Goal: Task Accomplishment & Management: Complete application form

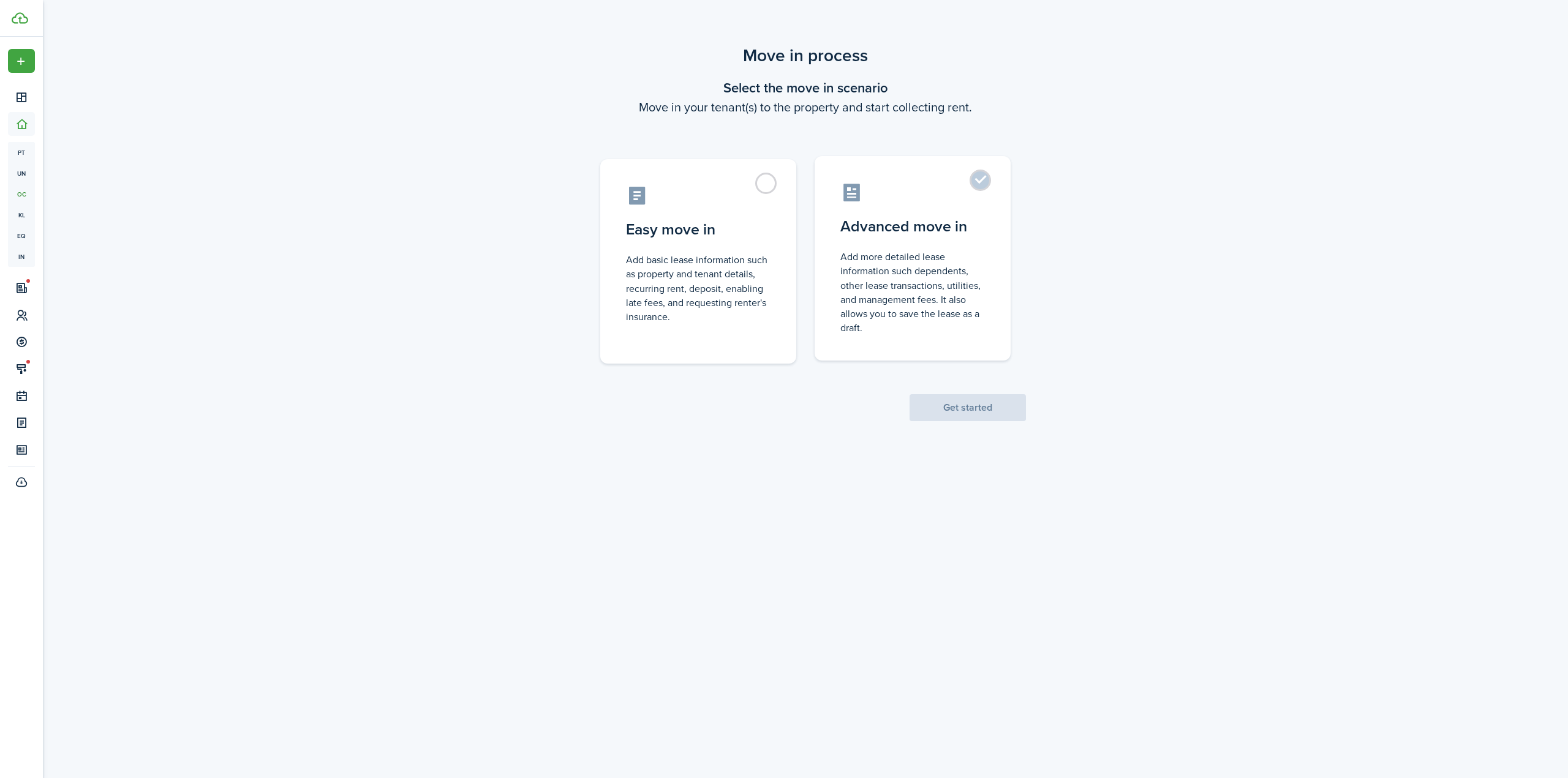
click at [954, 214] on label "Advanced move in Add more detailed lease information such dependents, other lea…" at bounding box center [913, 258] width 196 height 205
radio input "true"
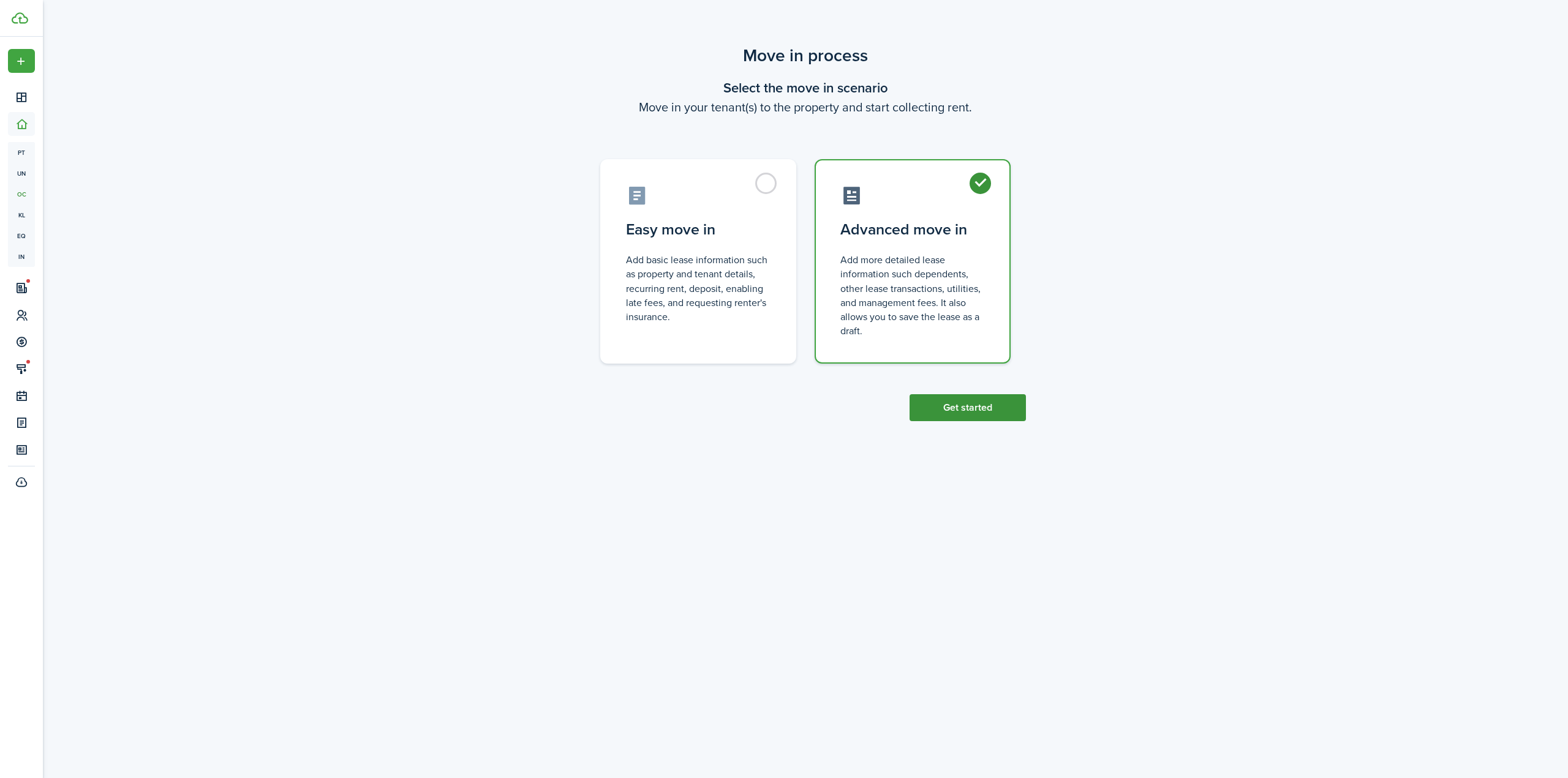
click at [986, 418] on button "Get started" at bounding box center [968, 407] width 117 height 27
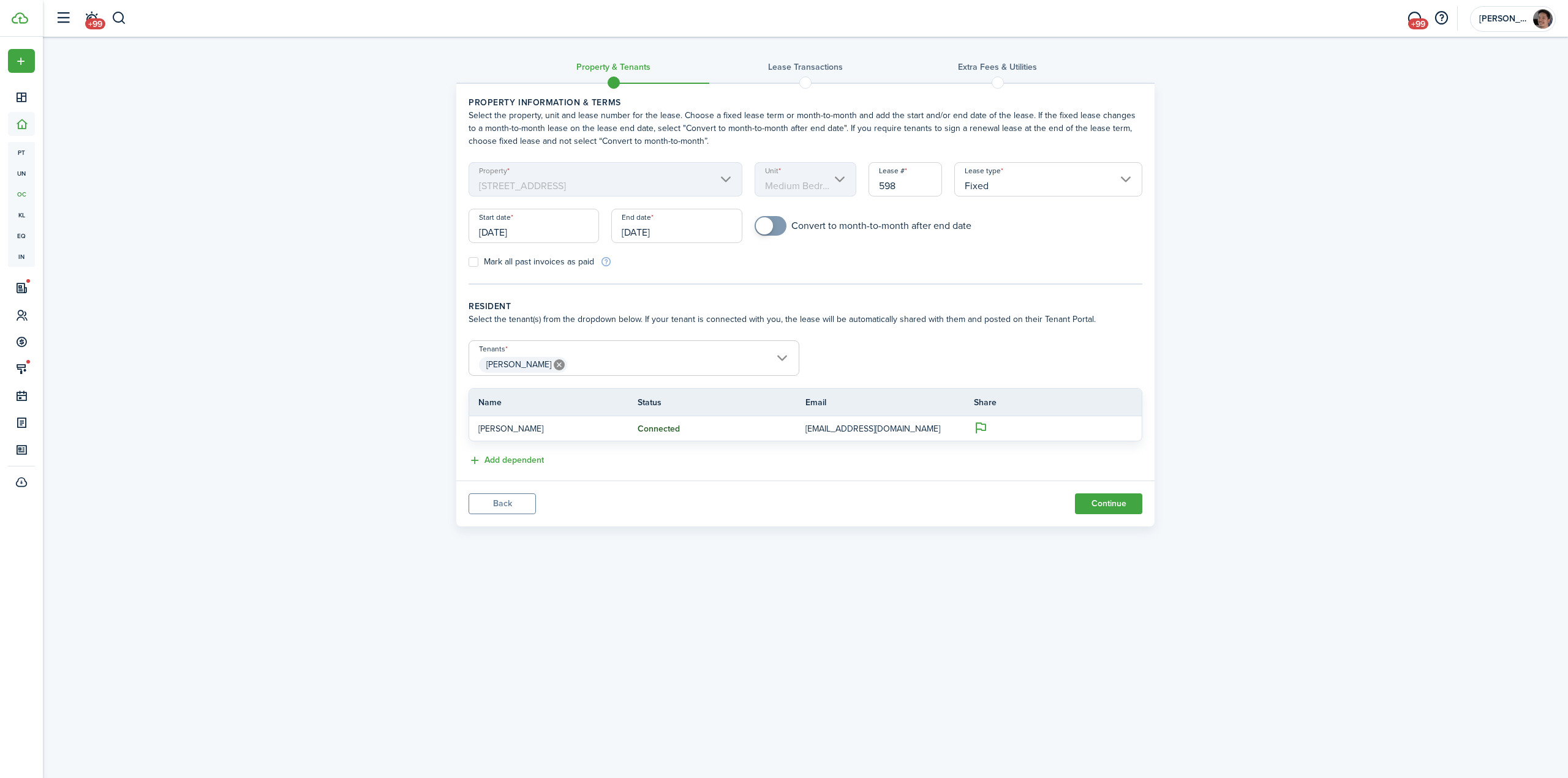
click at [680, 228] on input "[DATE]" at bounding box center [676, 226] width 130 height 34
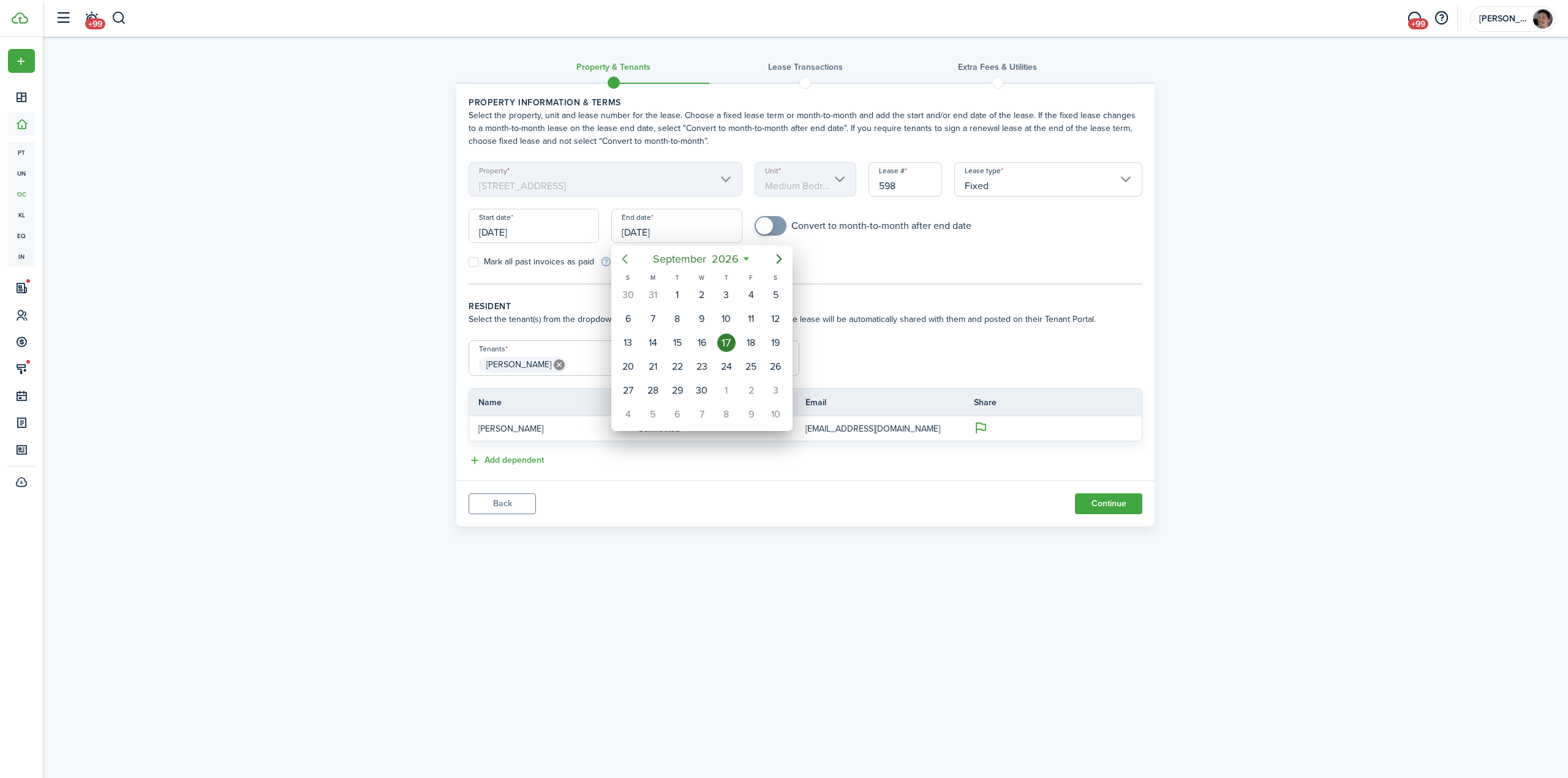
click at [628, 260] on icon "Previous page" at bounding box center [624, 259] width 15 height 15
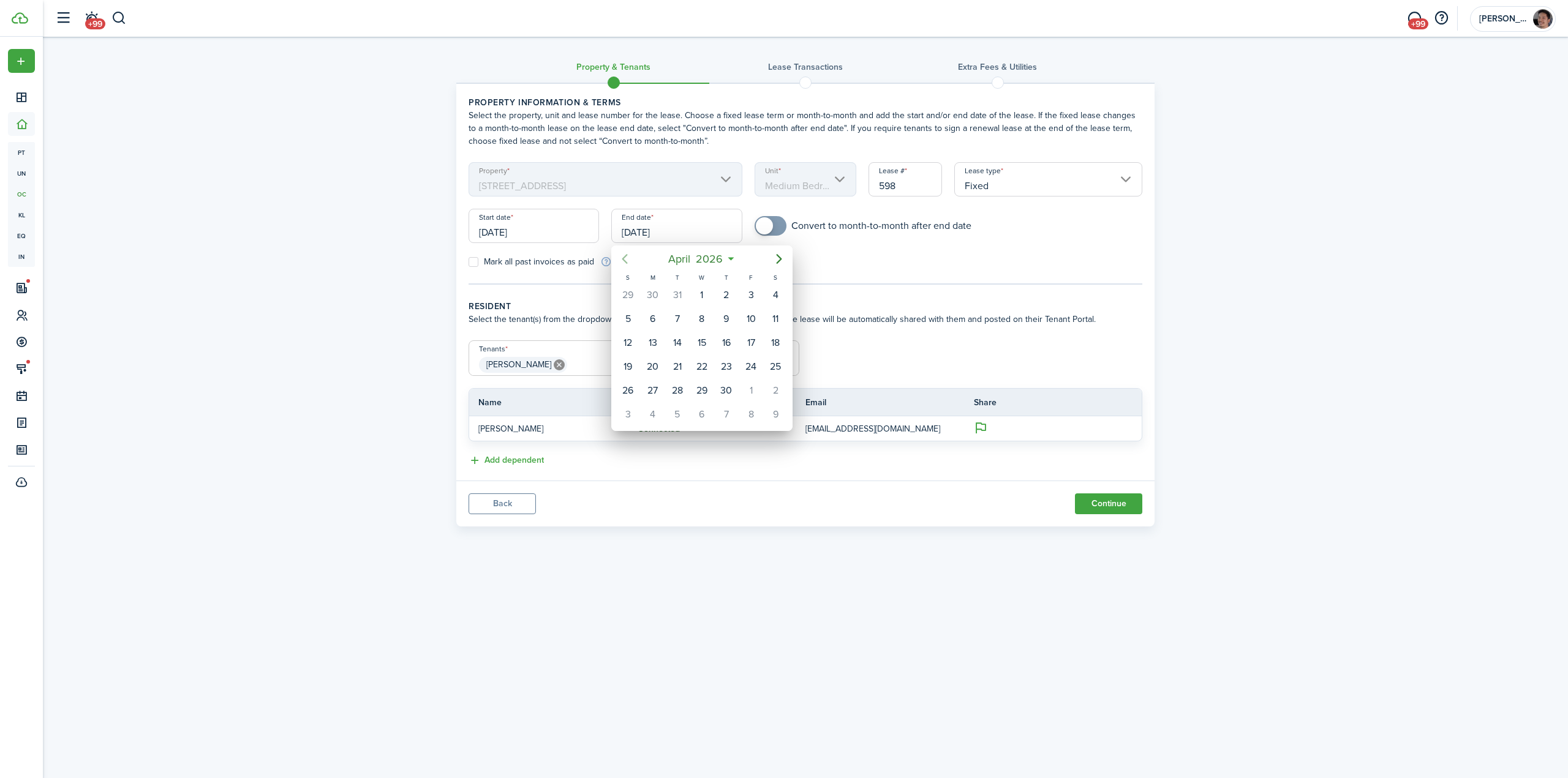
click at [628, 260] on icon "Previous page" at bounding box center [624, 259] width 15 height 15
click at [707, 392] on div "31" at bounding box center [701, 390] width 19 height 19
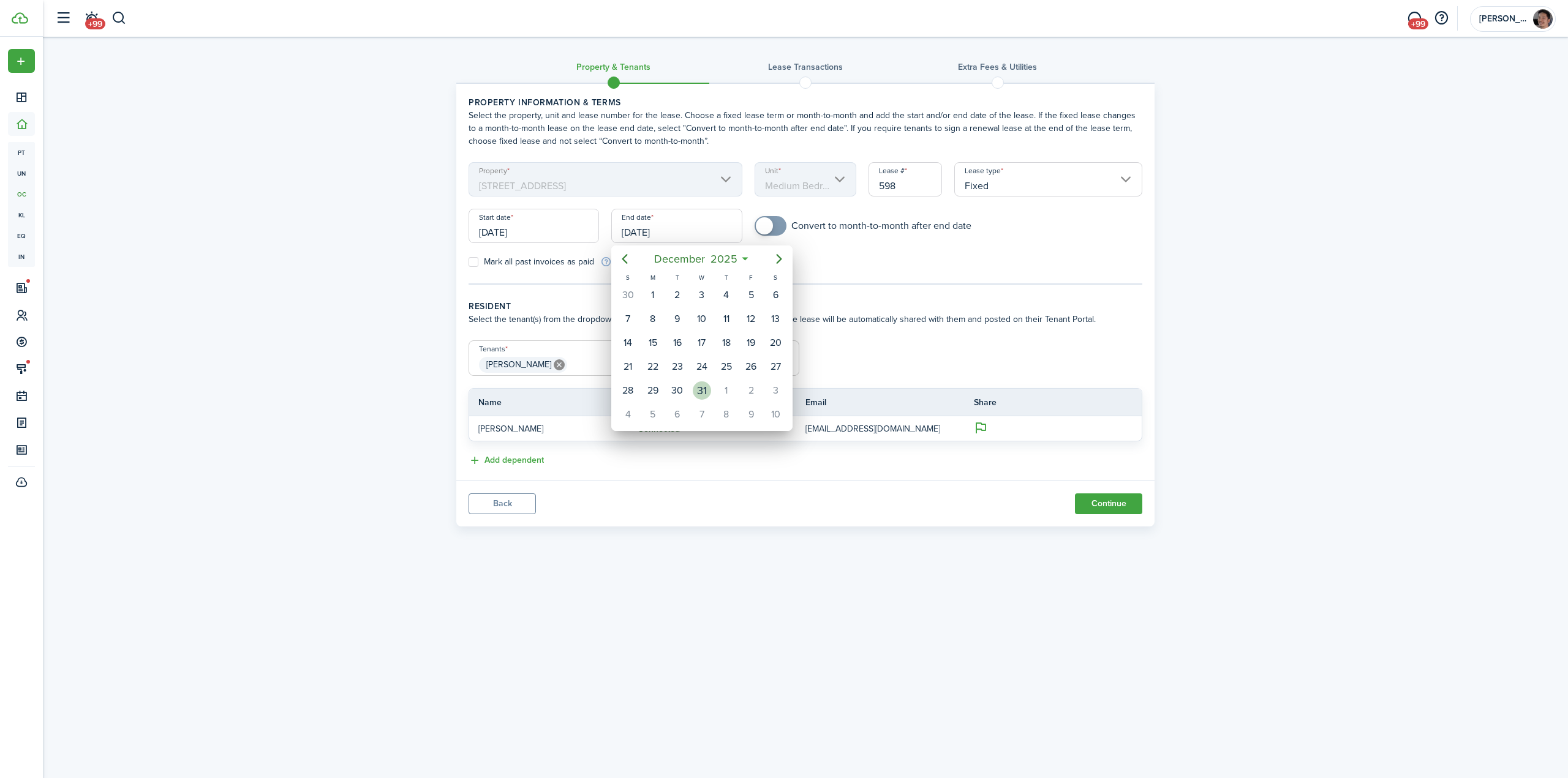
type input "[DATE]"
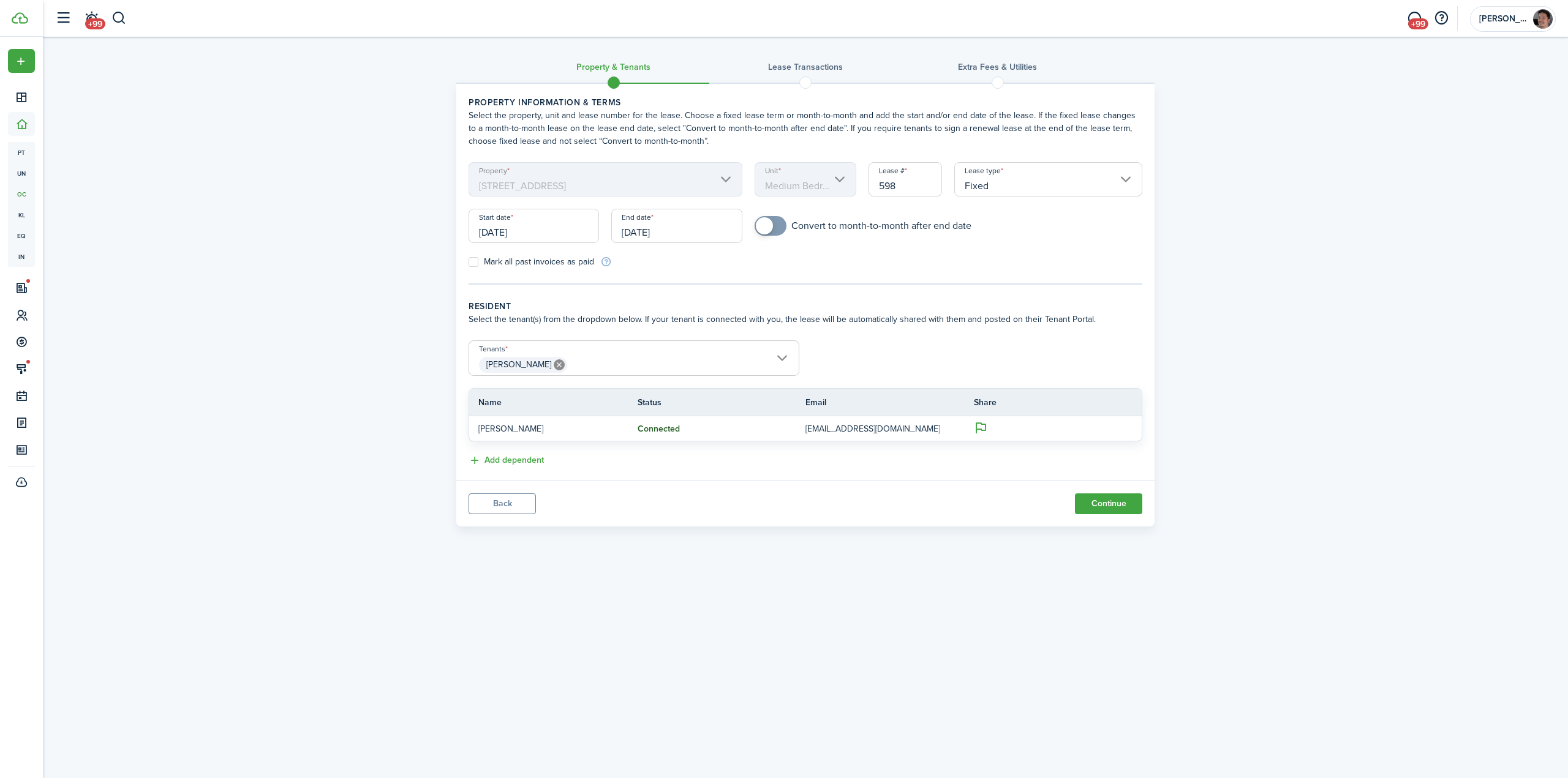
checkbox input "true"
click at [769, 227] on span at bounding box center [764, 225] width 17 height 17
click at [353, 427] on div "Property & Tenants Lease Transactions Extra fees & Utilities Property informati…" at bounding box center [805, 284] width 1525 height 495
click at [1378, 368] on div "Property & Tenants Lease Transactions Extra fees & Utilities Property informati…" at bounding box center [805, 284] width 1525 height 495
click at [1114, 508] on button "Continue" at bounding box center [1108, 504] width 67 height 21
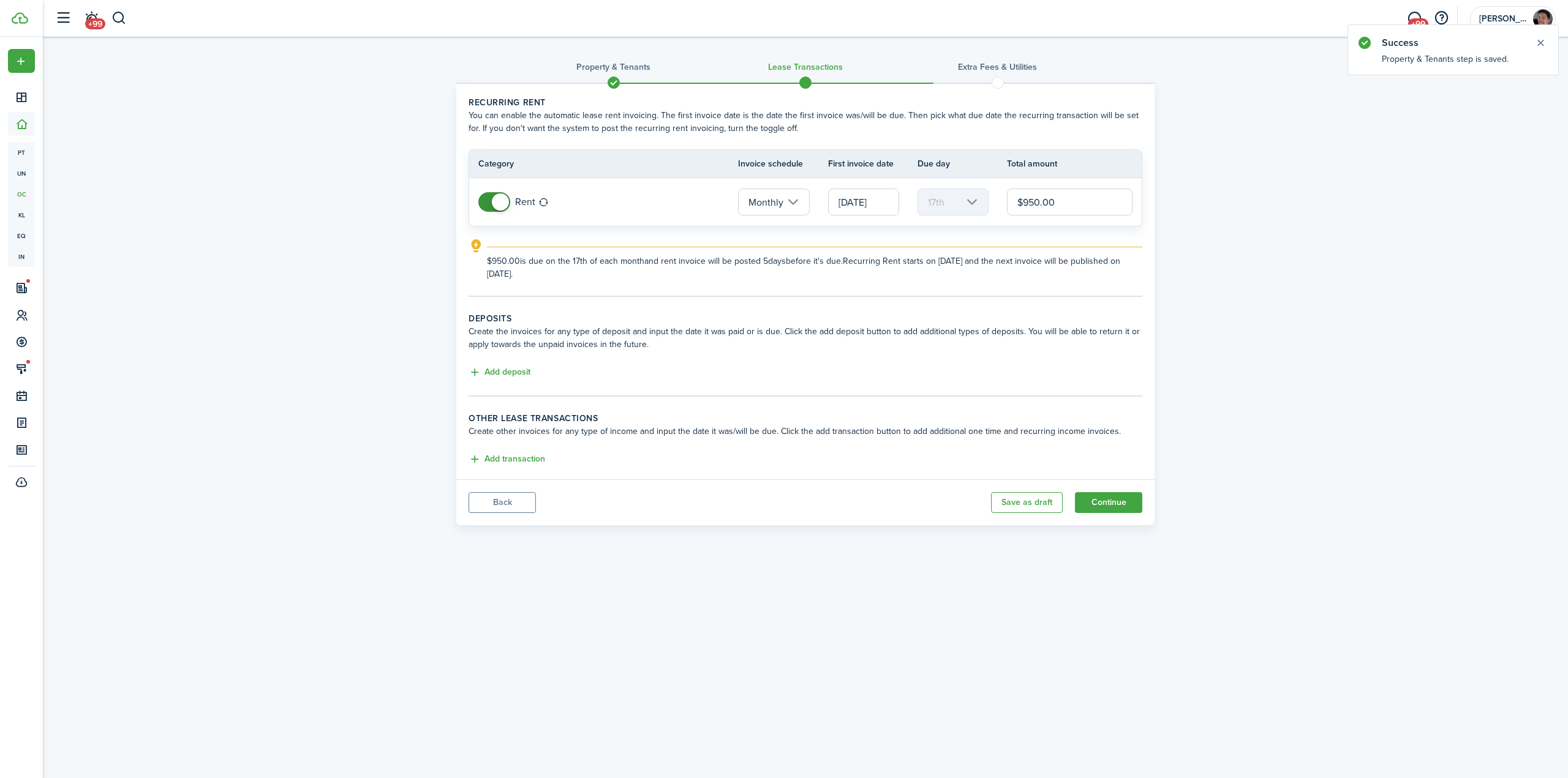
click at [858, 205] on input "[DATE]" at bounding box center [863, 202] width 71 height 27
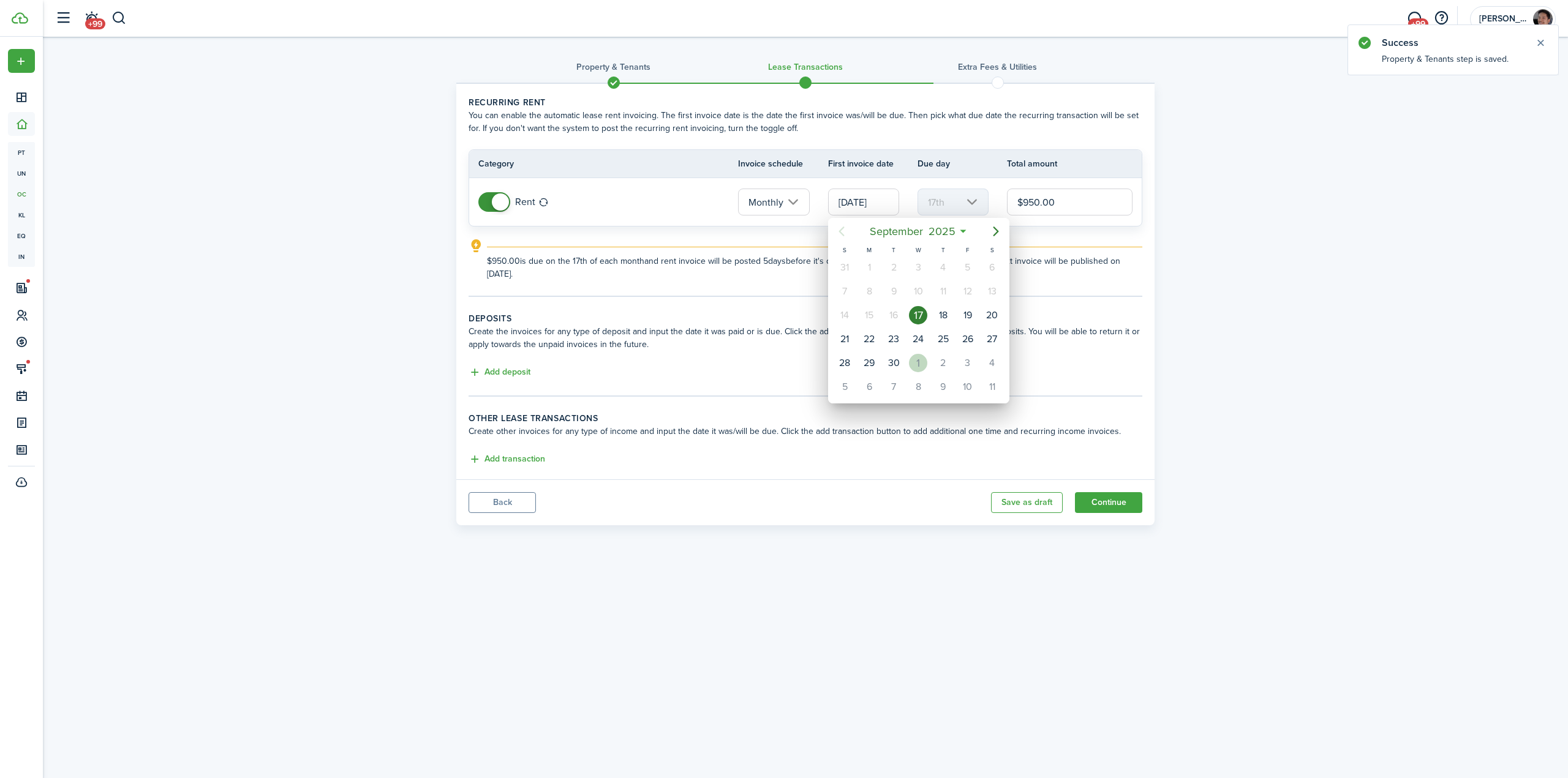
click at [918, 363] on div "1" at bounding box center [918, 363] width 19 height 19
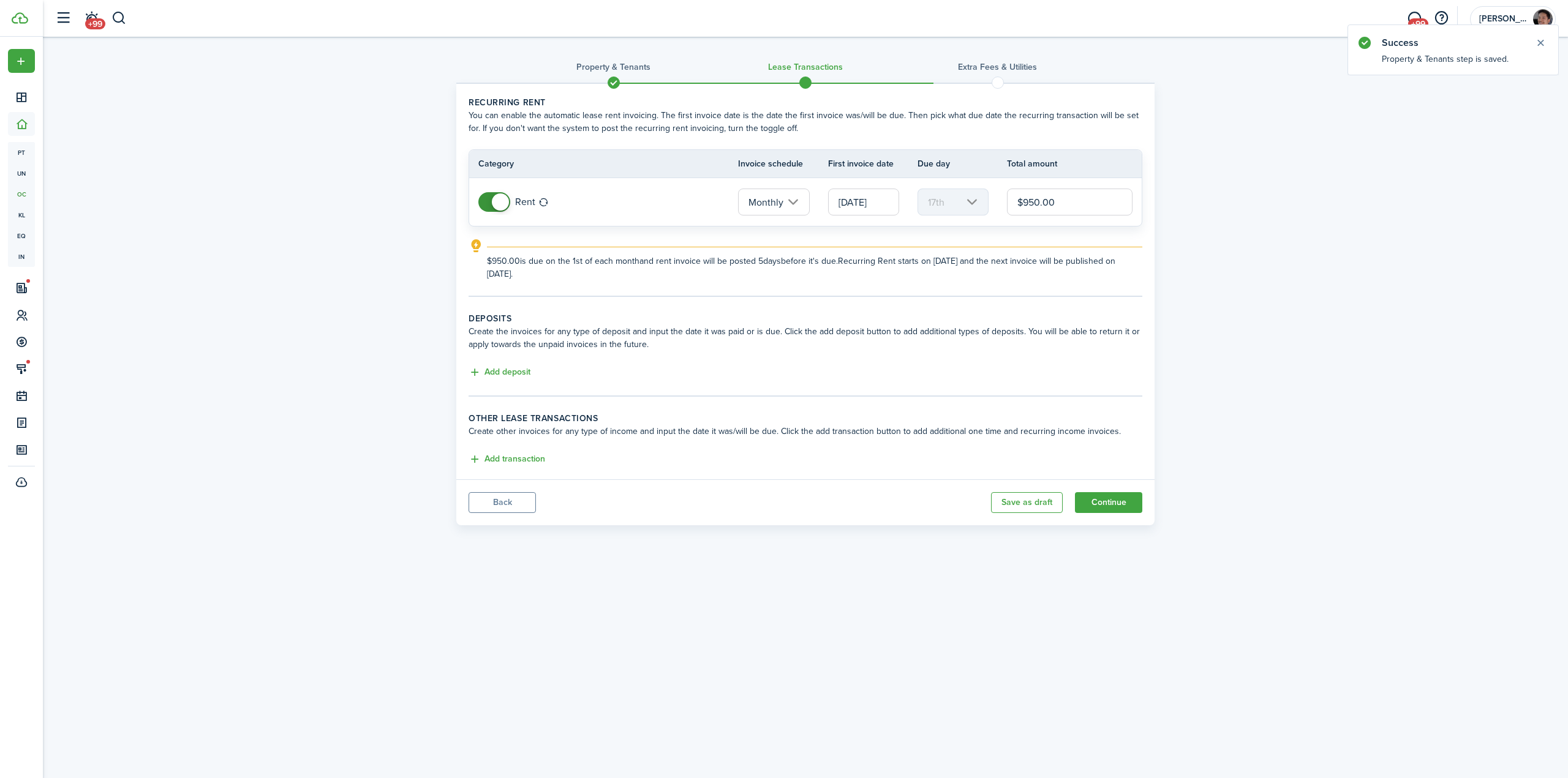
type input "[DATE]"
type input "1st"
click at [496, 370] on button "Add deposit" at bounding box center [499, 372] width 62 height 14
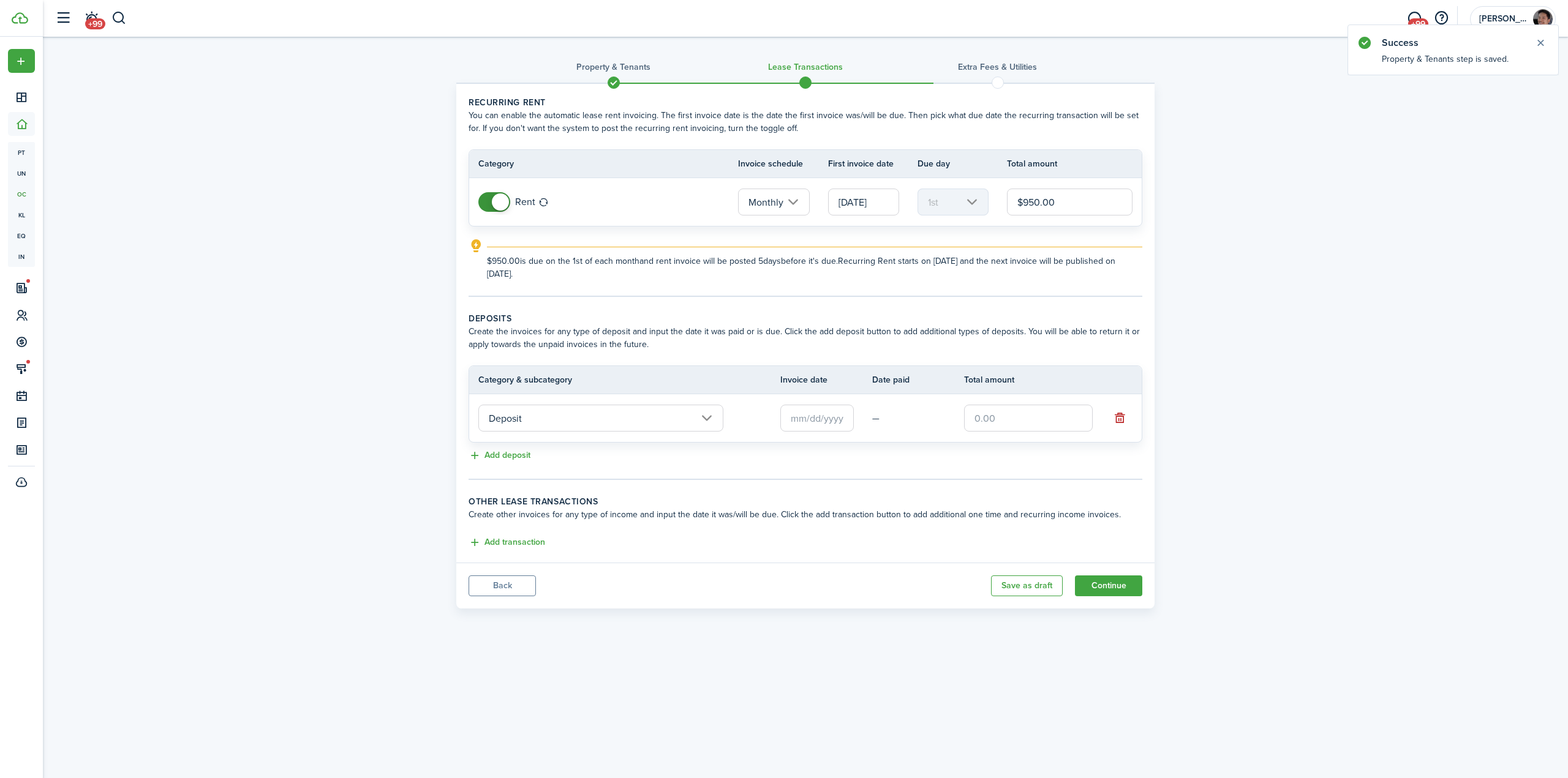
click at [580, 419] on input "Deposit" at bounding box center [601, 418] width 245 height 27
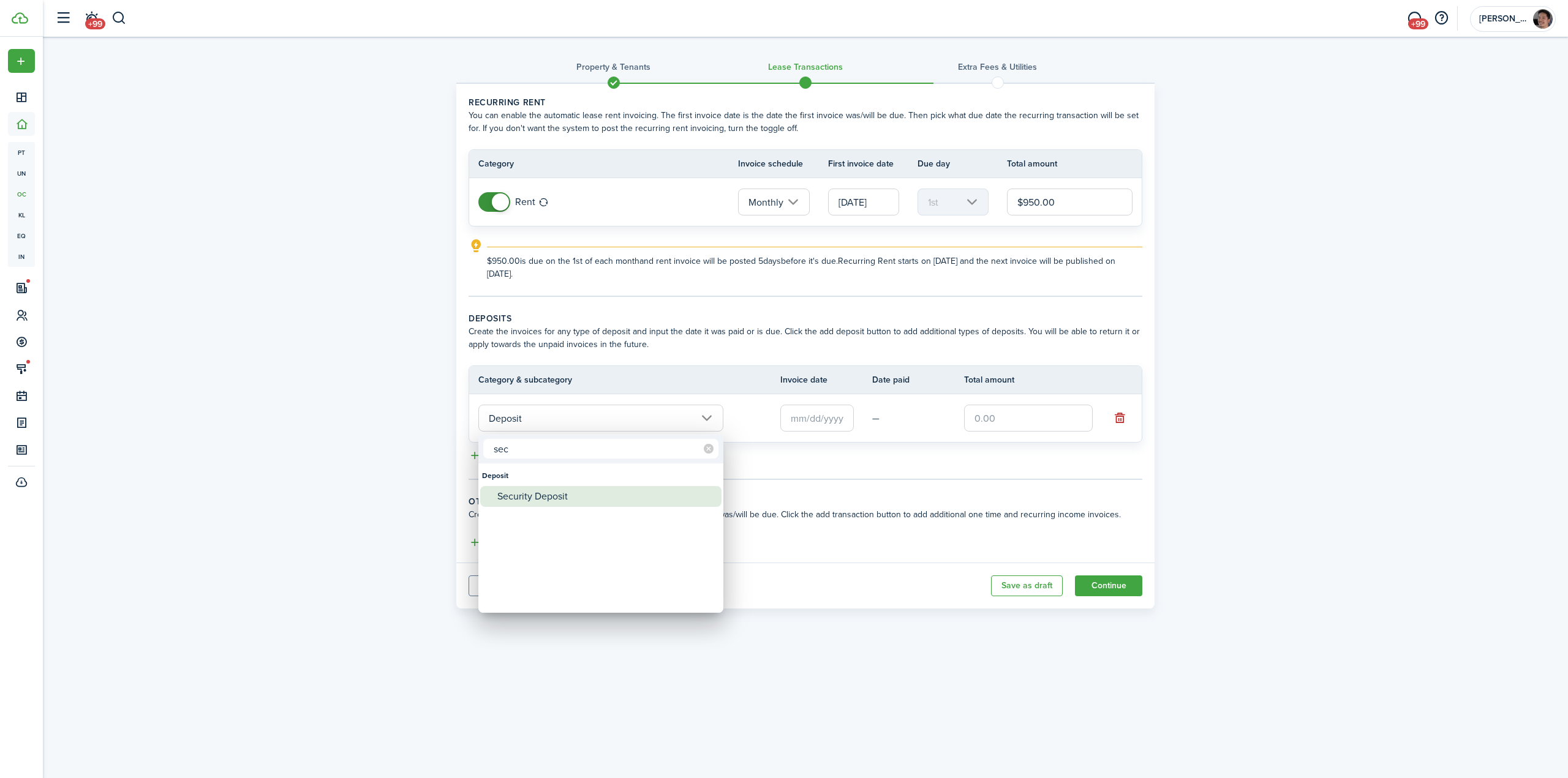
type input "sec"
click at [555, 499] on div "Security Deposit" at bounding box center [606, 496] width 217 height 21
type input "Deposit / Security Deposit"
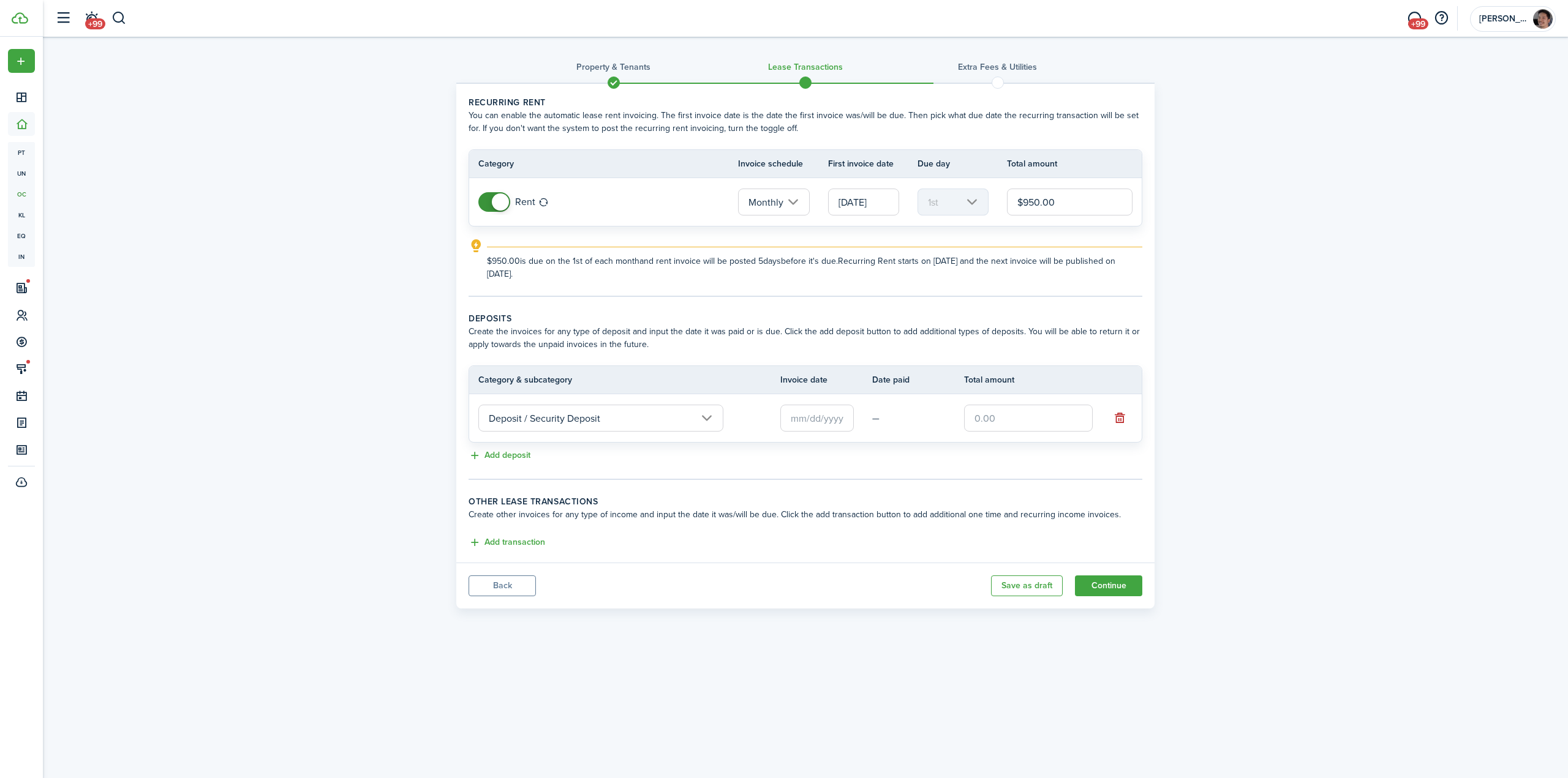
click at [794, 425] on input "text" at bounding box center [816, 418] width 74 height 27
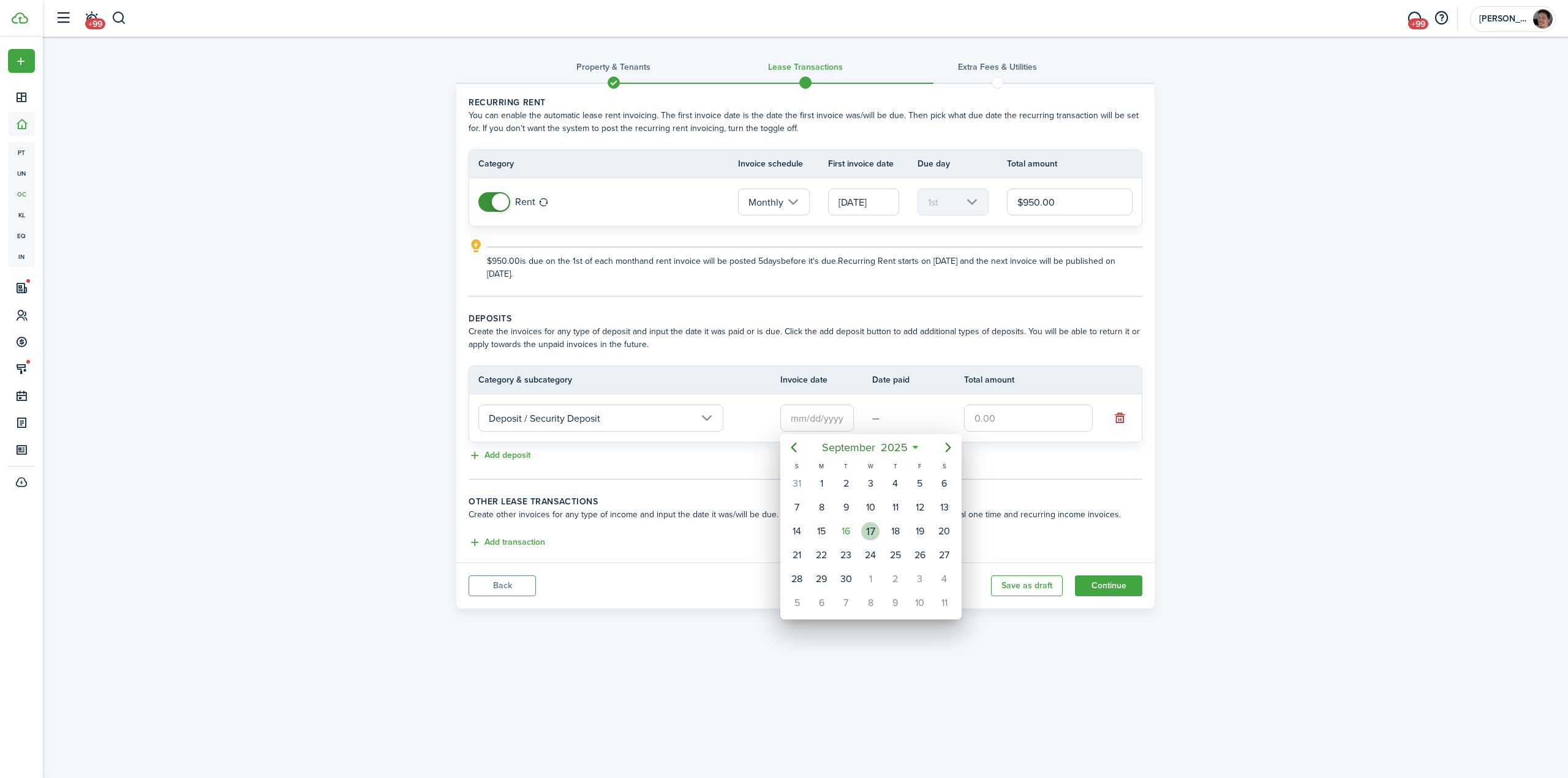
click at [870, 531] on div "17" at bounding box center [870, 531] width 19 height 19
type input "[DATE]"
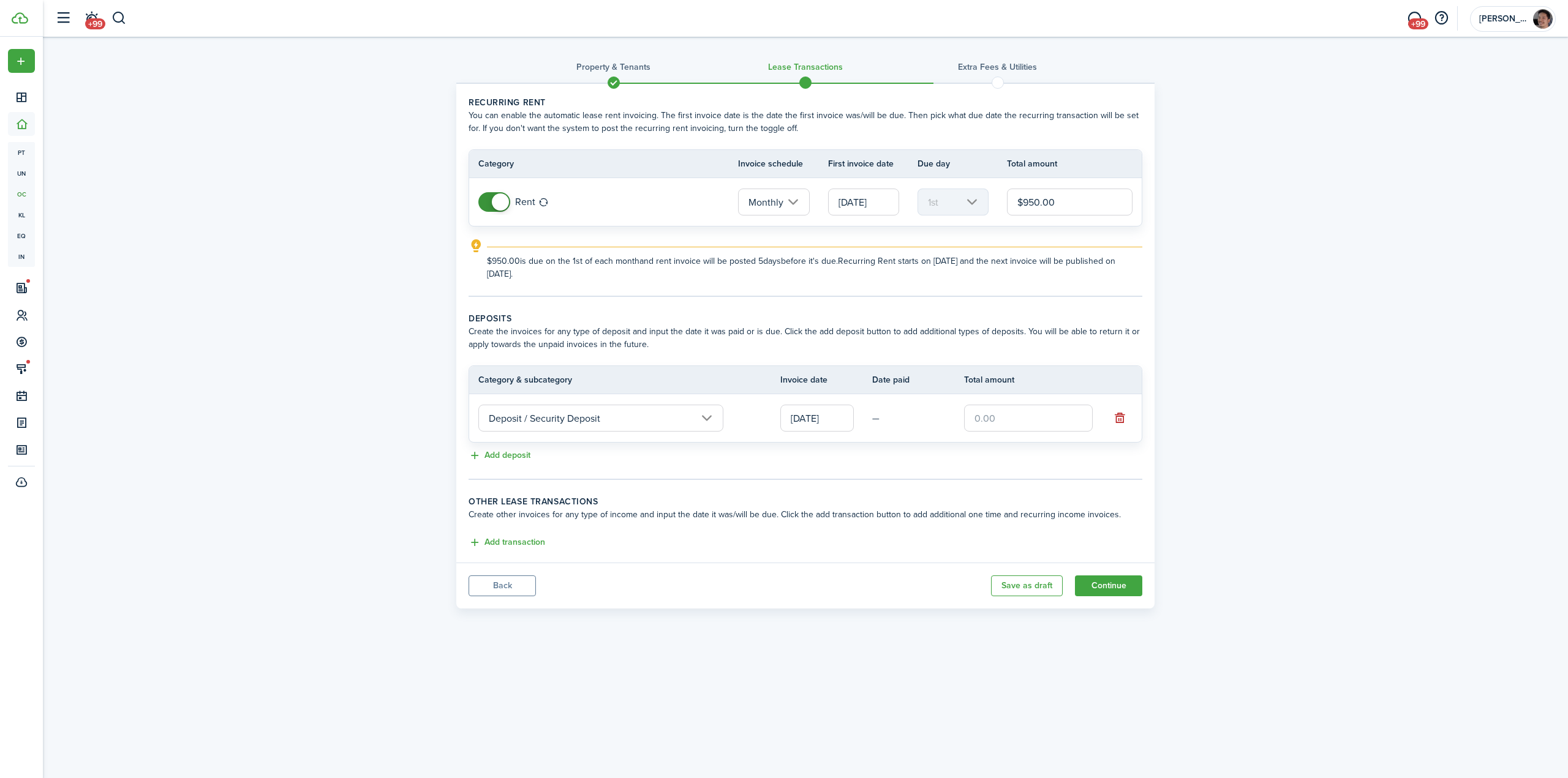
click at [1000, 419] on input "text" at bounding box center [1028, 418] width 129 height 27
type input "$850.00"
click at [522, 546] on button "Add transaction" at bounding box center [506, 542] width 77 height 14
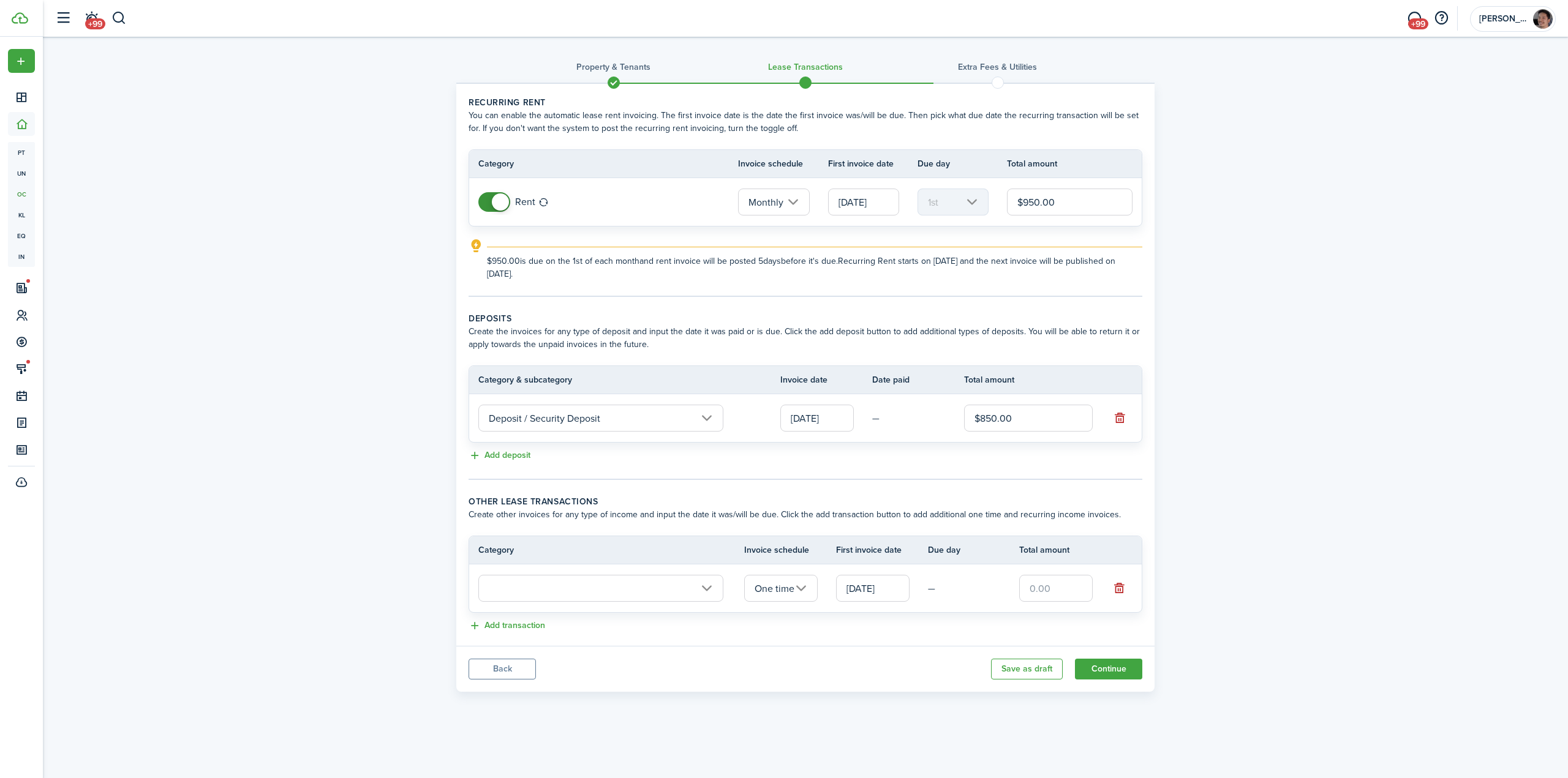
click at [564, 589] on input "text" at bounding box center [601, 588] width 245 height 27
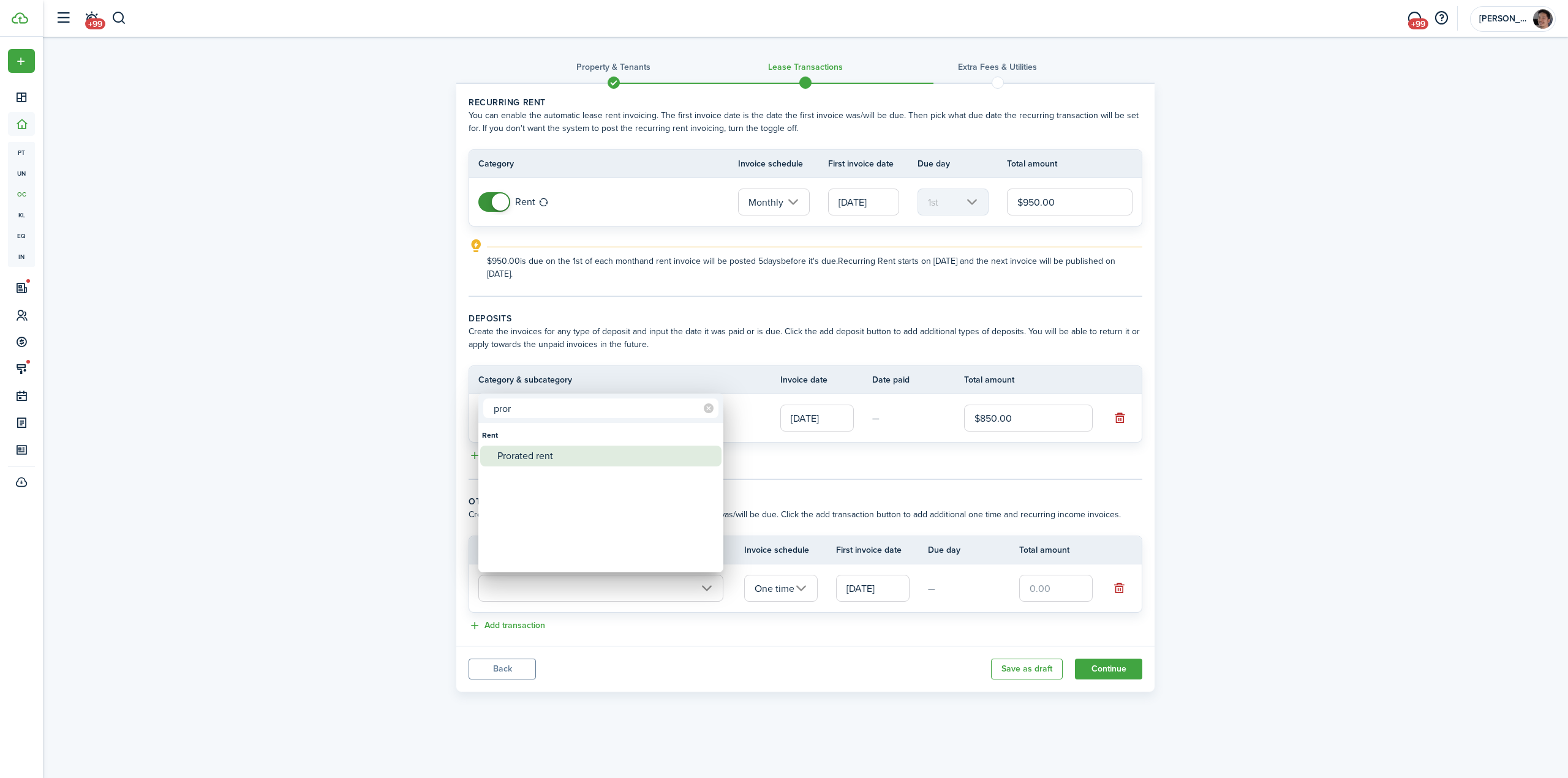
type input "pror"
click at [543, 461] on div "Prorated rent" at bounding box center [606, 456] width 217 height 21
type input "Rent / Prorated rent"
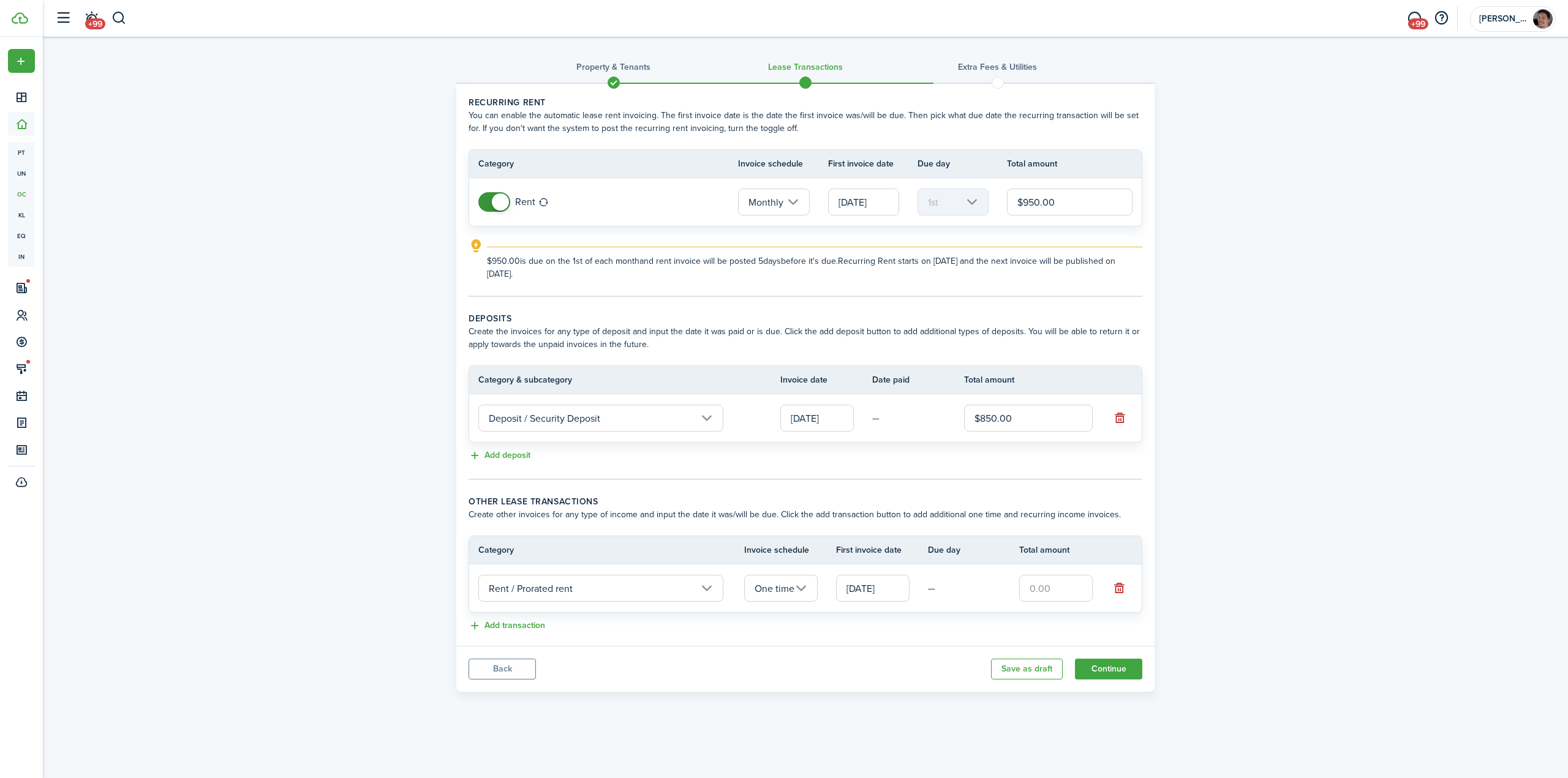
click at [1031, 575] on input "text" at bounding box center [1055, 588] width 74 height 27
type input "$443.33"
click at [1365, 559] on div "Property & Tenants Lease Transactions Extra fees & Utilities Recurring rent You…" at bounding box center [805, 367] width 1525 height 661
click at [1059, 589] on input "$443.33" at bounding box center [1055, 588] width 74 height 27
click at [1241, 606] on div "Property & Tenants Lease Transactions Extra fees & Utilities Recurring rent You…" at bounding box center [805, 367] width 1525 height 661
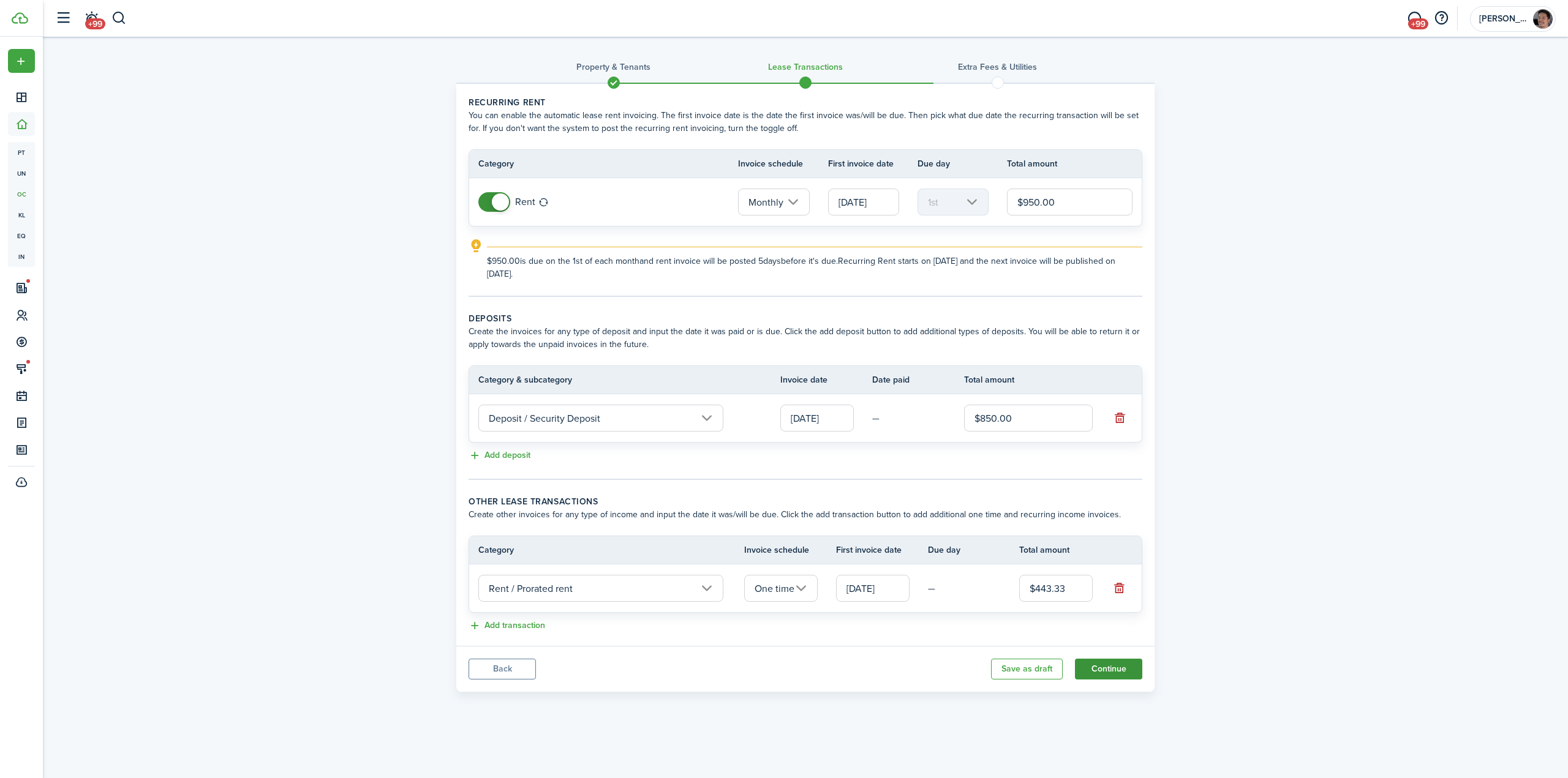
click at [1118, 674] on button "Continue" at bounding box center [1108, 670] width 67 height 21
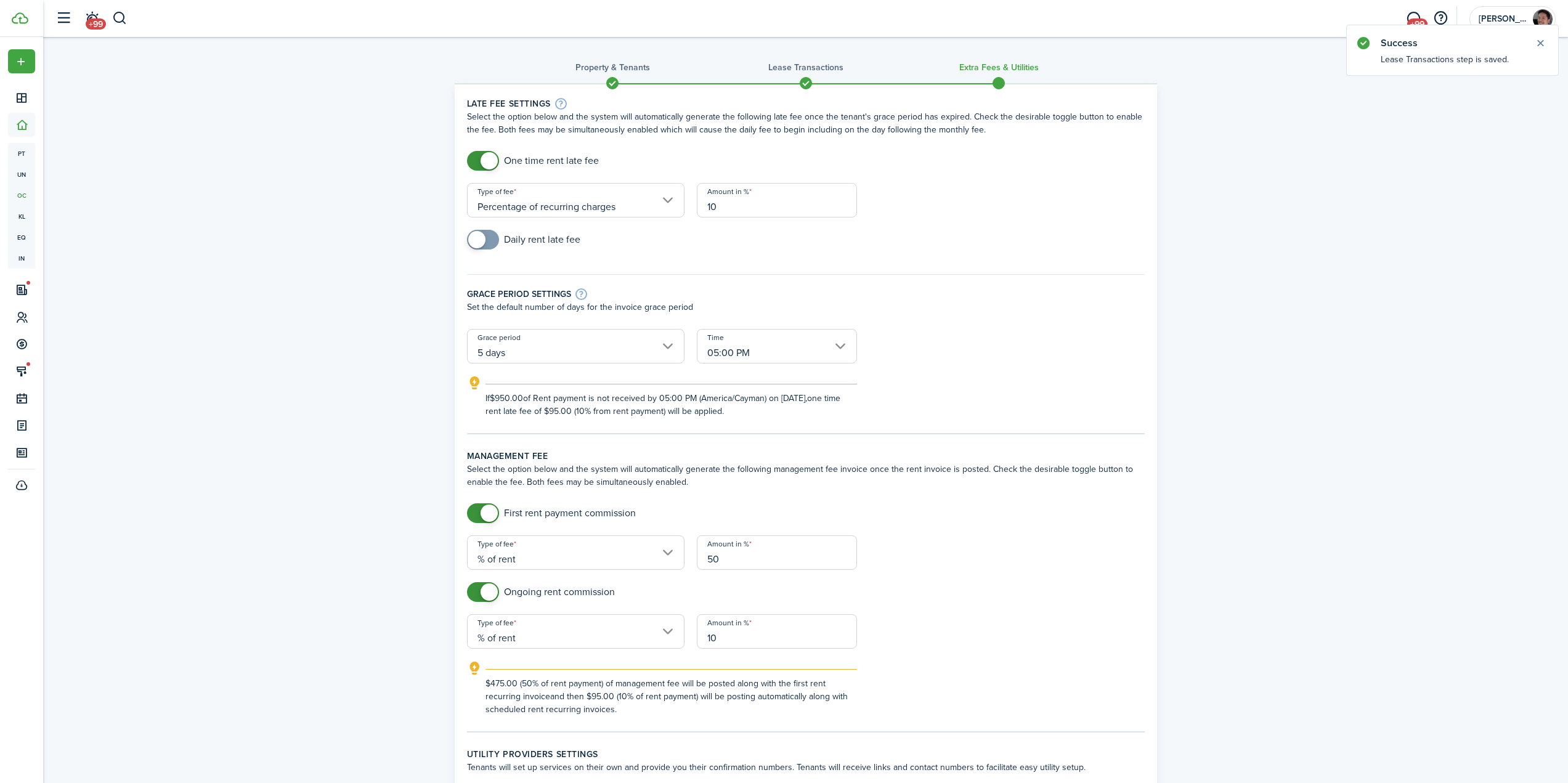
click at [579, 198] on input "Percentage of recurring charges" at bounding box center [575, 200] width 218 height 34
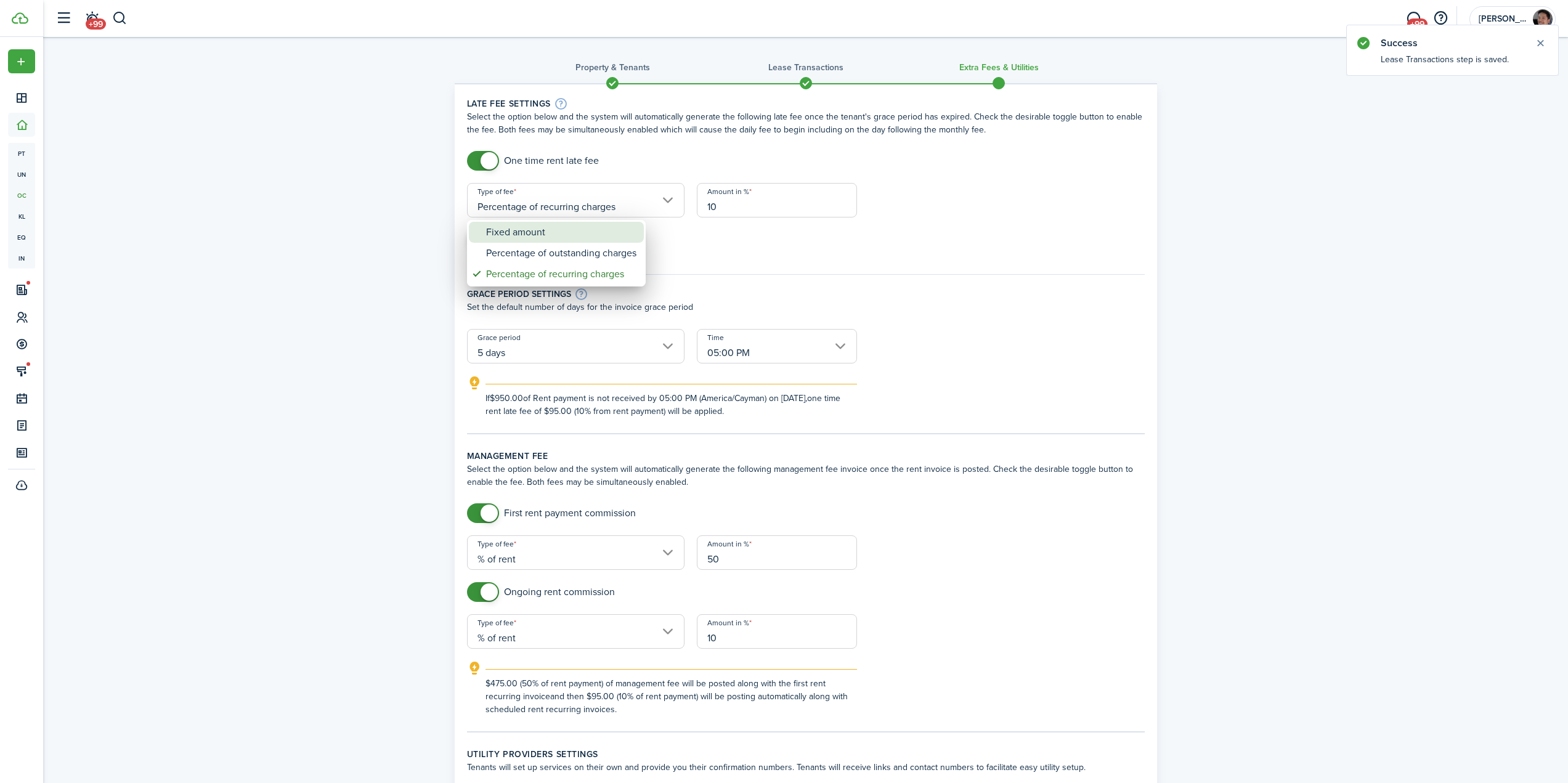
click at [585, 244] on div "Percentage of outstanding charges" at bounding box center [562, 253] width 150 height 21
type input "Percentage of outstanding charges"
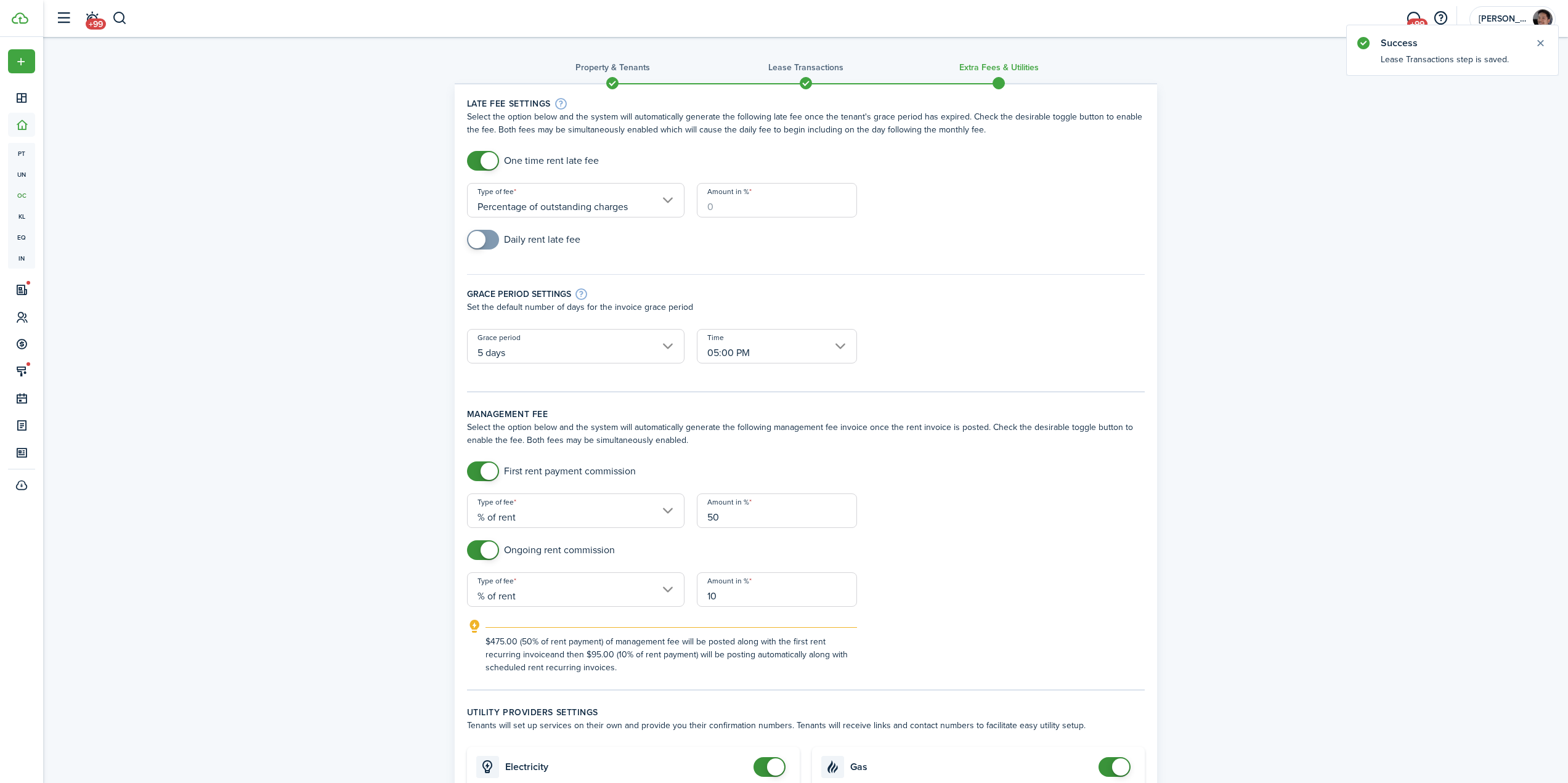
click at [736, 206] on input "Amount in %" at bounding box center [777, 200] width 161 height 34
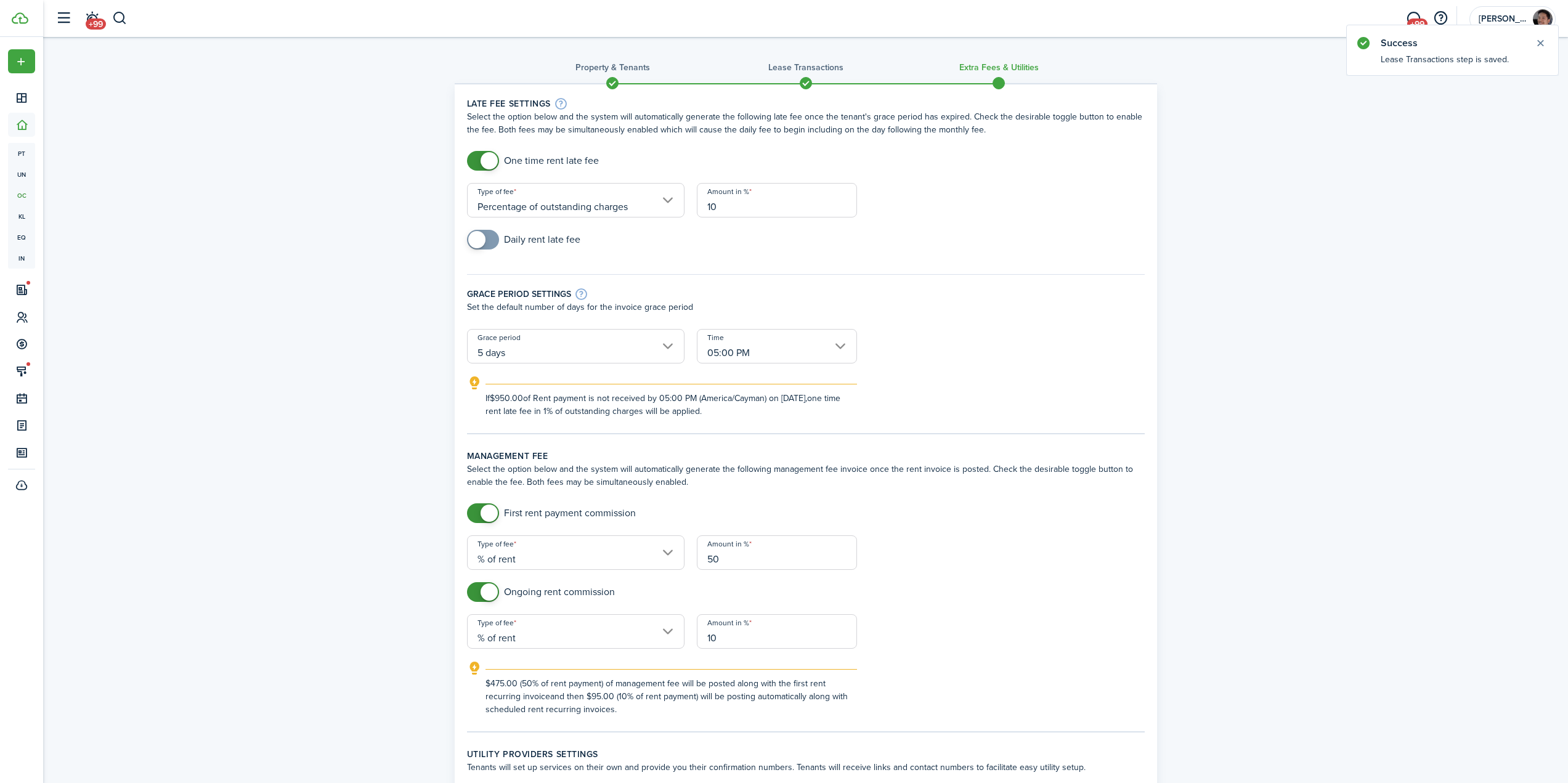
type input "10"
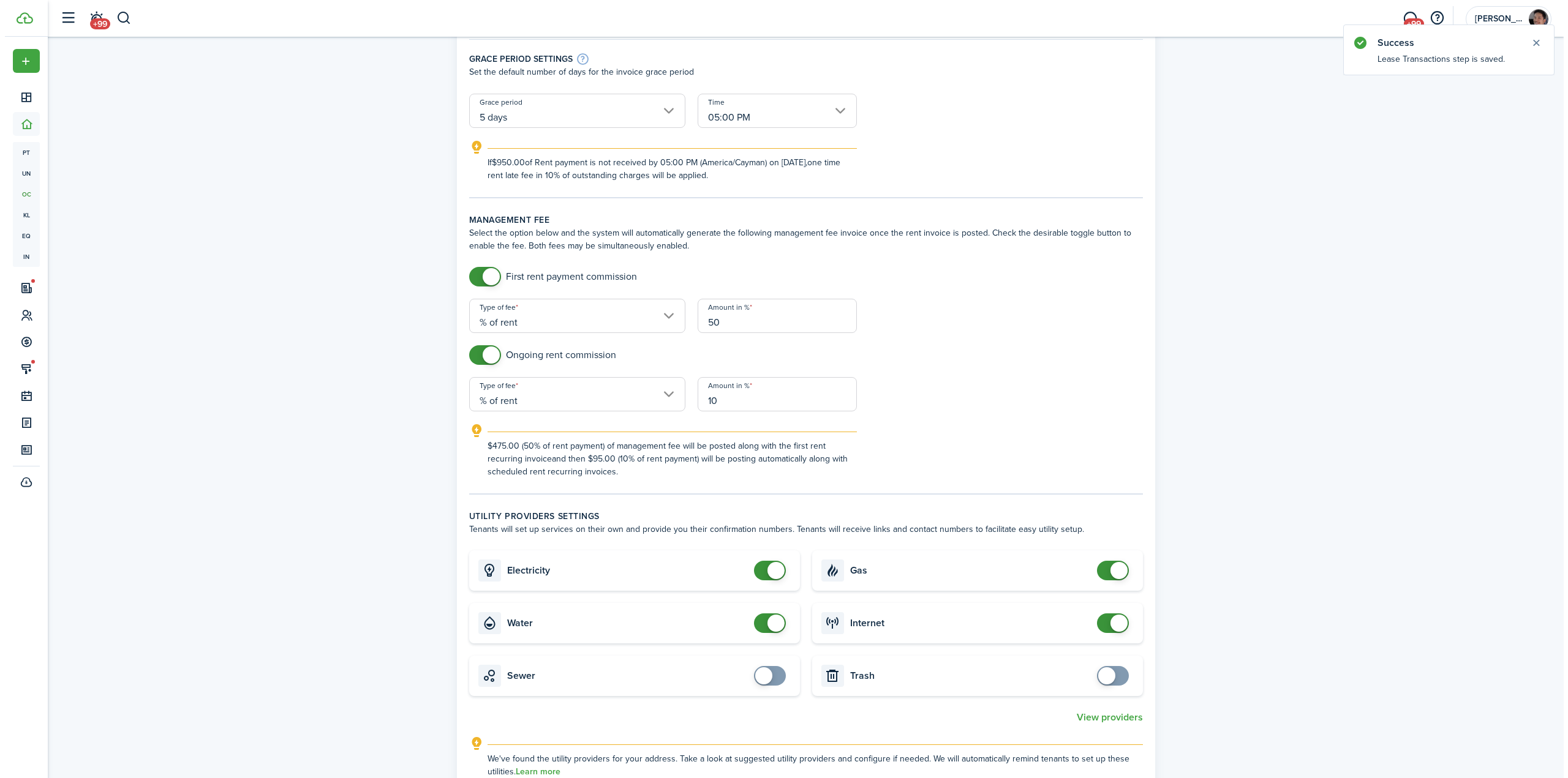
scroll to position [306, 0]
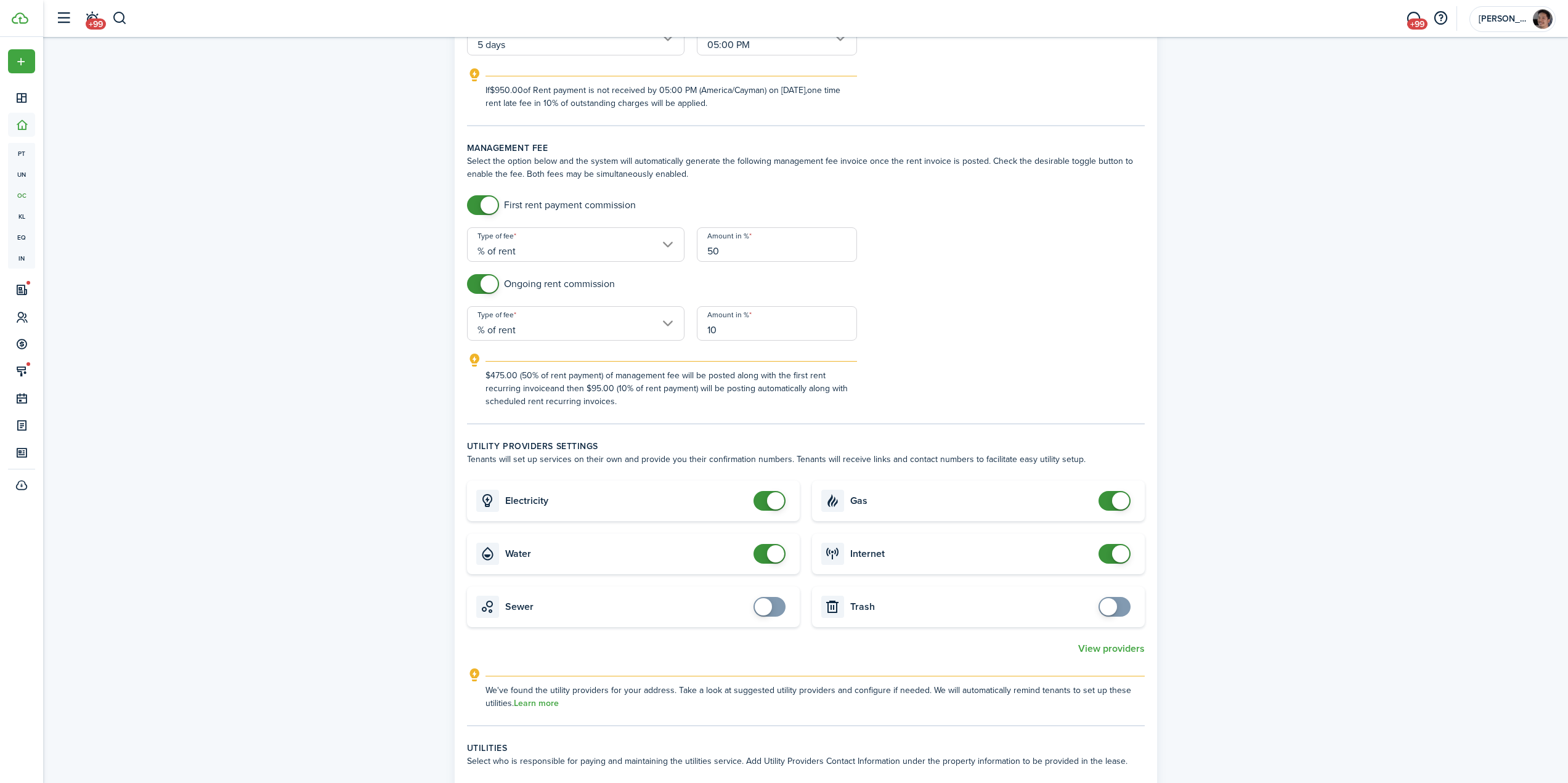
click at [351, 351] on div "Property & Tenants Lease Transactions Extra fees & Utilities Late fee settings …" at bounding box center [805, 525] width 1525 height 1592
checkbox input "false"
click at [478, 205] on span at bounding box center [482, 205] width 12 height 20
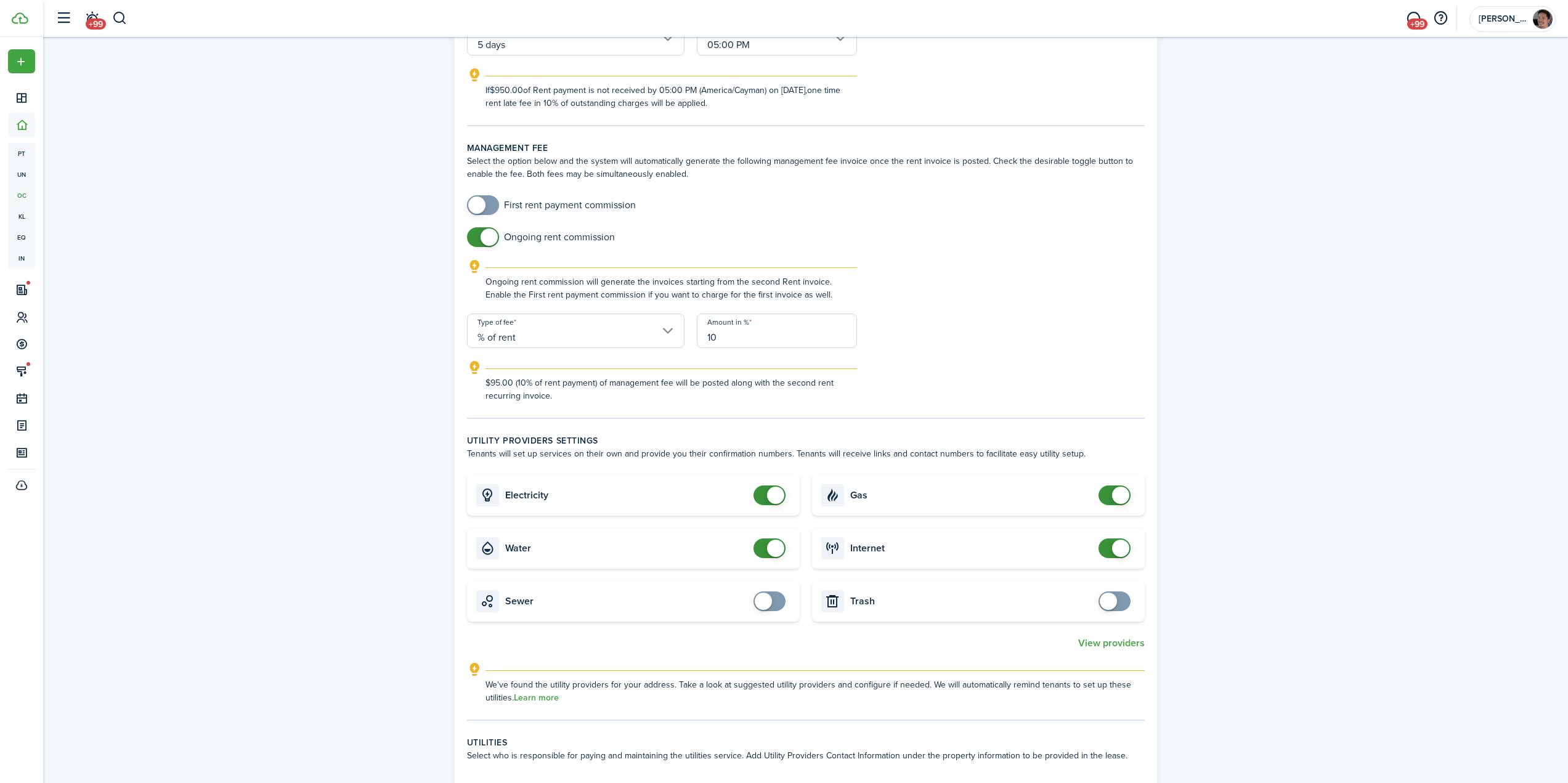
click at [370, 326] on div "Property & Tenants Lease Transactions Extra fees & Utilities Late fee settings …" at bounding box center [805, 521] width 1525 height 1586
checkbox input "false"
click at [766, 499] on span at bounding box center [769, 495] width 12 height 20
checkbox input "false"
click at [764, 550] on span at bounding box center [769, 548] width 12 height 20
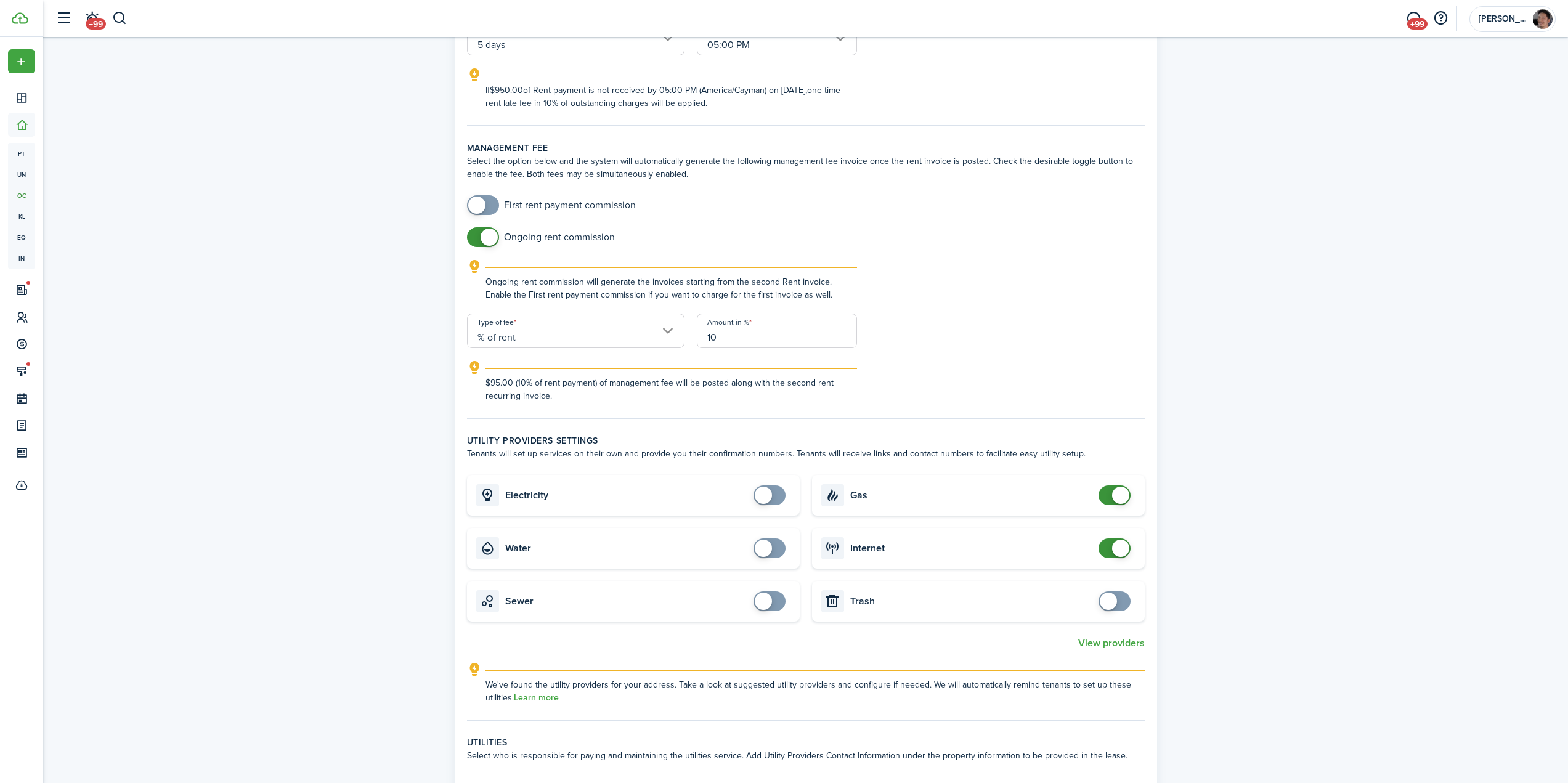
checkbox input "false"
click at [1114, 496] on span at bounding box center [1121, 495] width 17 height 17
checkbox input "false"
click at [1110, 549] on span at bounding box center [1114, 548] width 12 height 20
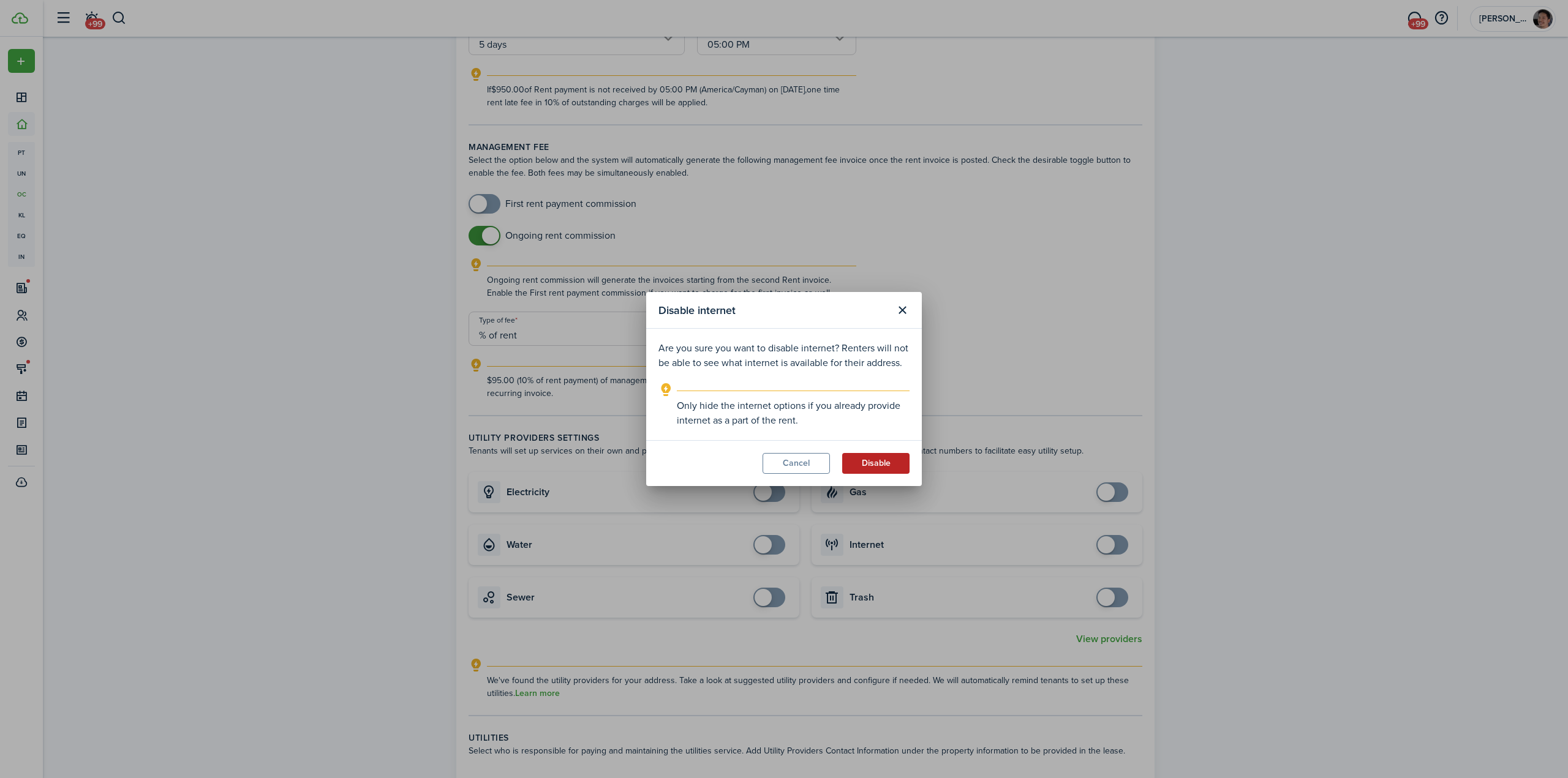
click at [872, 466] on button "Disable" at bounding box center [876, 464] width 67 height 21
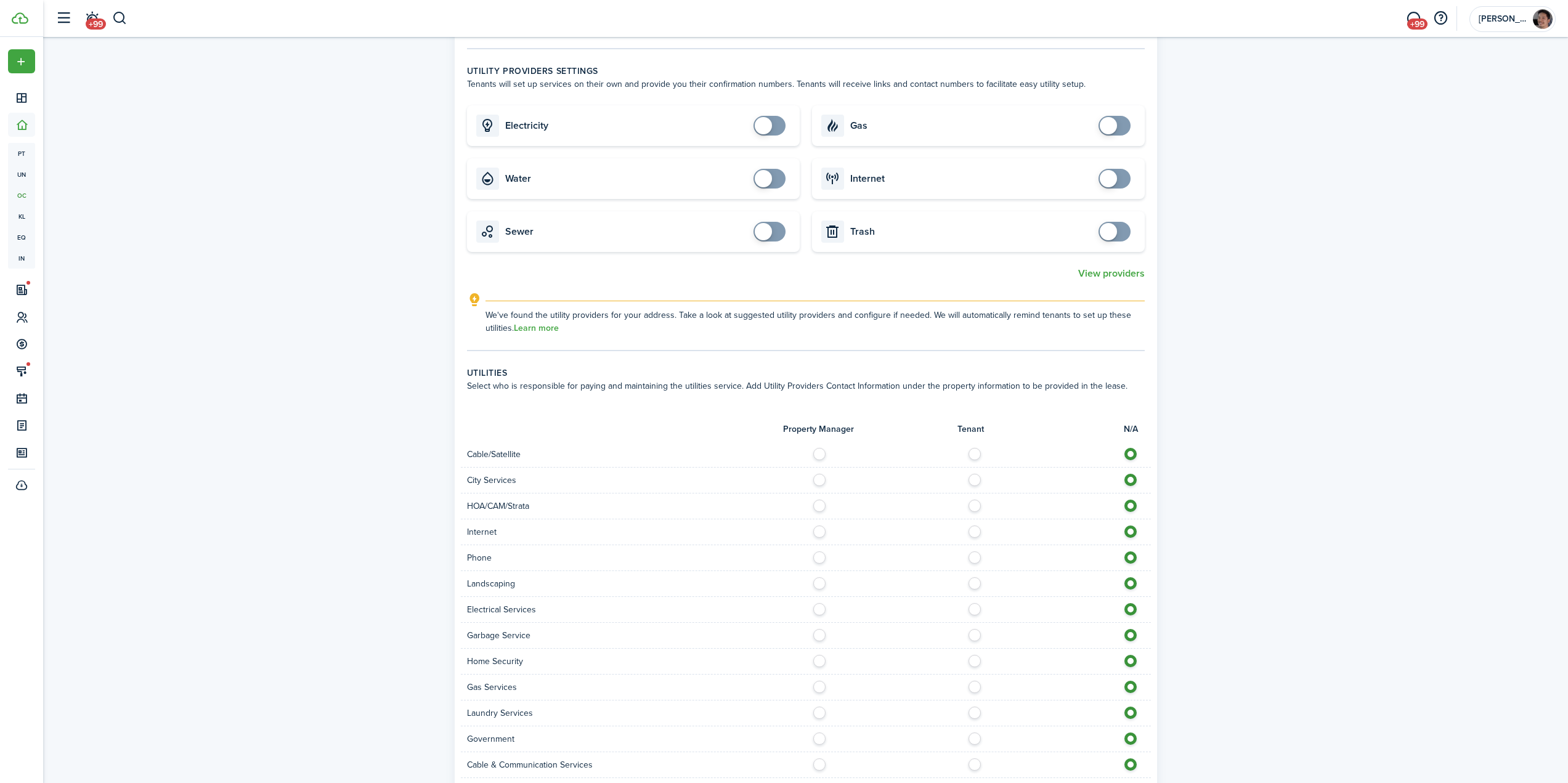
scroll to position [868, 0]
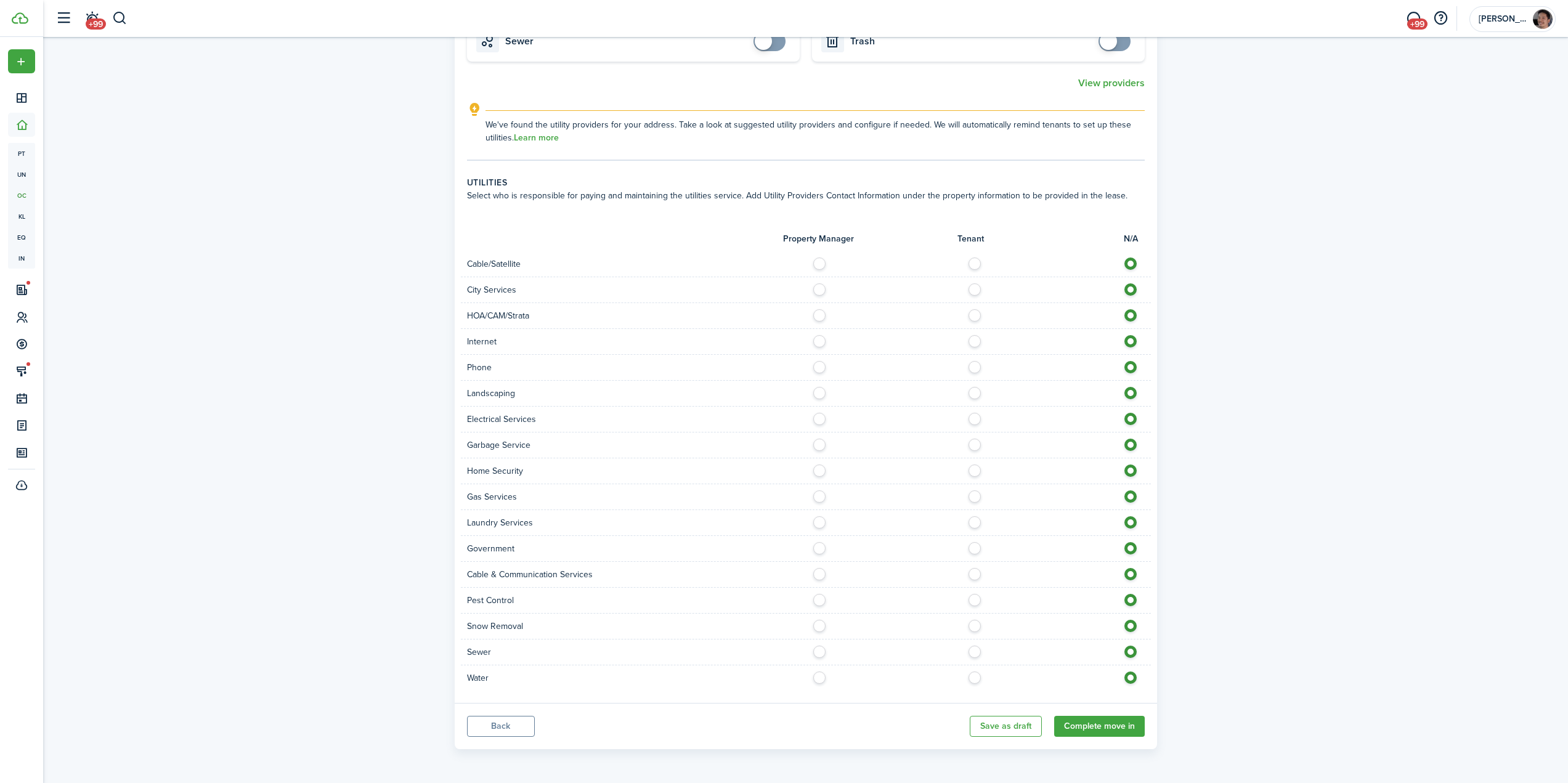
click at [818, 341] on label at bounding box center [823, 338] width 21 height 7
radio input "true"
click at [974, 367] on label at bounding box center [978, 364] width 21 height 7
radio input "true"
click at [817, 393] on label at bounding box center [823, 390] width 21 height 7
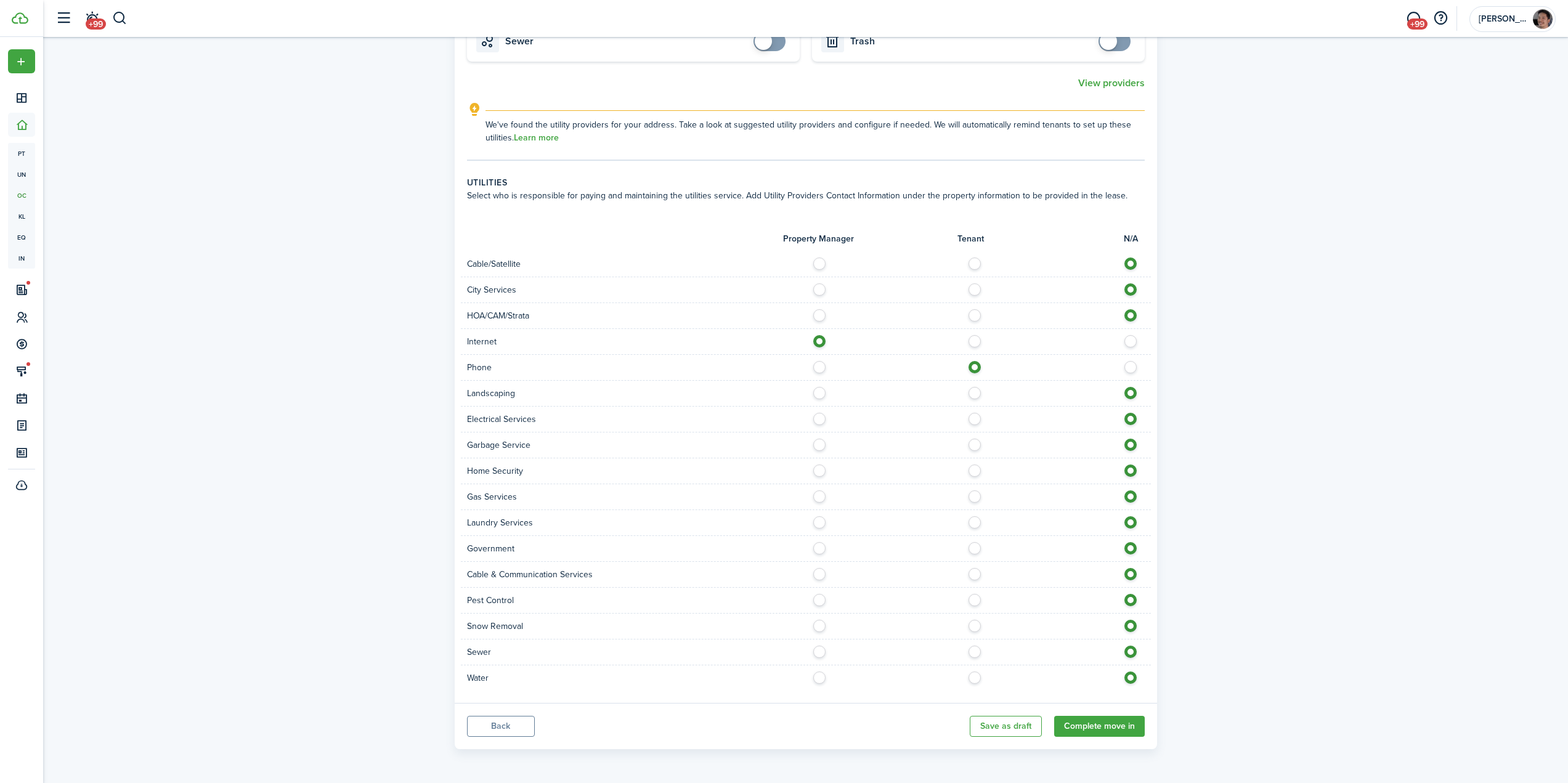
radio input "true"
click at [822, 417] on label at bounding box center [823, 416] width 21 height 7
radio input "true"
click at [818, 445] on label at bounding box center [823, 442] width 21 height 7
radio input "true"
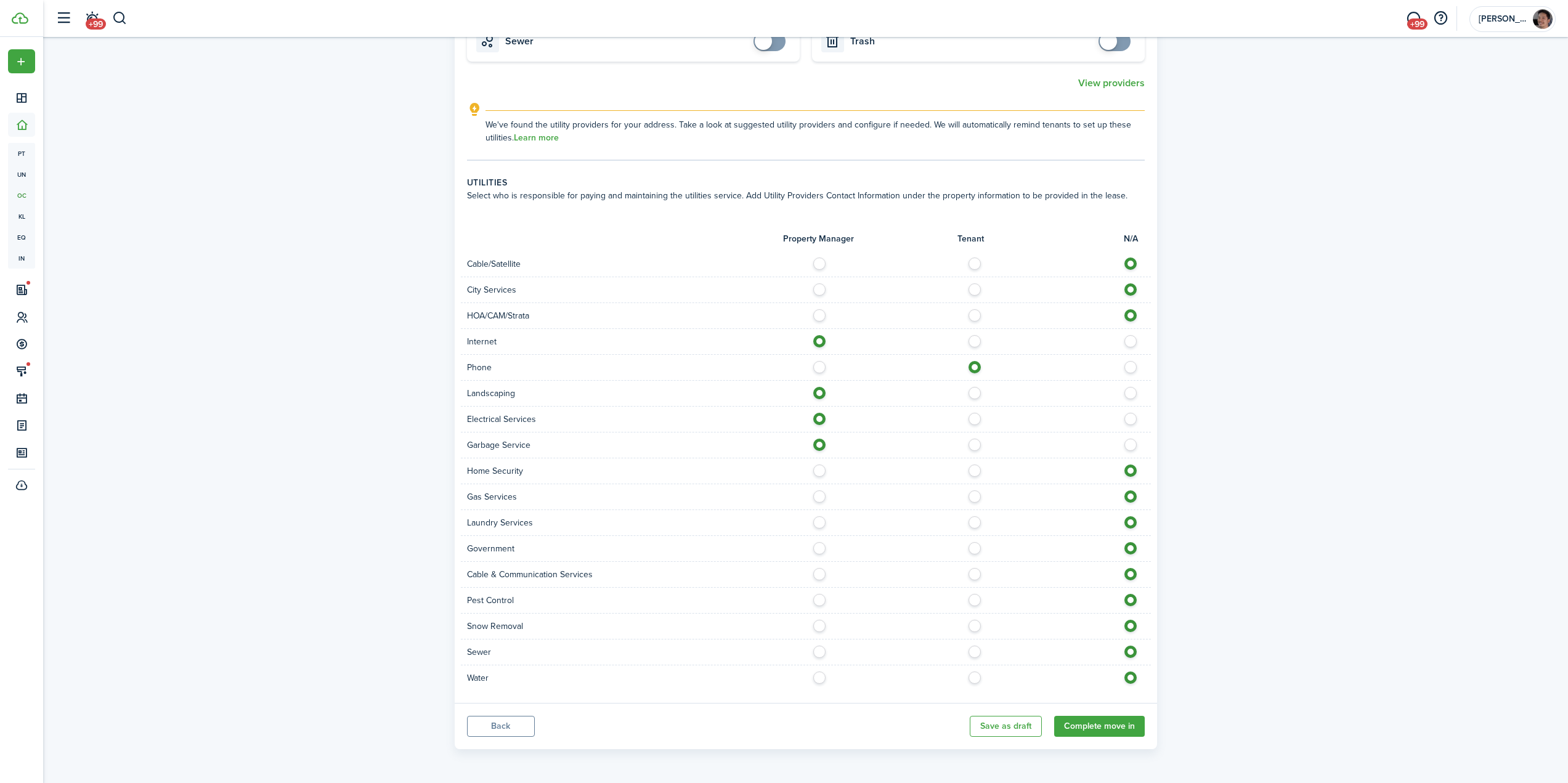
drag, startPoint x: 825, startPoint y: 501, endPoint x: 835, endPoint y: 502, distance: 10.0
click at [825, 501] on div at bounding box center [978, 497] width 345 height 13
click at [820, 496] on label at bounding box center [823, 494] width 21 height 7
radio input "true"
click at [816, 522] on label at bounding box center [823, 520] width 21 height 7
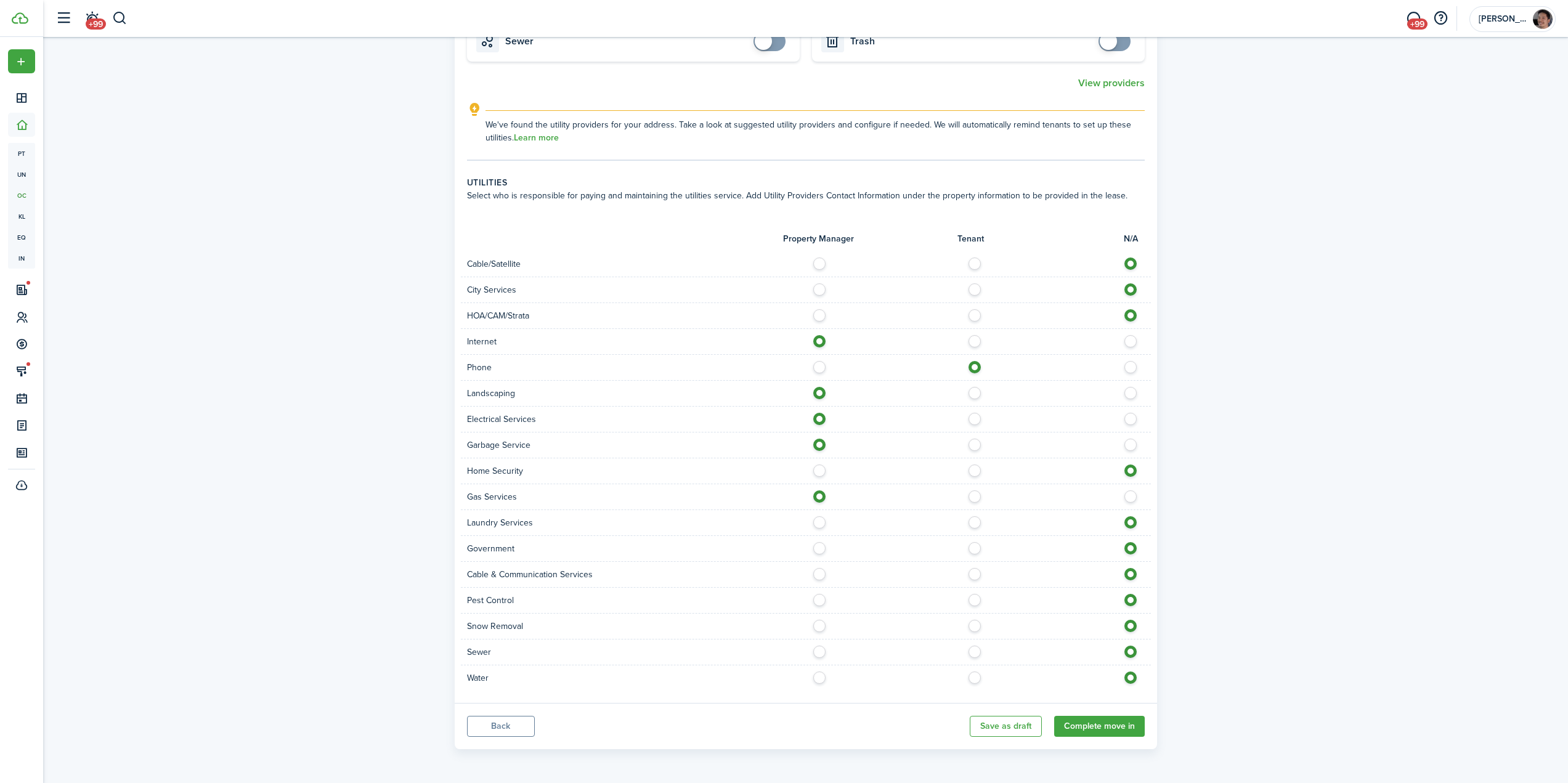
radio input "true"
click at [819, 597] on label at bounding box center [823, 597] width 21 height 7
radio input "true"
click at [979, 626] on label at bounding box center [978, 623] width 21 height 7
radio input "true"
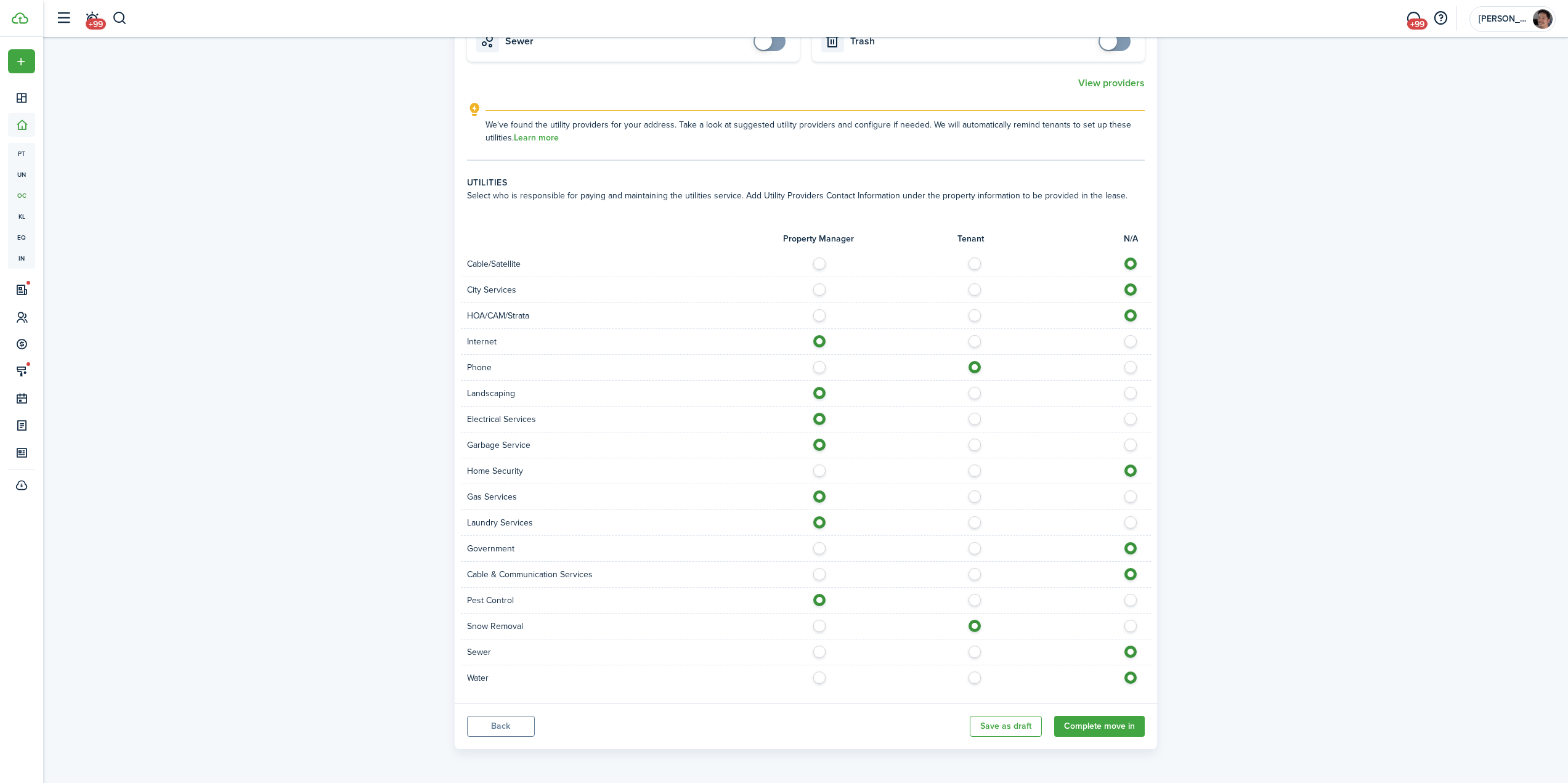
click at [817, 652] on label at bounding box center [823, 649] width 21 height 7
radio input "true"
click at [819, 678] on label at bounding box center [823, 675] width 21 height 7
radio input "true"
click at [1102, 727] on button "Complete move in" at bounding box center [1099, 727] width 90 height 21
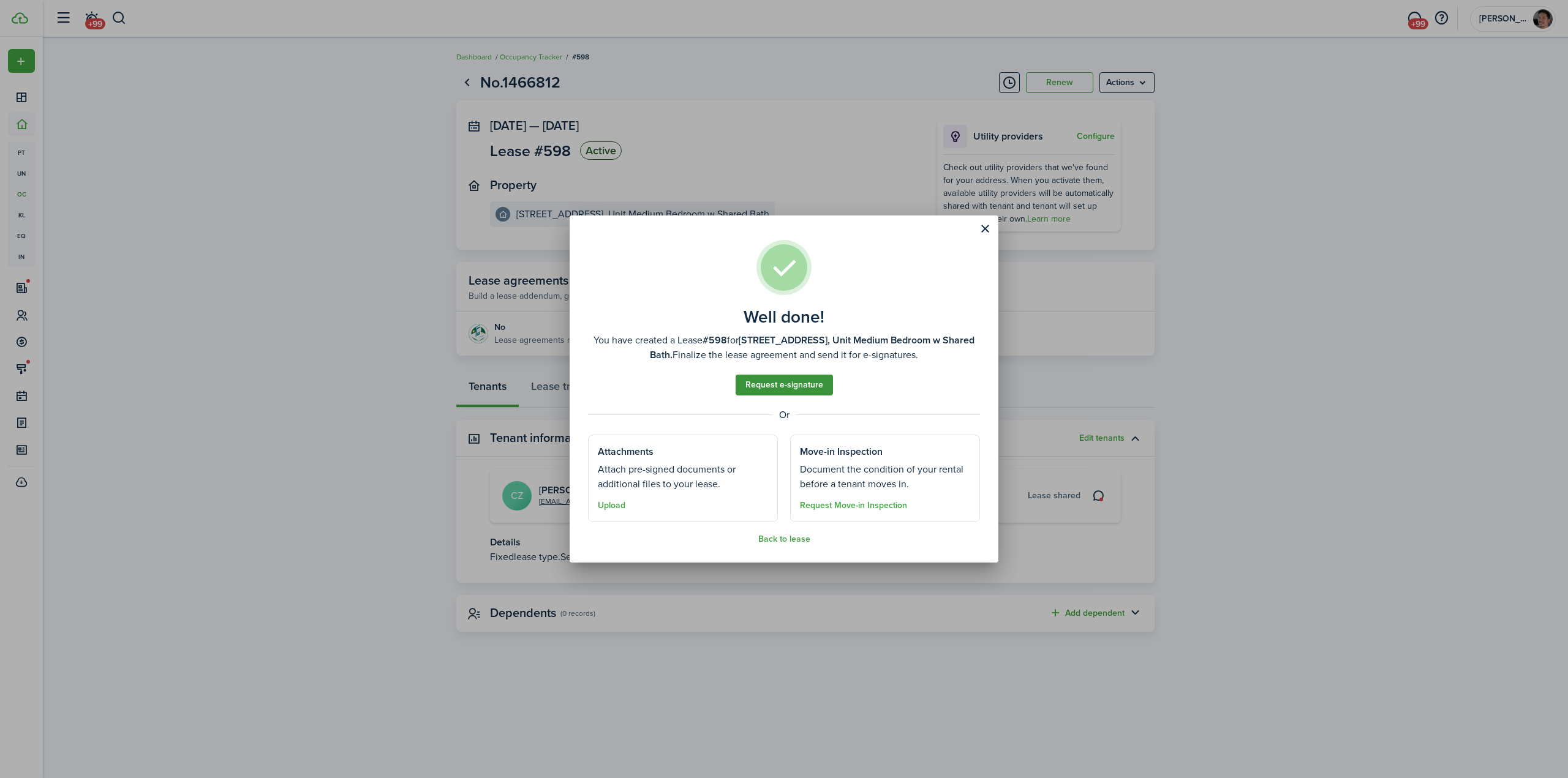
click at [782, 388] on link "Request e-signature" at bounding box center [784, 385] width 97 height 21
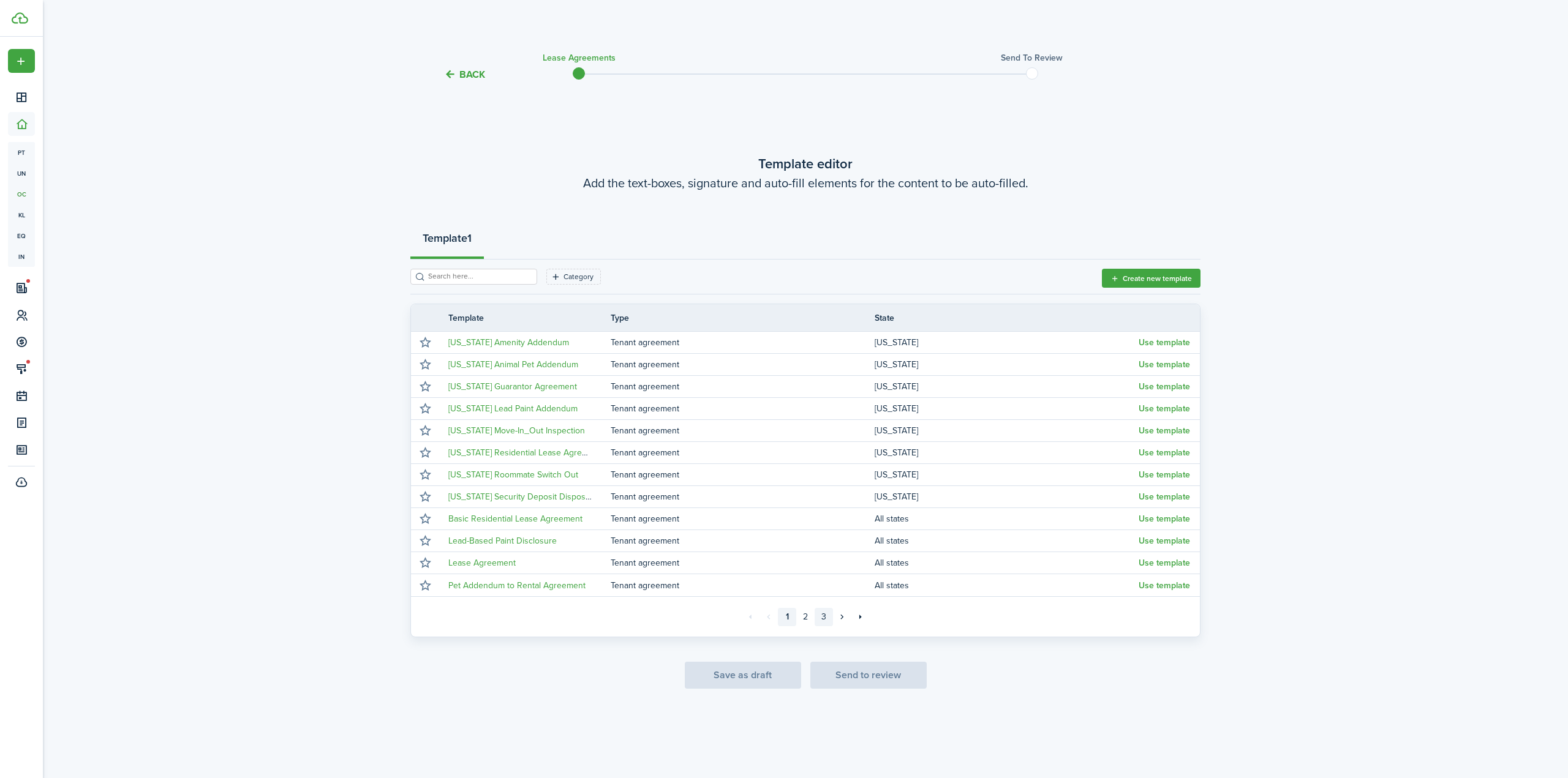
click at [824, 619] on link "3" at bounding box center [824, 617] width 19 height 19
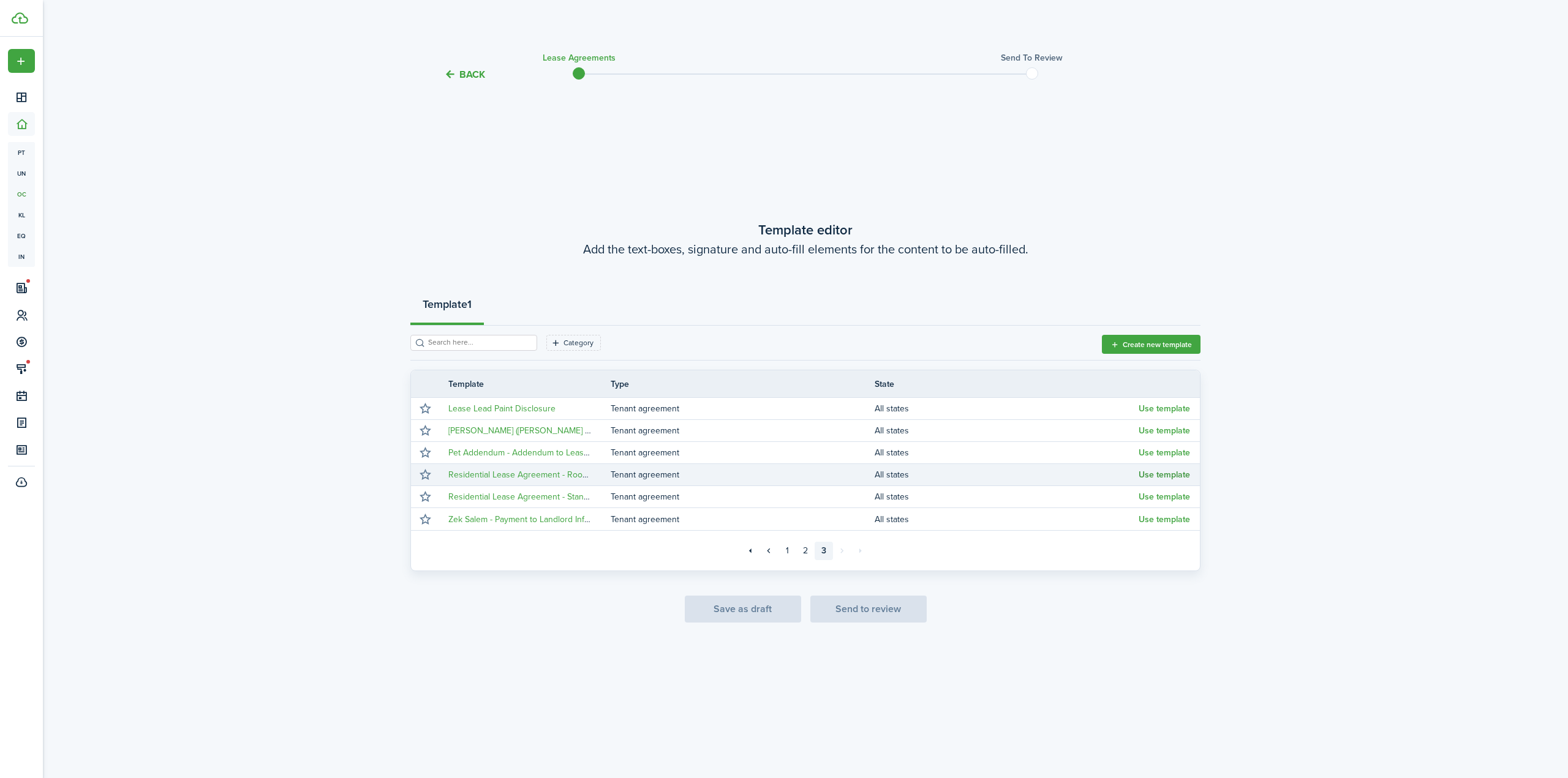
click at [1159, 474] on button "Use template" at bounding box center [1165, 475] width 52 height 10
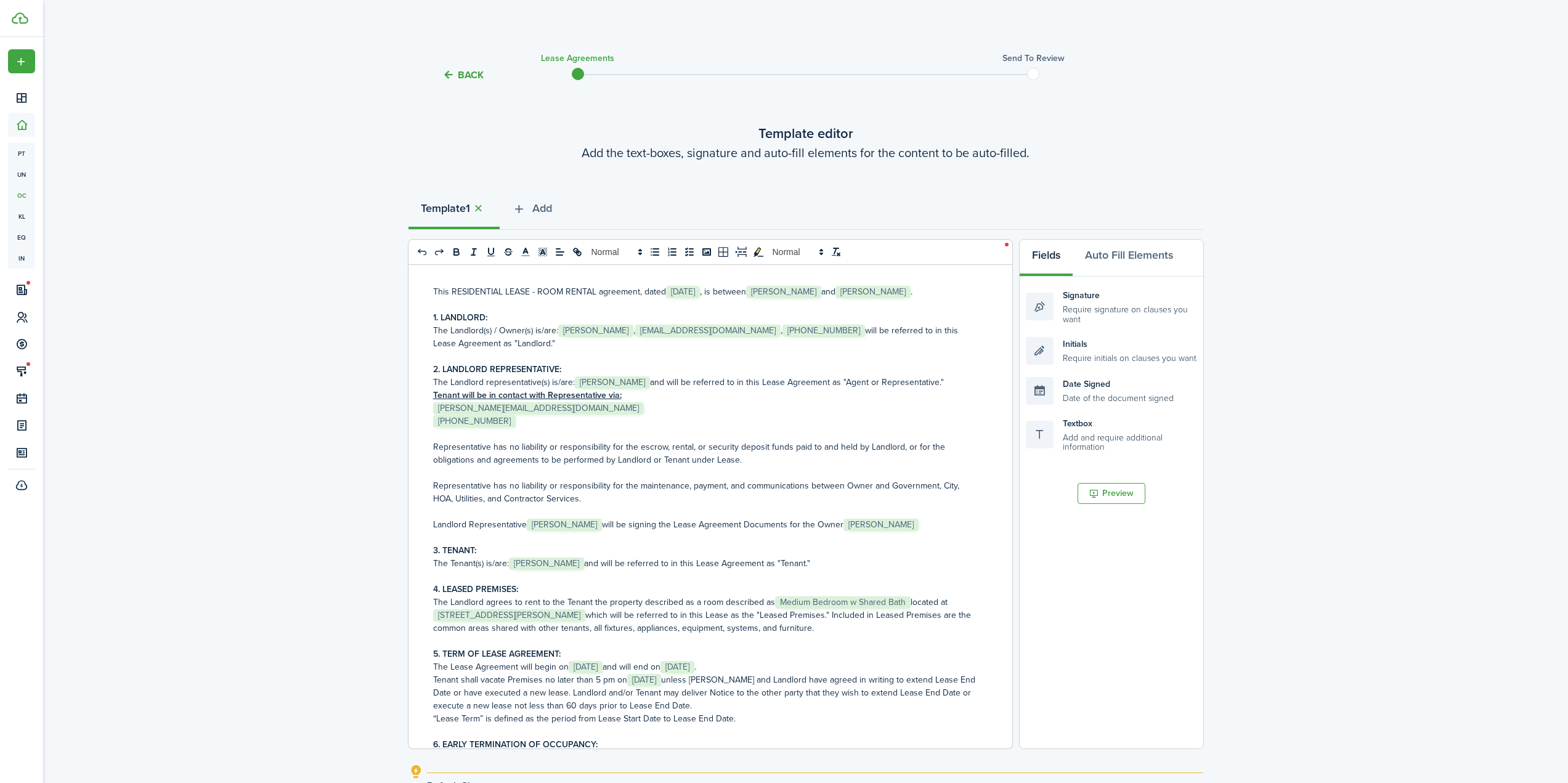
scroll to position [123, 0]
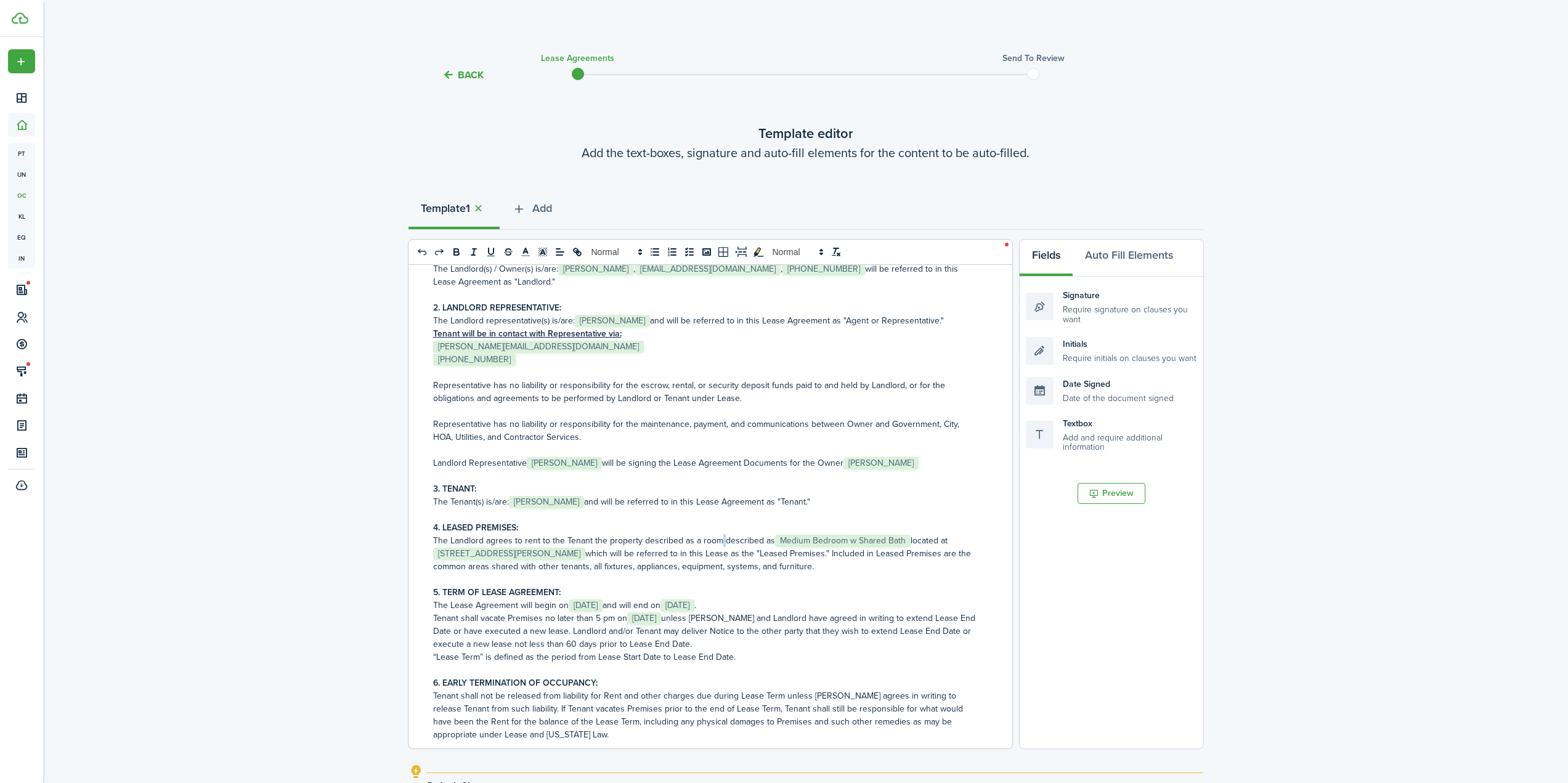
drag, startPoint x: 719, startPoint y: 538, endPoint x: 729, endPoint y: 541, distance: 10.4
click at [719, 538] on p "The Landlord agrees to rent to the Tenant the property described as a room desc…" at bounding box center [706, 554] width 545 height 39
click at [767, 539] on p "The Landlord agrees to rent to the Tenant the property described as a room desc…" at bounding box center [706, 554] width 545 height 39
click at [685, 565] on p "The Landlord agrees to rent to the Tenant the property described as a room desc…" at bounding box center [706, 554] width 545 height 39
click at [764, 565] on p "The Landlord agrees to rent to the Tenant the property described as a room desc…" at bounding box center [706, 554] width 545 height 39
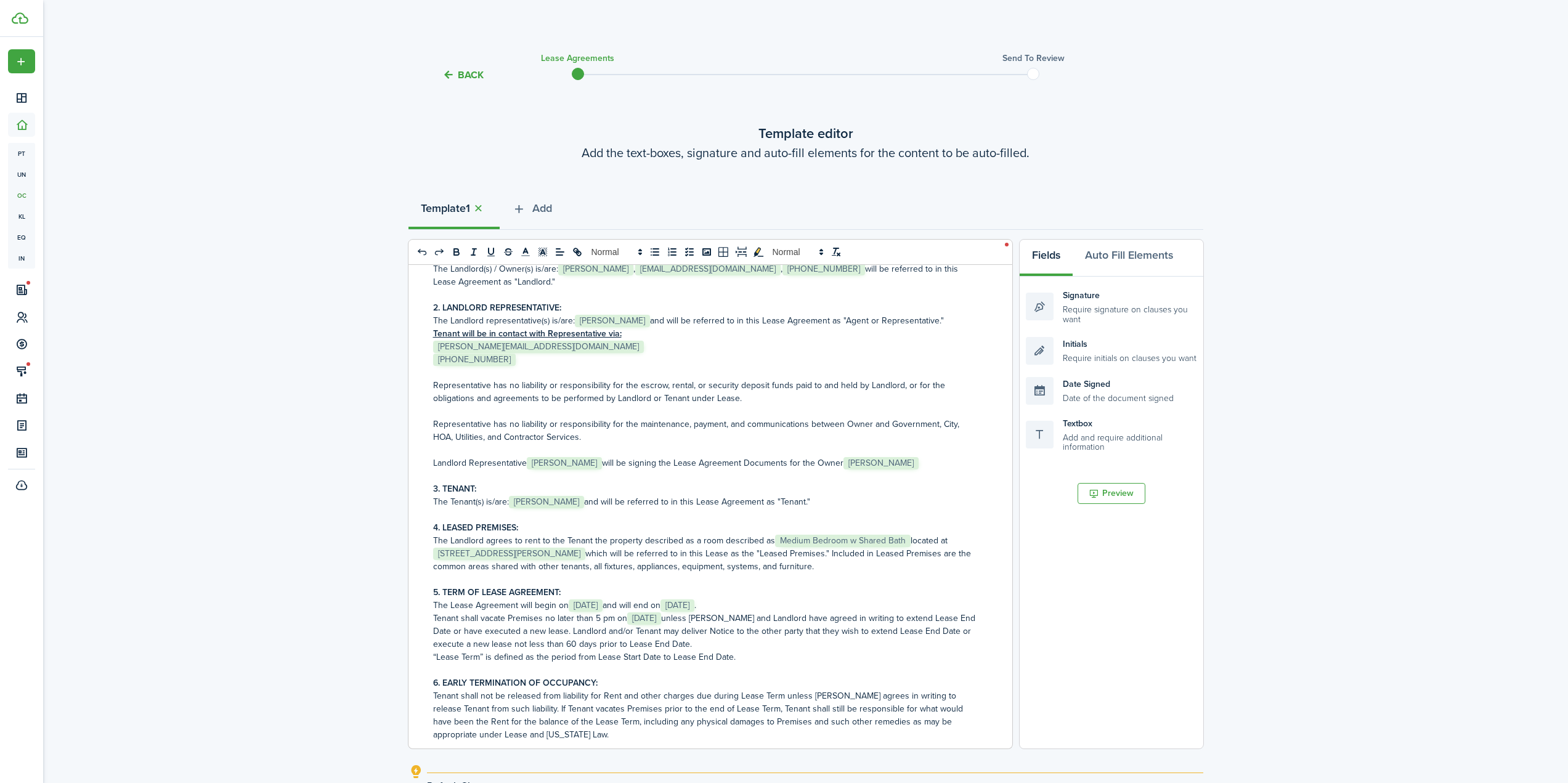
click at [830, 566] on p "The Landlord agrees to rent to the Tenant the property described as a room desc…" at bounding box center [706, 554] width 545 height 39
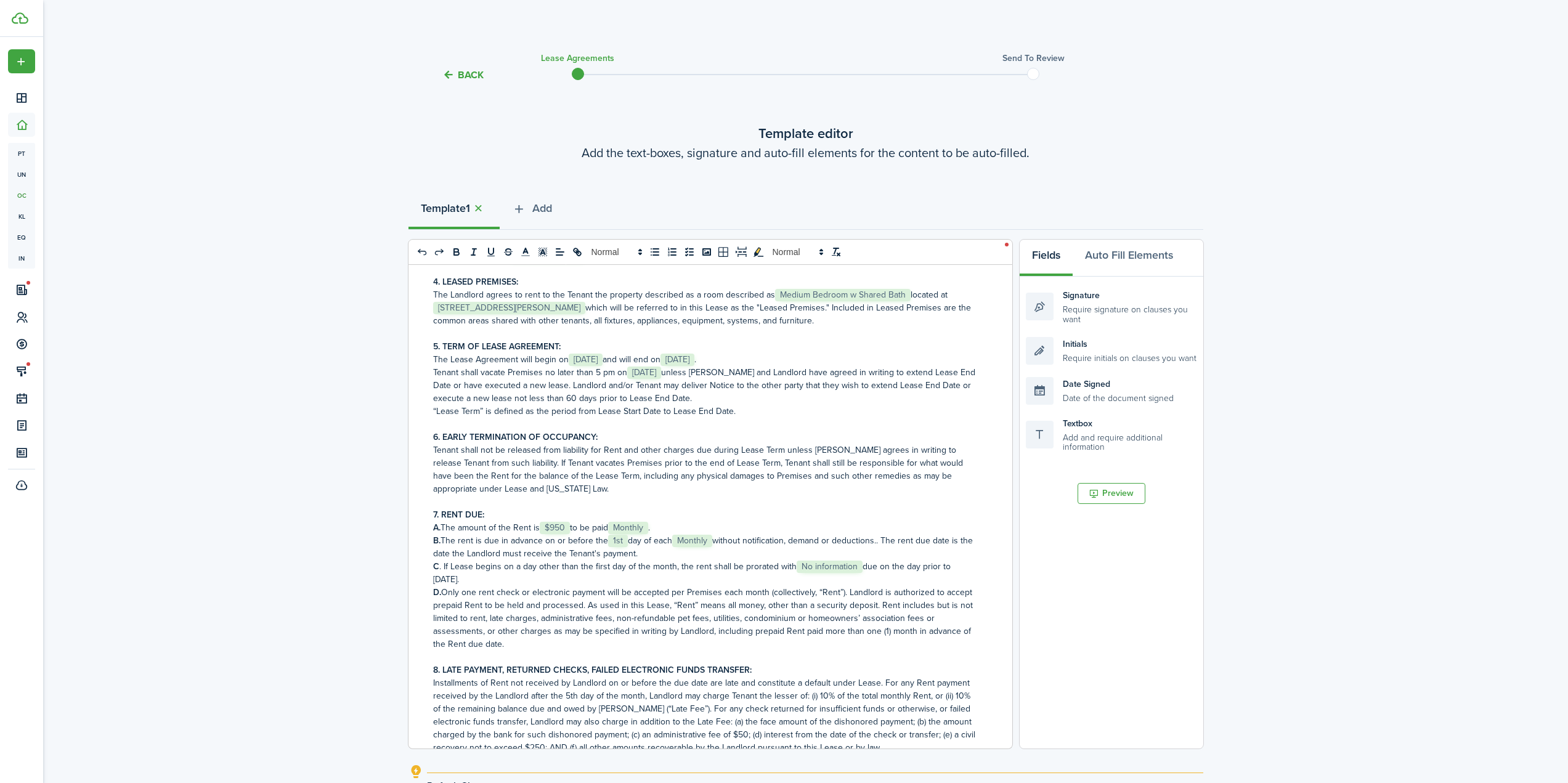
scroll to position [370, 0]
click at [846, 561] on span "No information" at bounding box center [830, 565] width 66 height 12
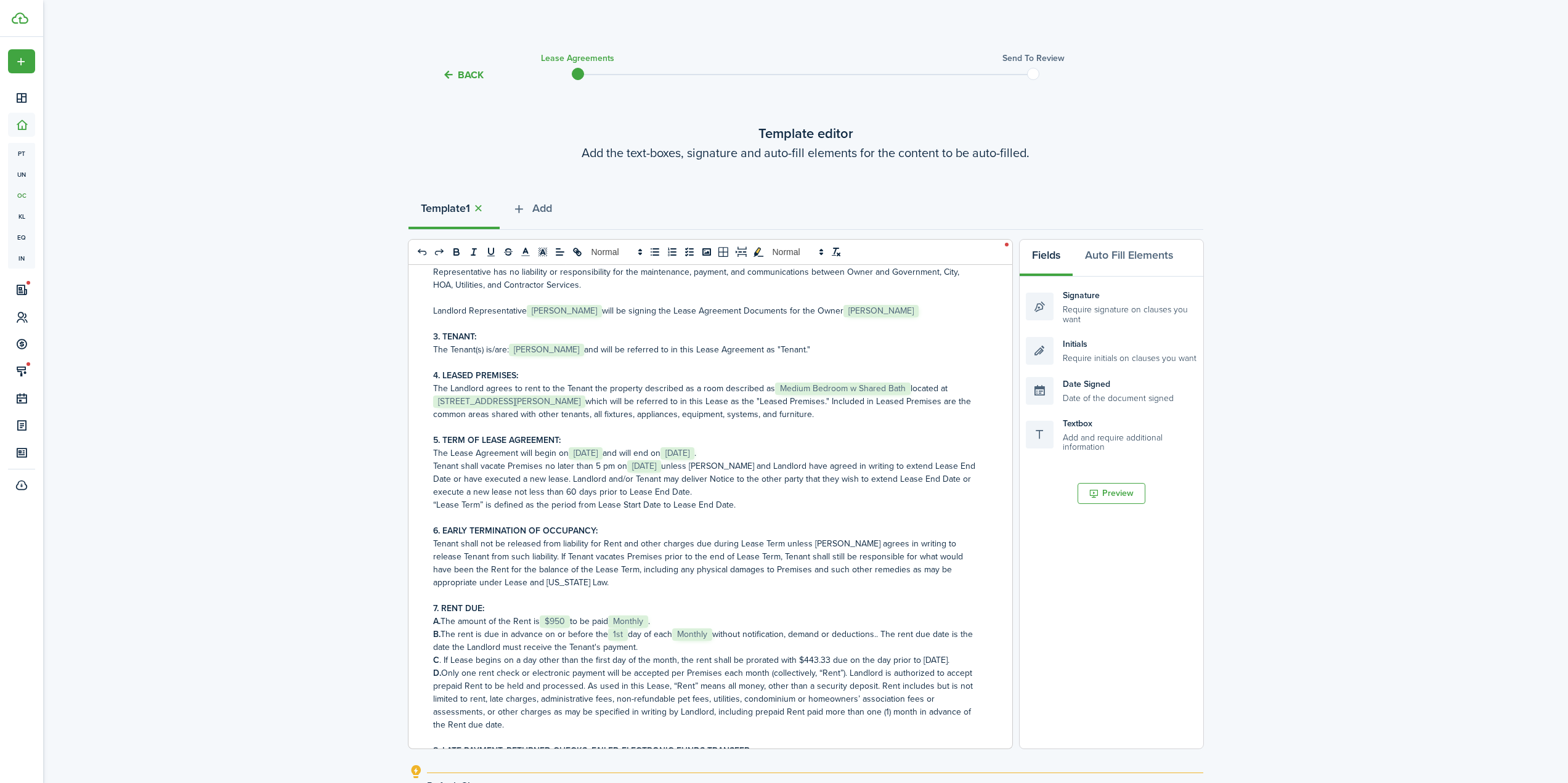
scroll to position [246, 0]
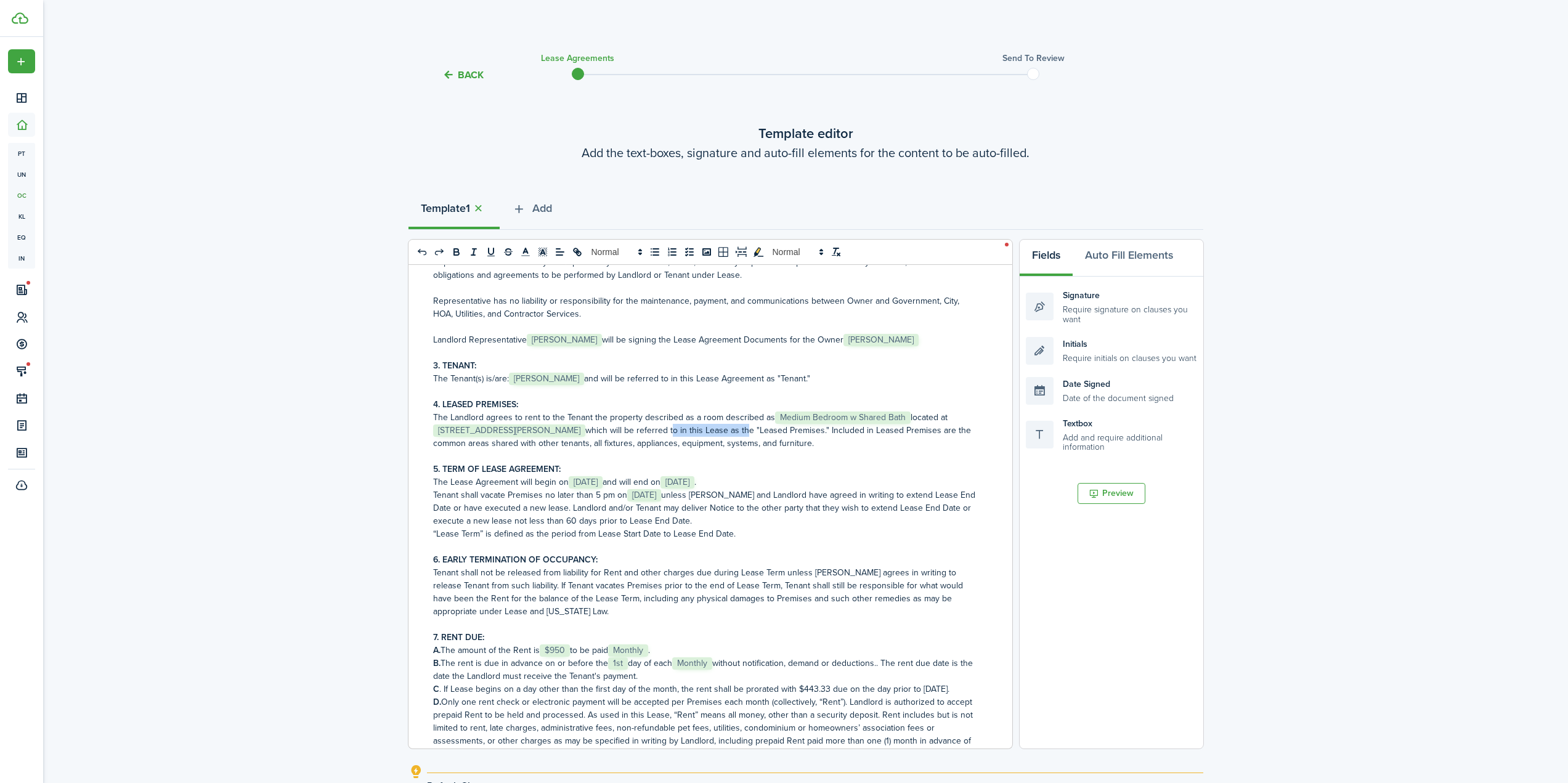
drag, startPoint x: 684, startPoint y: 430, endPoint x: 767, endPoint y: 433, distance: 83.1
click at [761, 433] on p "The Landlord agrees to rent to the Tenant the property described as a room desc…" at bounding box center [706, 430] width 545 height 39
click at [855, 444] on p "The Landlord agrees to rent to the Tenant the property described as a room desc…" at bounding box center [706, 430] width 545 height 39
click at [658, 440] on p "The Landlord agrees to rent to the Tenant the property described as a room desc…" at bounding box center [706, 430] width 545 height 39
click at [709, 442] on p "The Landlord agrees to rent to the Tenant the property described as a room desc…" at bounding box center [706, 430] width 545 height 39
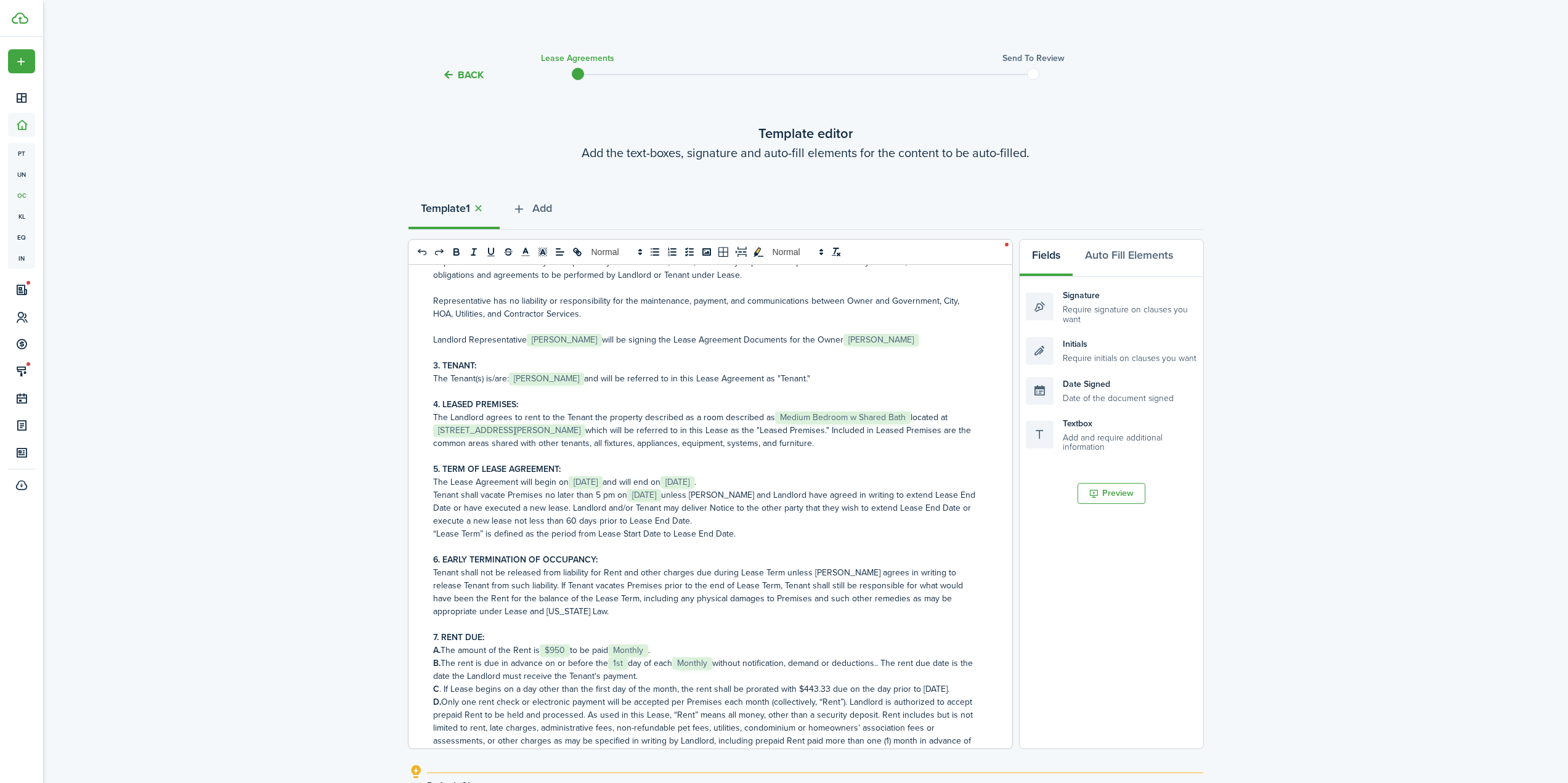
click at [634, 428] on p "The Landlord agrees to rent to the Tenant the property described as a room desc…" at bounding box center [706, 430] width 545 height 39
click at [770, 438] on p "The Landlord agrees to rent to the Tenant the property described as a room desc…" at bounding box center [706, 430] width 545 height 39
click at [828, 438] on p "The Landlord agrees to rent to the Tenant the property described as a room desc…" at bounding box center [706, 430] width 545 height 39
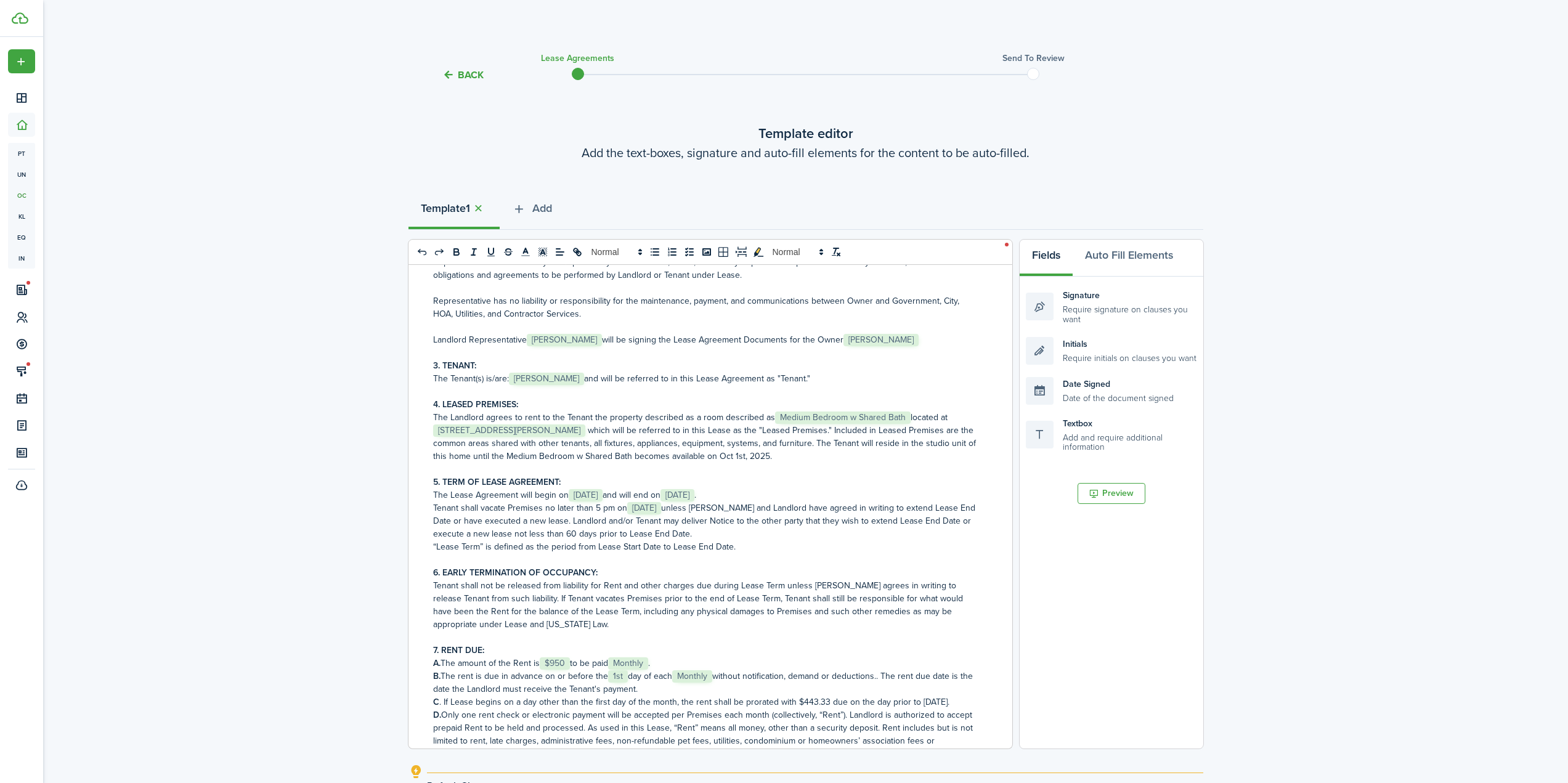
click at [494, 455] on p "The Landlord agrees to rent to the Tenant the property described as a room desc…" at bounding box center [706, 437] width 545 height 52
click at [496, 455] on p "The Landlord agrees to rent to the Tenant the property described as a room desc…" at bounding box center [706, 437] width 545 height 52
click at [605, 456] on p "The Landlord agrees to rent to the Tenant the property described as a room desc…" at bounding box center [706, 437] width 545 height 52
click at [934, 443] on p "The Landlord agrees to rent to the Tenant the property described as a room desc…" at bounding box center [706, 437] width 545 height 52
click at [436, 456] on p "The Landlord agrees to rent to the Tenant the property described as a room desc…" at bounding box center [706, 437] width 545 height 52
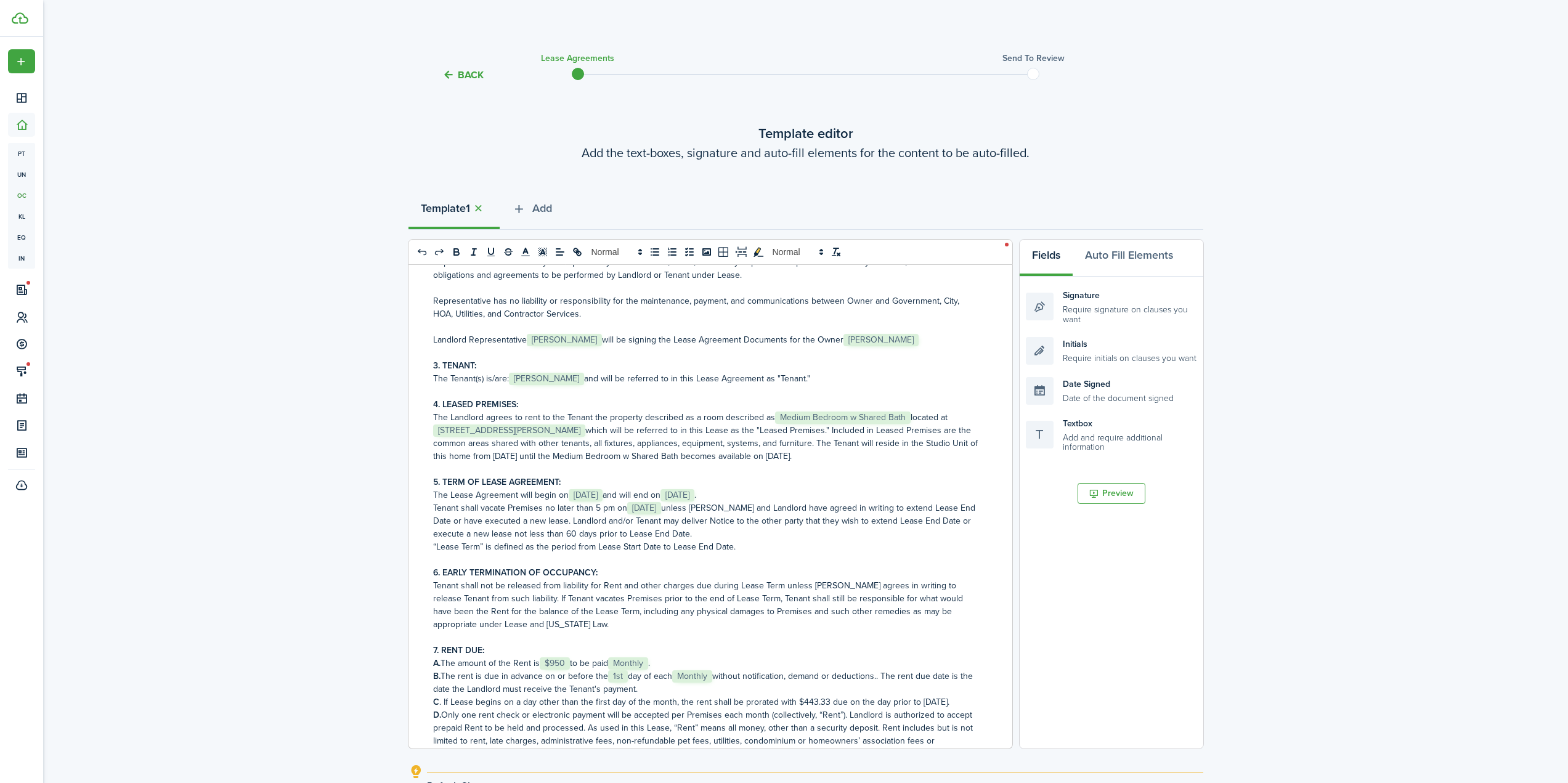
click at [826, 460] on p "The Landlord agrees to rent to the Tenant the property described as a room desc…" at bounding box center [706, 437] width 545 height 52
click at [875, 460] on p "The Landlord agrees to rent to the Tenant the property described as a room desc…" at bounding box center [706, 437] width 545 height 52
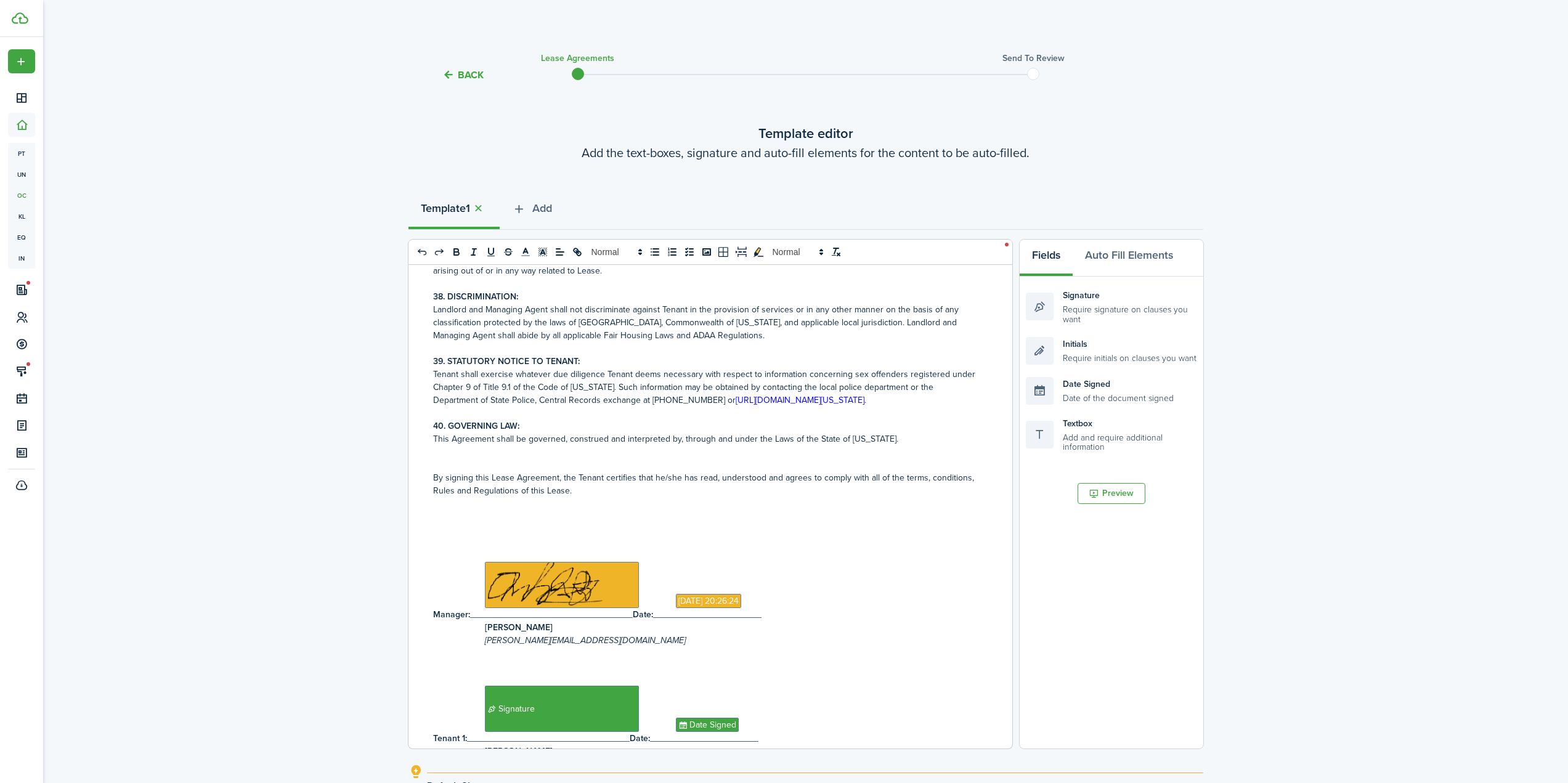
scroll to position [5507, 0]
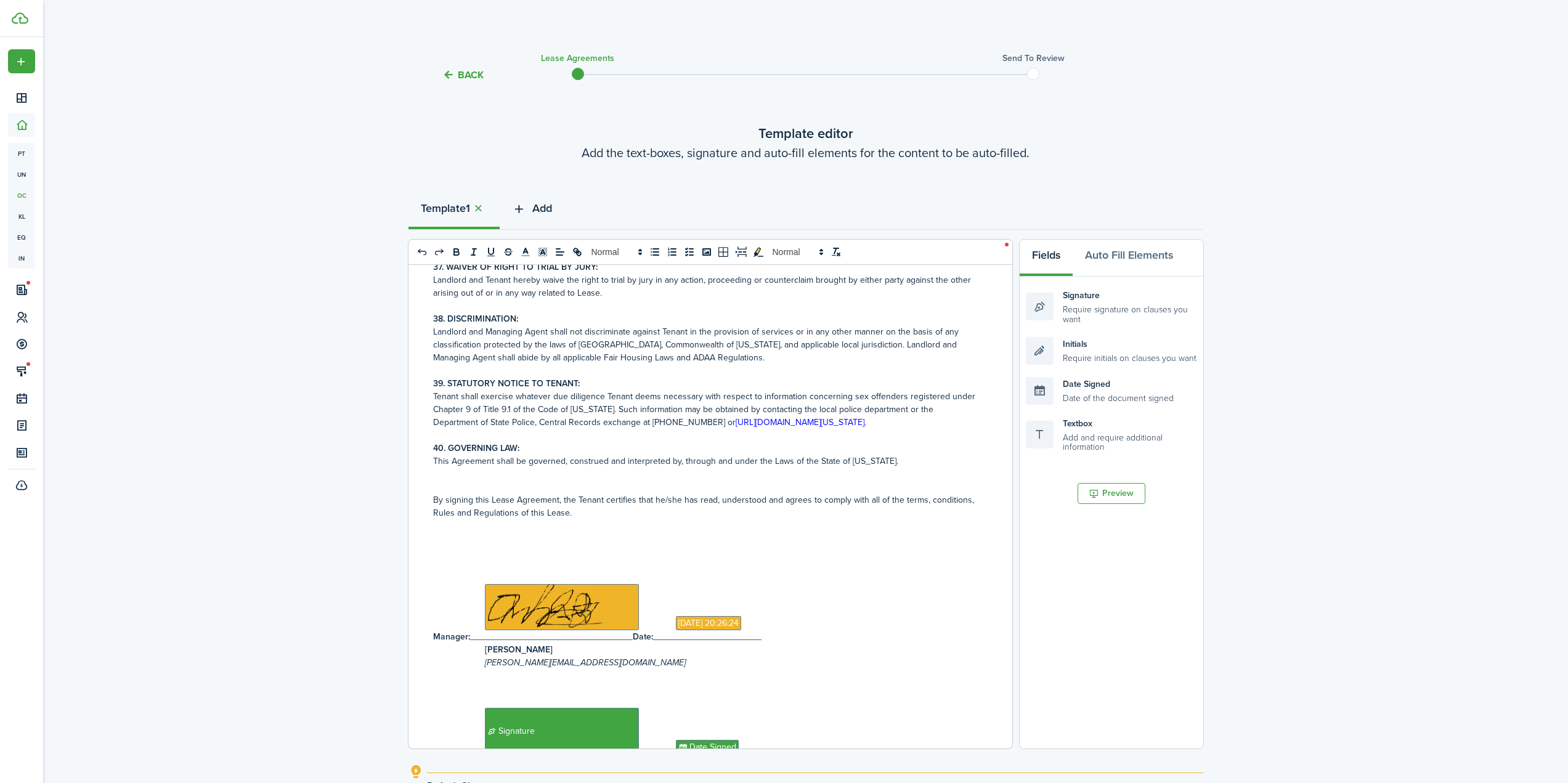
click at [542, 205] on span "Add" at bounding box center [542, 209] width 20 height 16
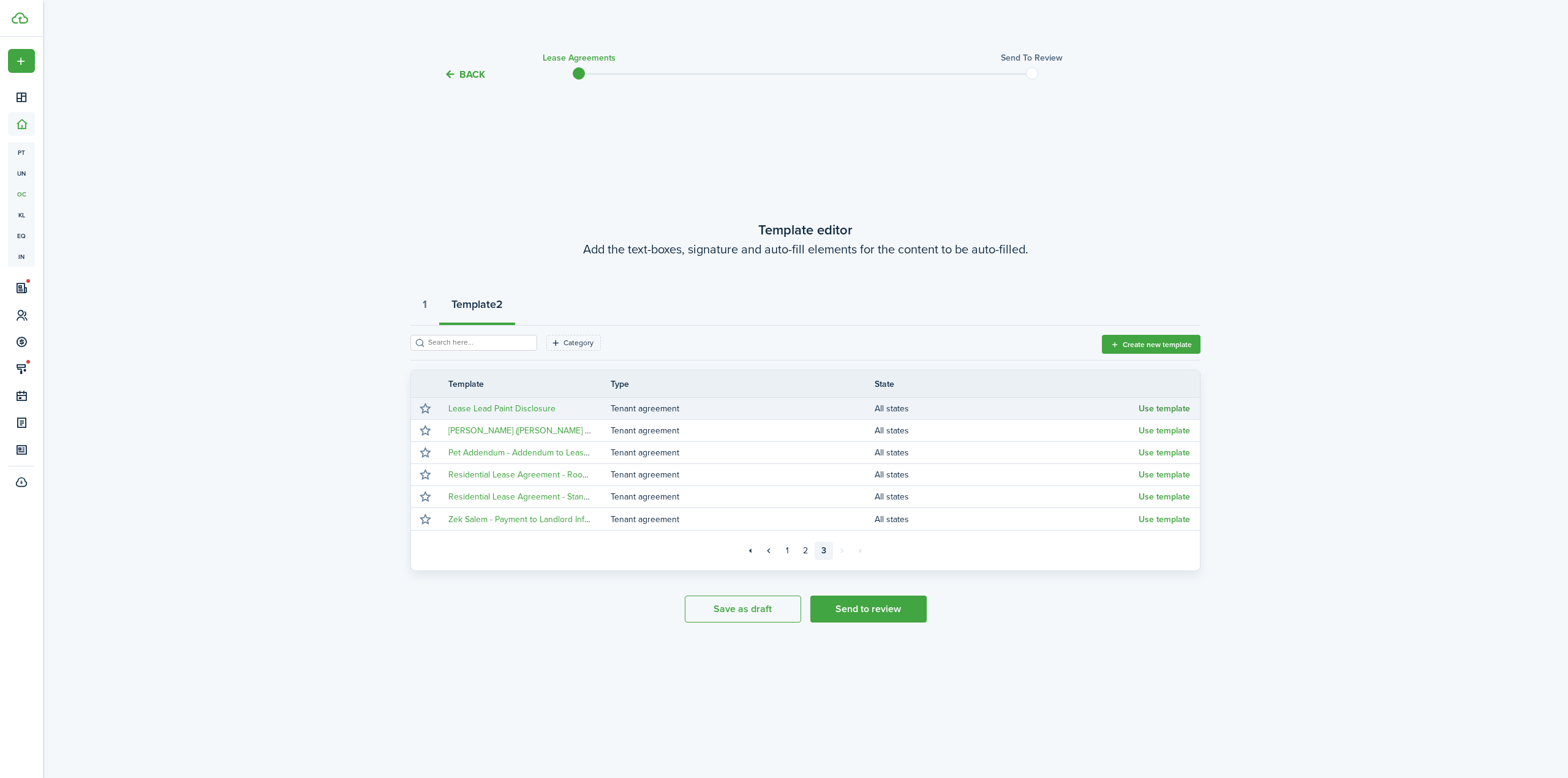
click at [1177, 407] on button "Use template" at bounding box center [1165, 409] width 52 height 10
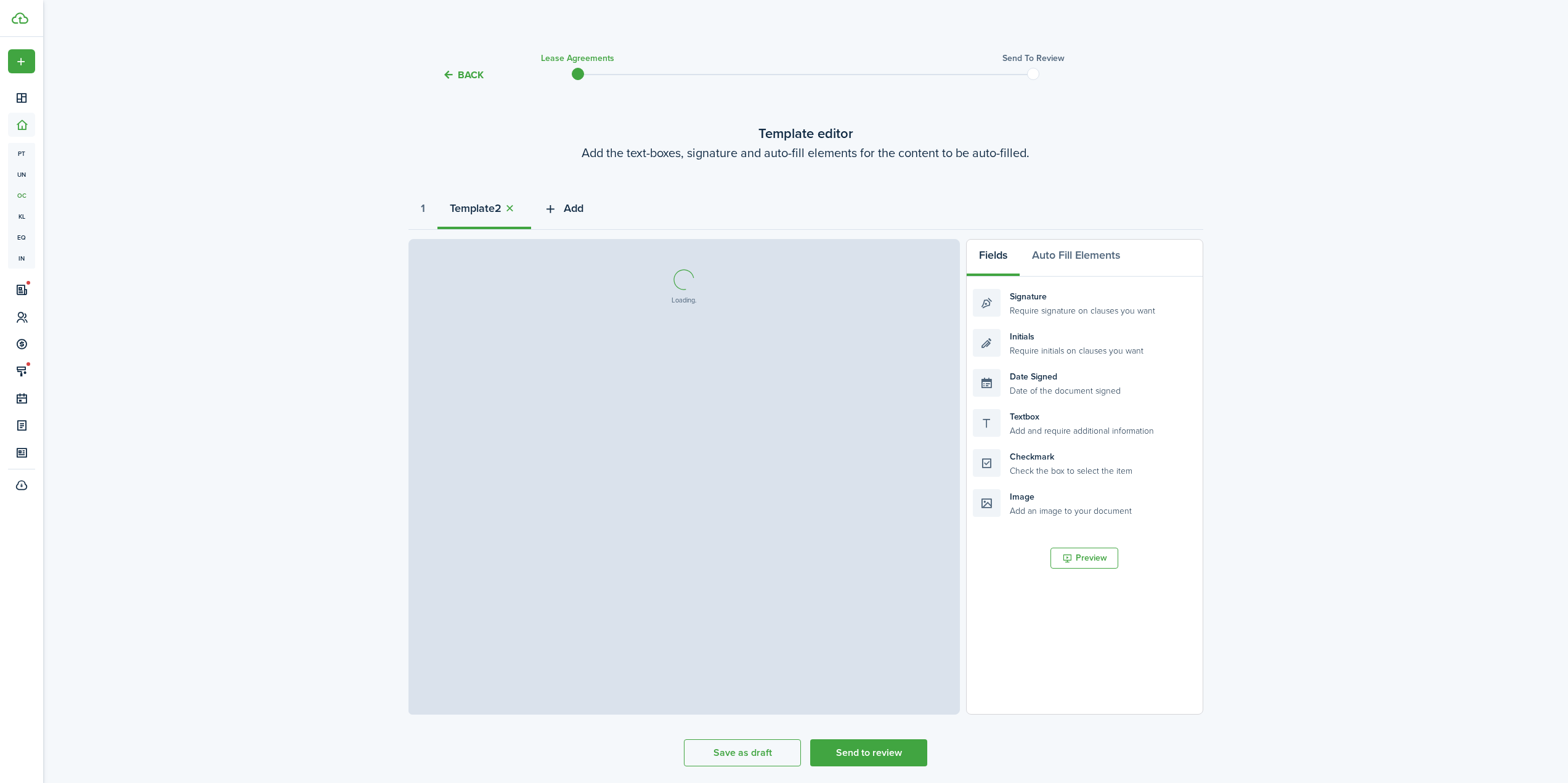
select select "fit"
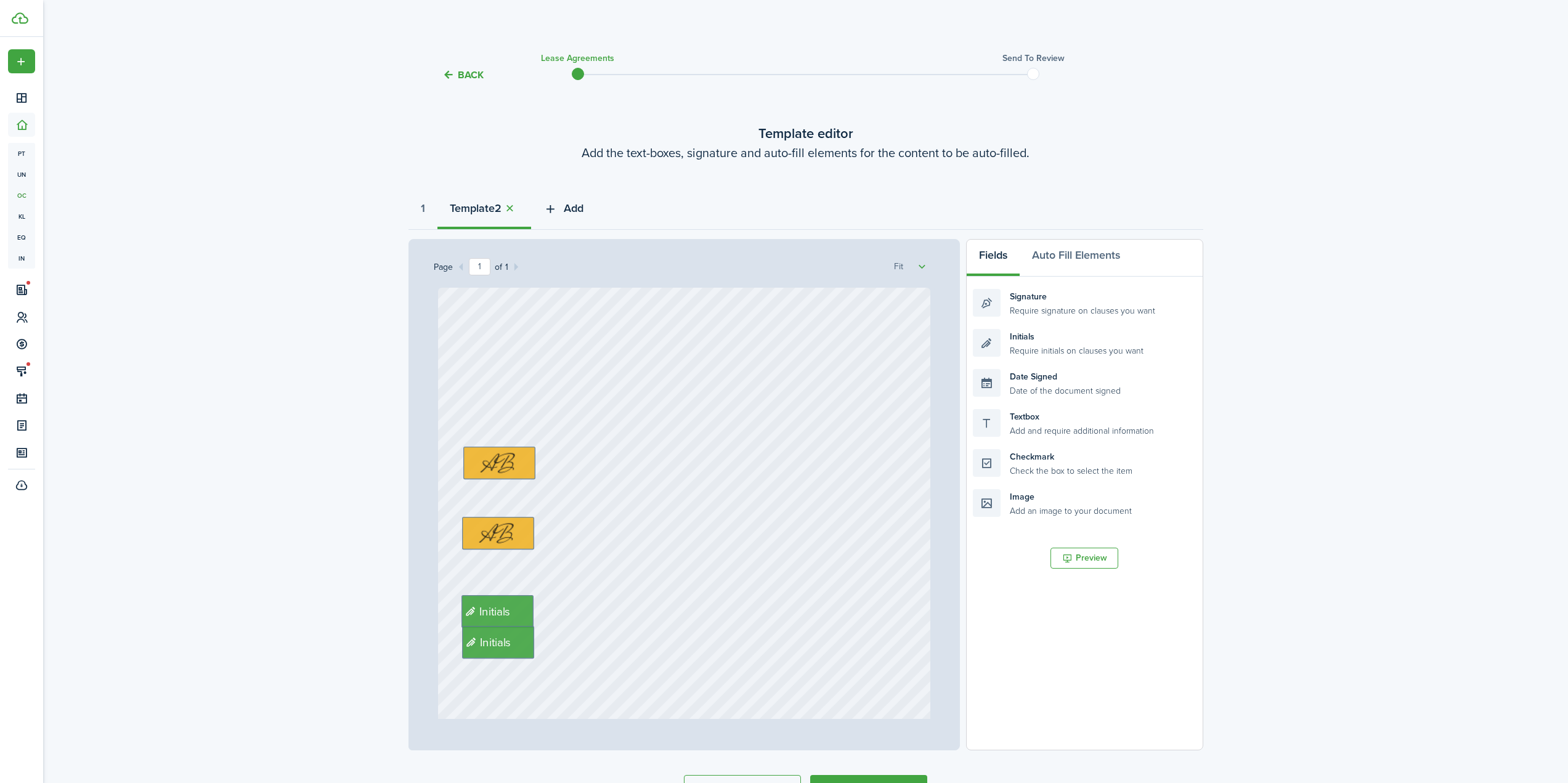
click at [584, 207] on span "Add" at bounding box center [574, 209] width 20 height 16
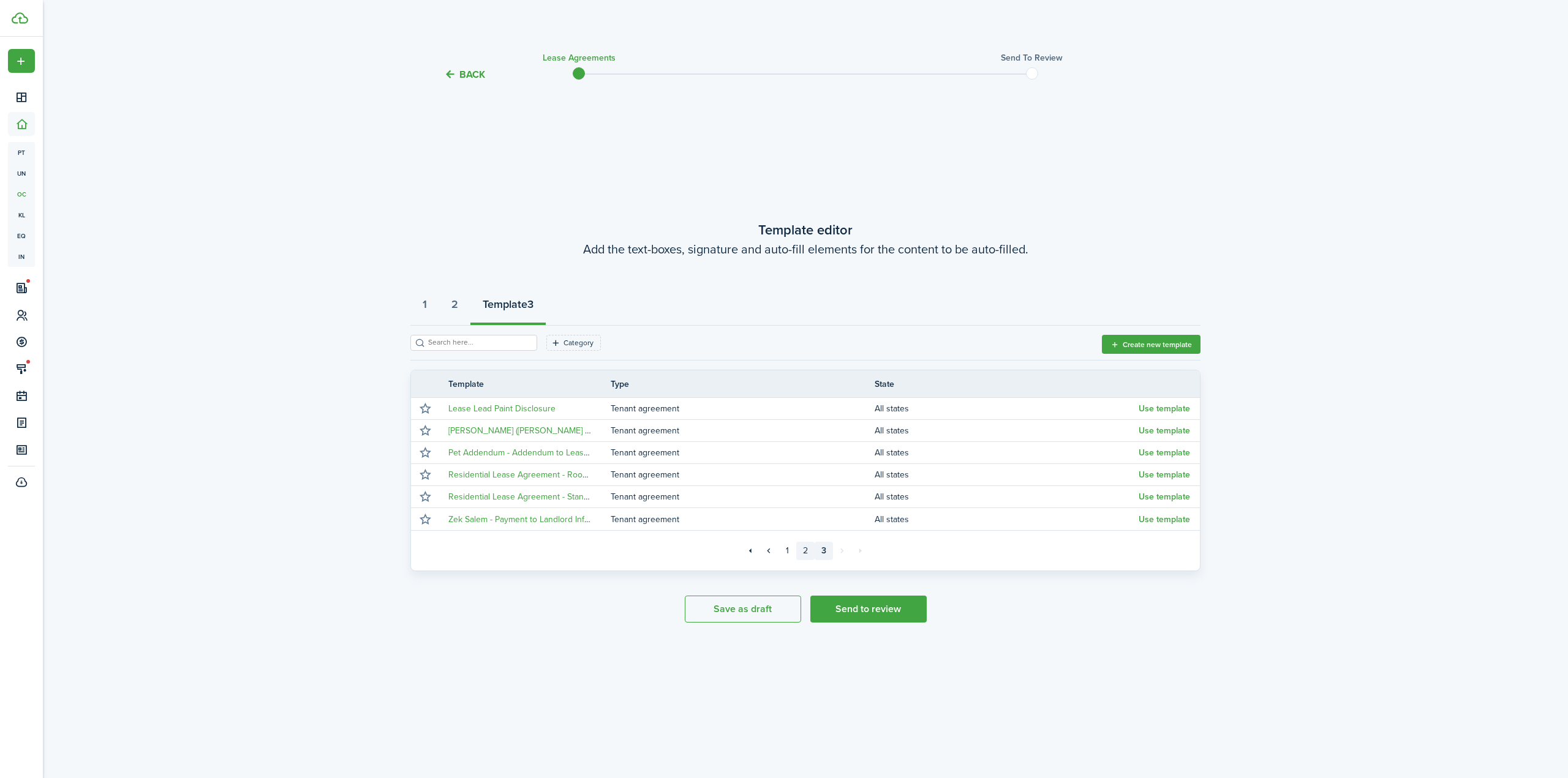
click at [805, 552] on link "2" at bounding box center [805, 551] width 19 height 19
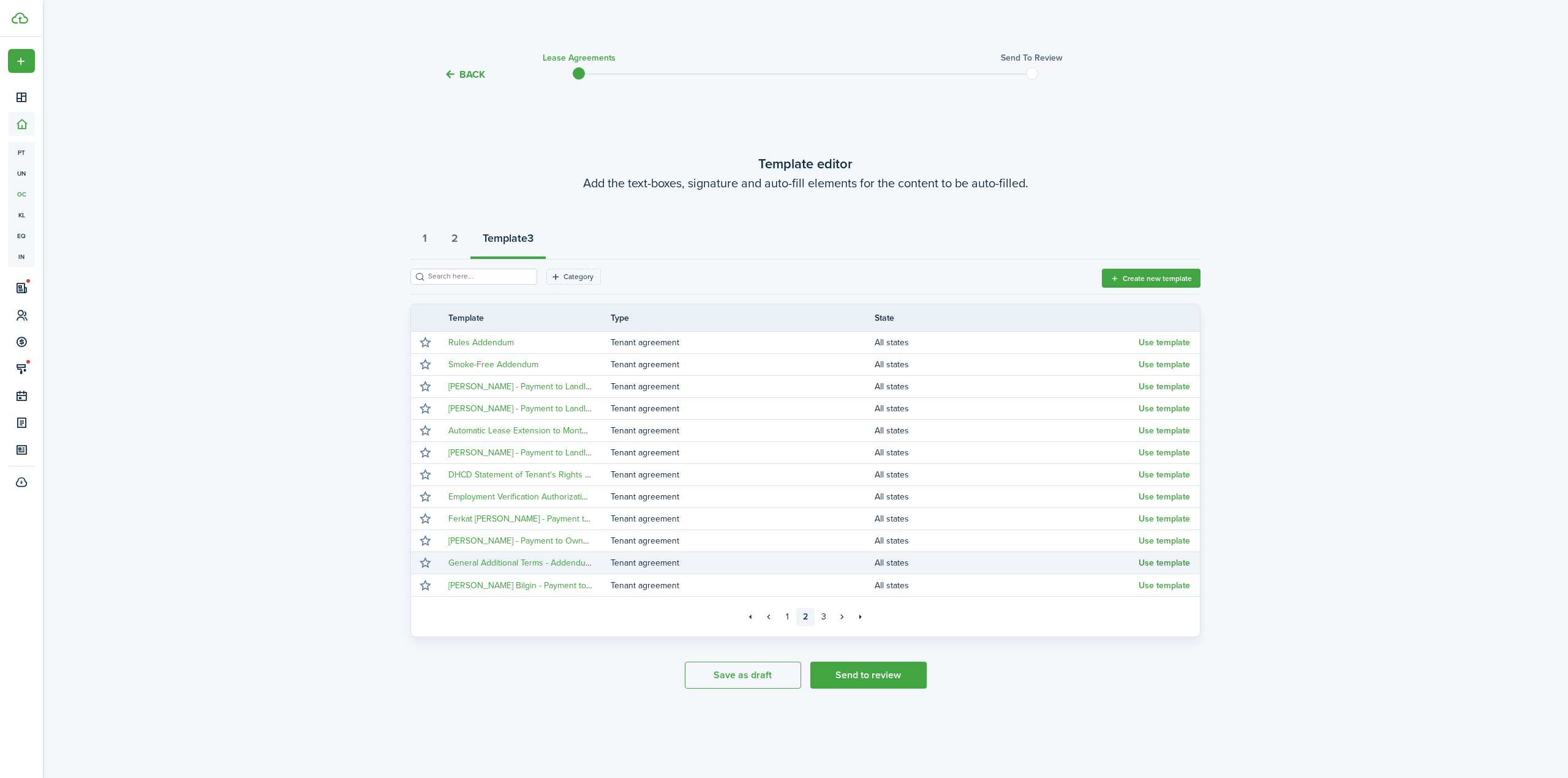
click at [1148, 564] on button "Use template" at bounding box center [1165, 563] width 52 height 10
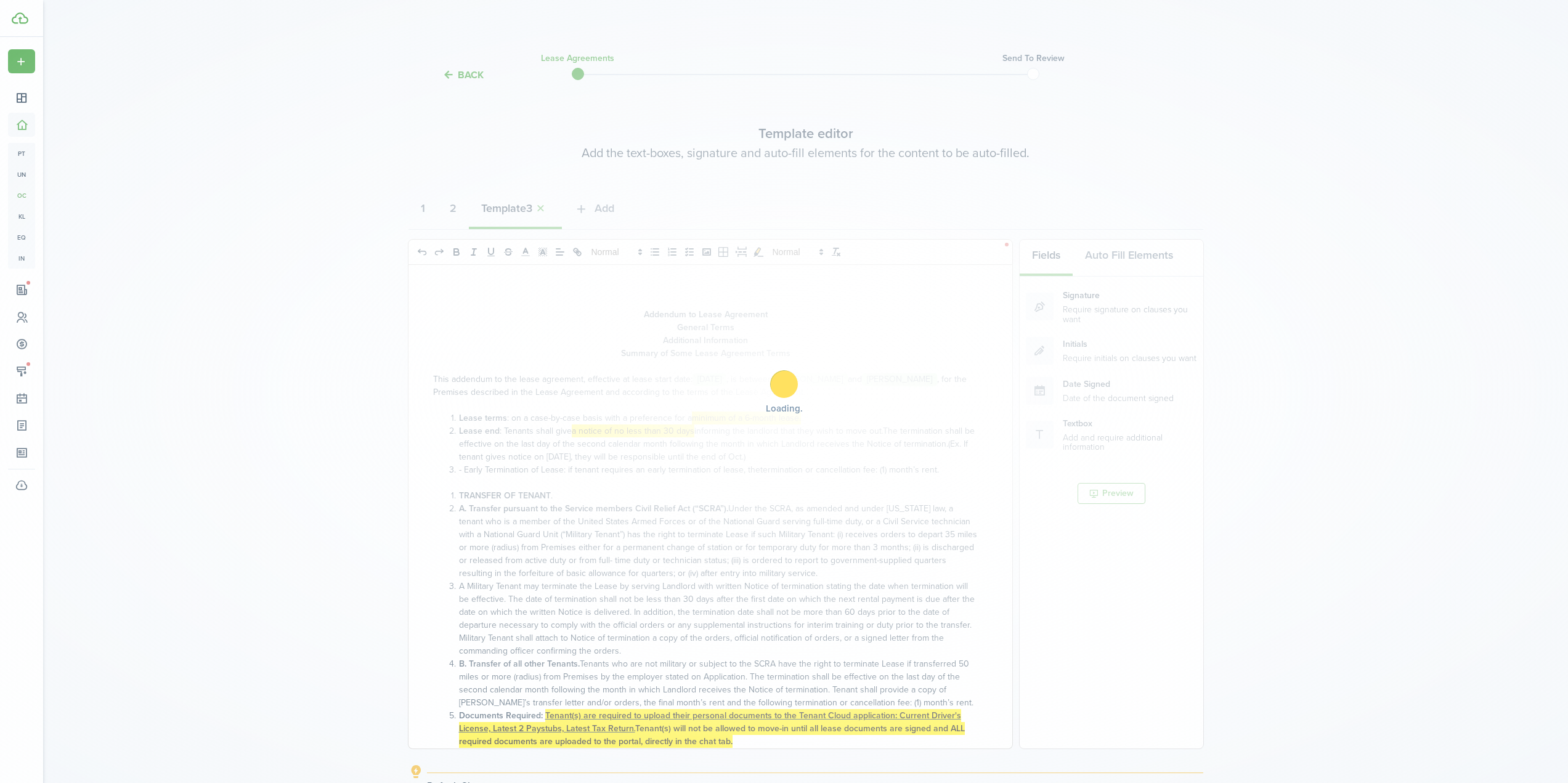
select select "fit"
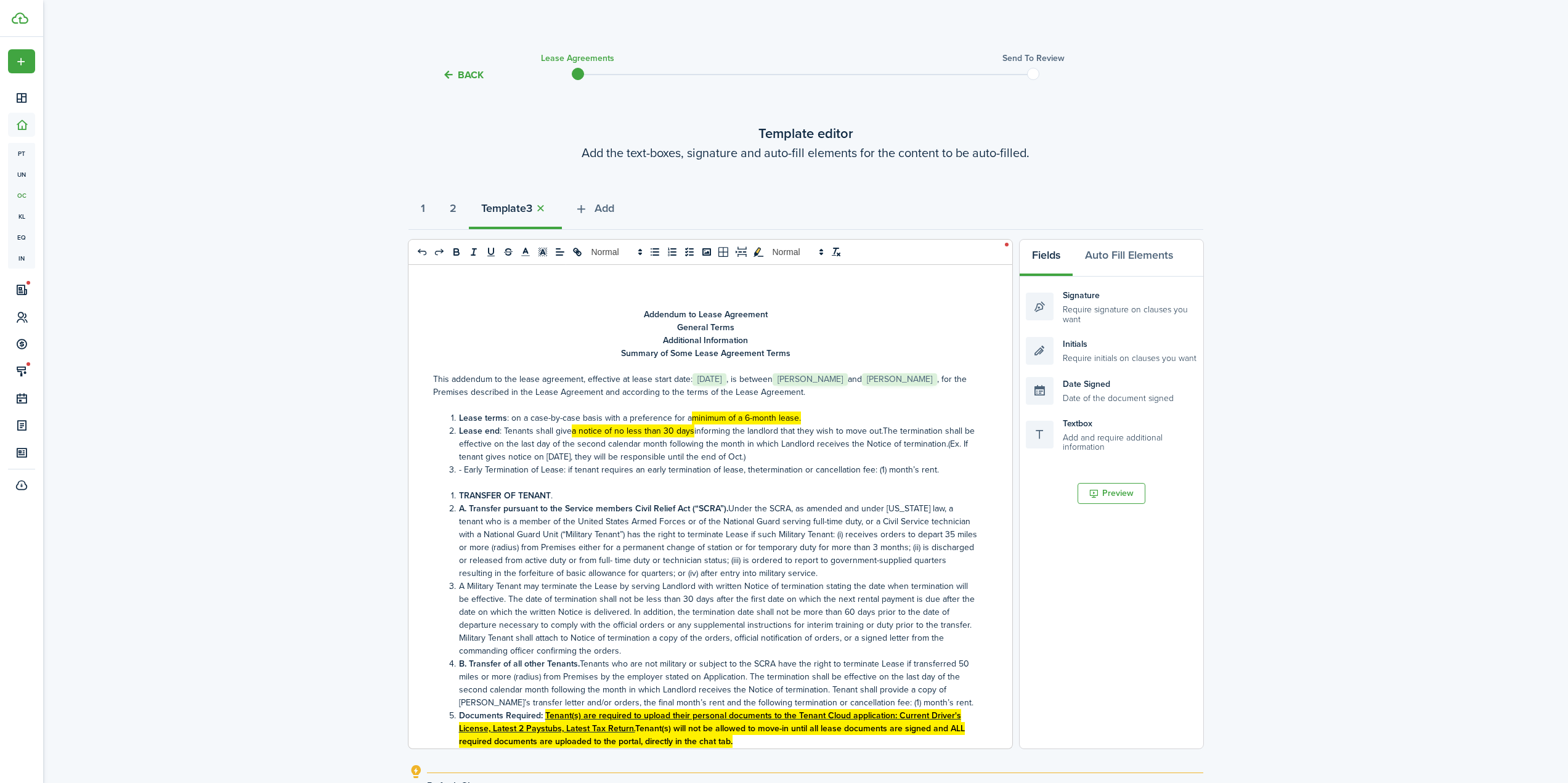
click at [748, 418] on mark "minimum of a 6-month lease." at bounding box center [747, 418] width 109 height 13
click at [747, 418] on mark "minimum of a 6-month lease." at bounding box center [747, 418] width 109 height 13
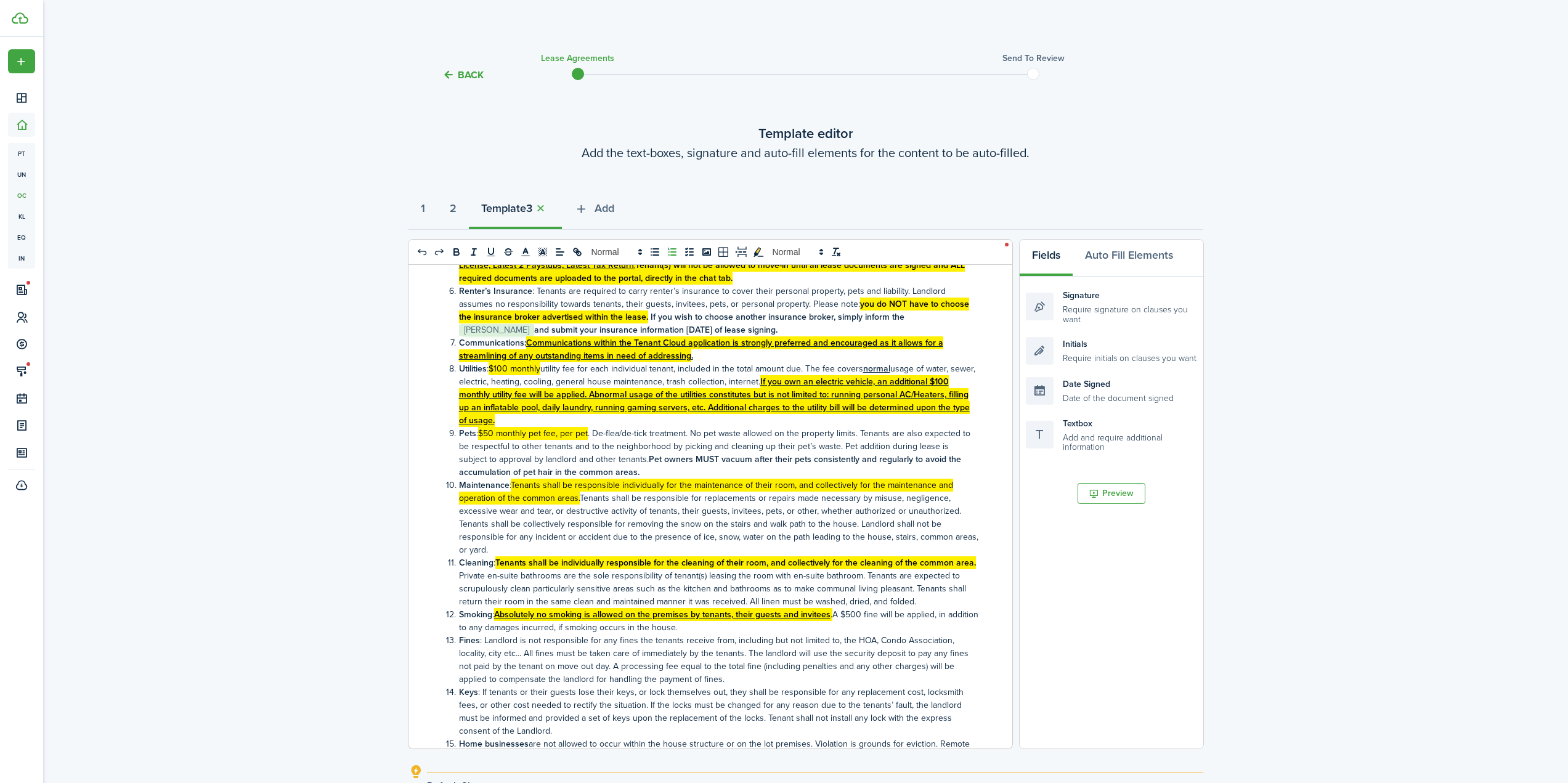
scroll to position [493, 0]
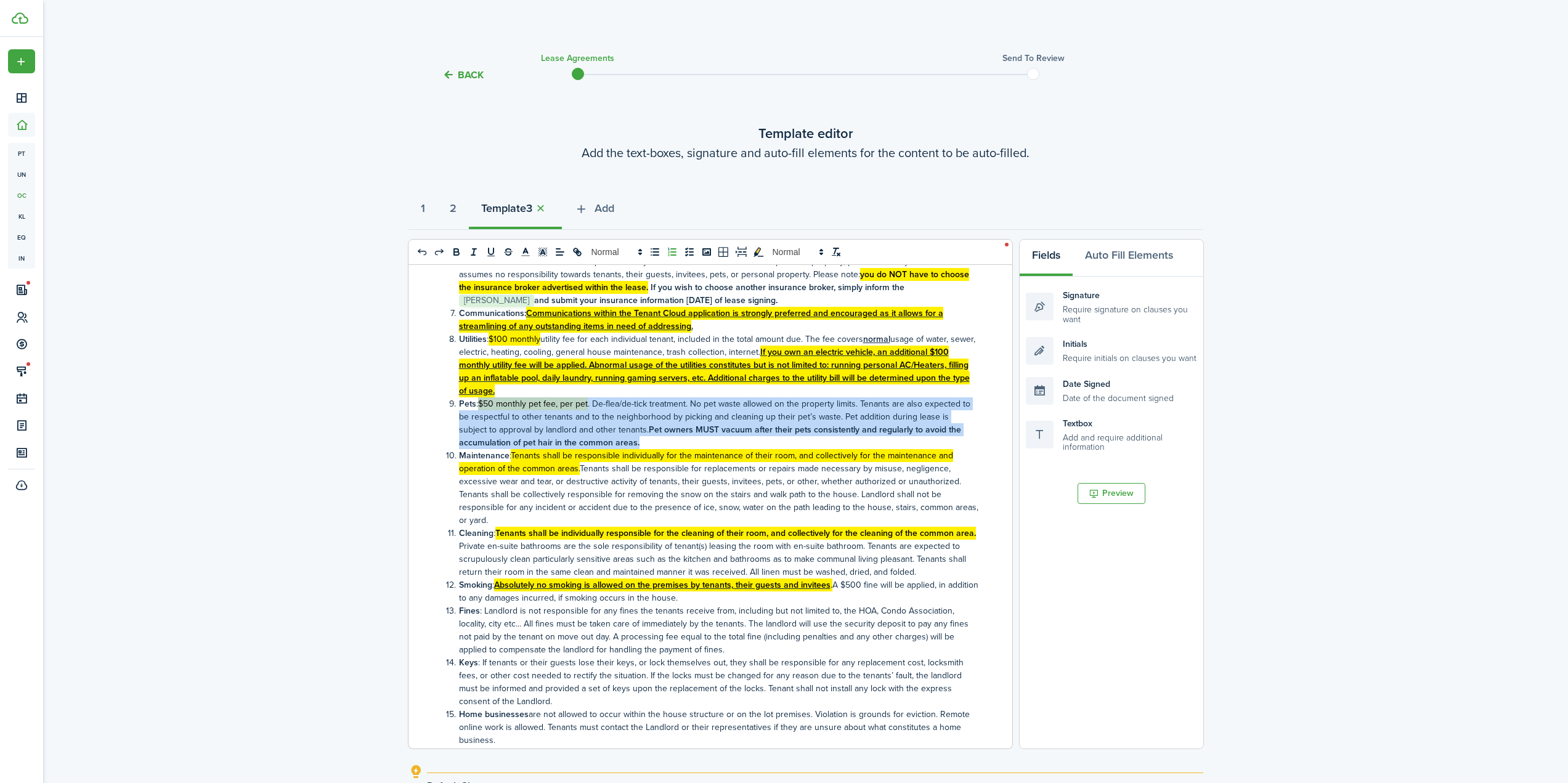
drag, startPoint x: 654, startPoint y: 442, endPoint x: 482, endPoint y: 407, distance: 175.5
click at [482, 407] on li "Pets : $50 monthly pet fee, per pet . De-flea/de-tick treatment. No pet waste a…" at bounding box center [711, 424] width 532 height 52
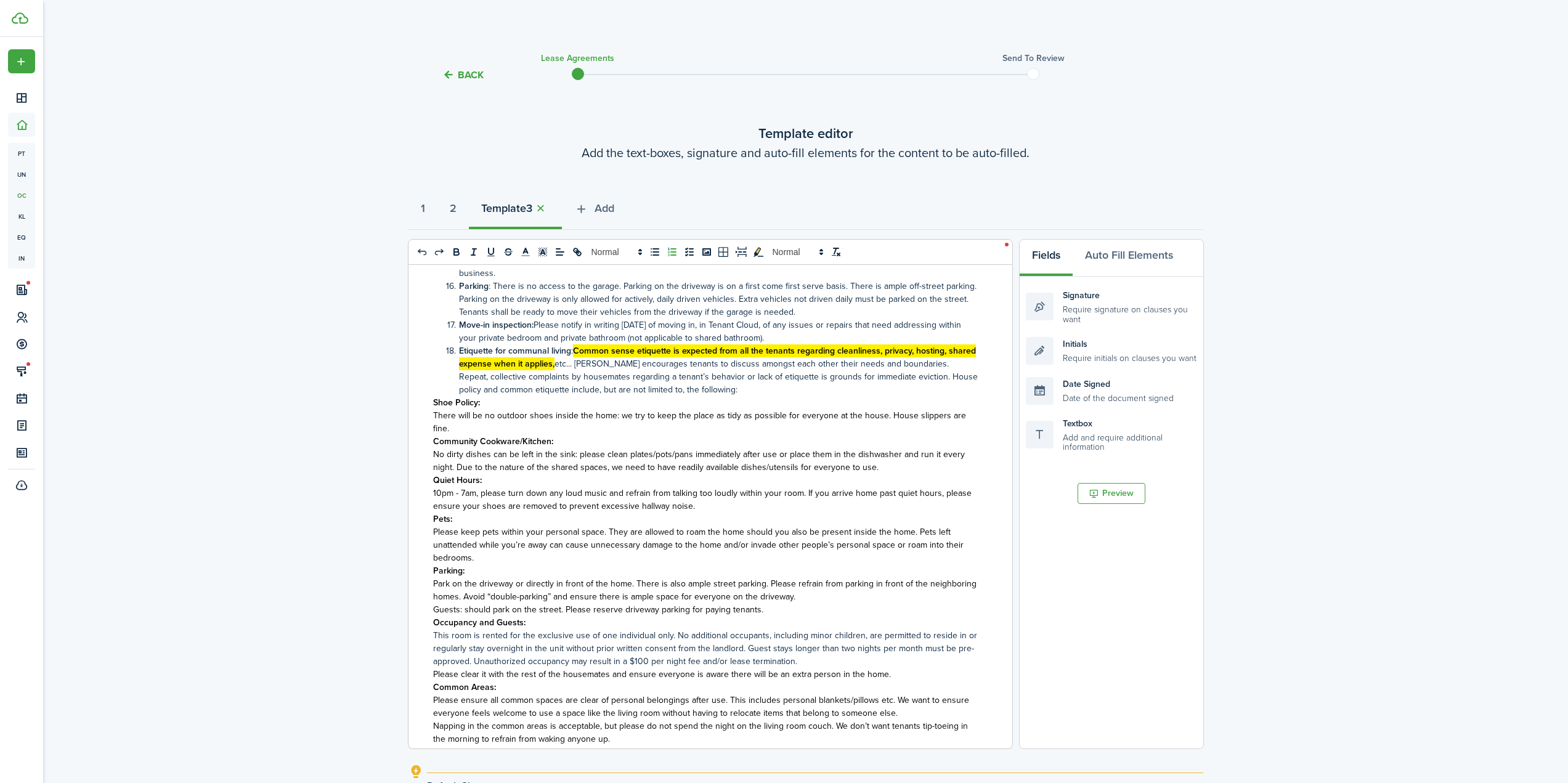
scroll to position [986, 0]
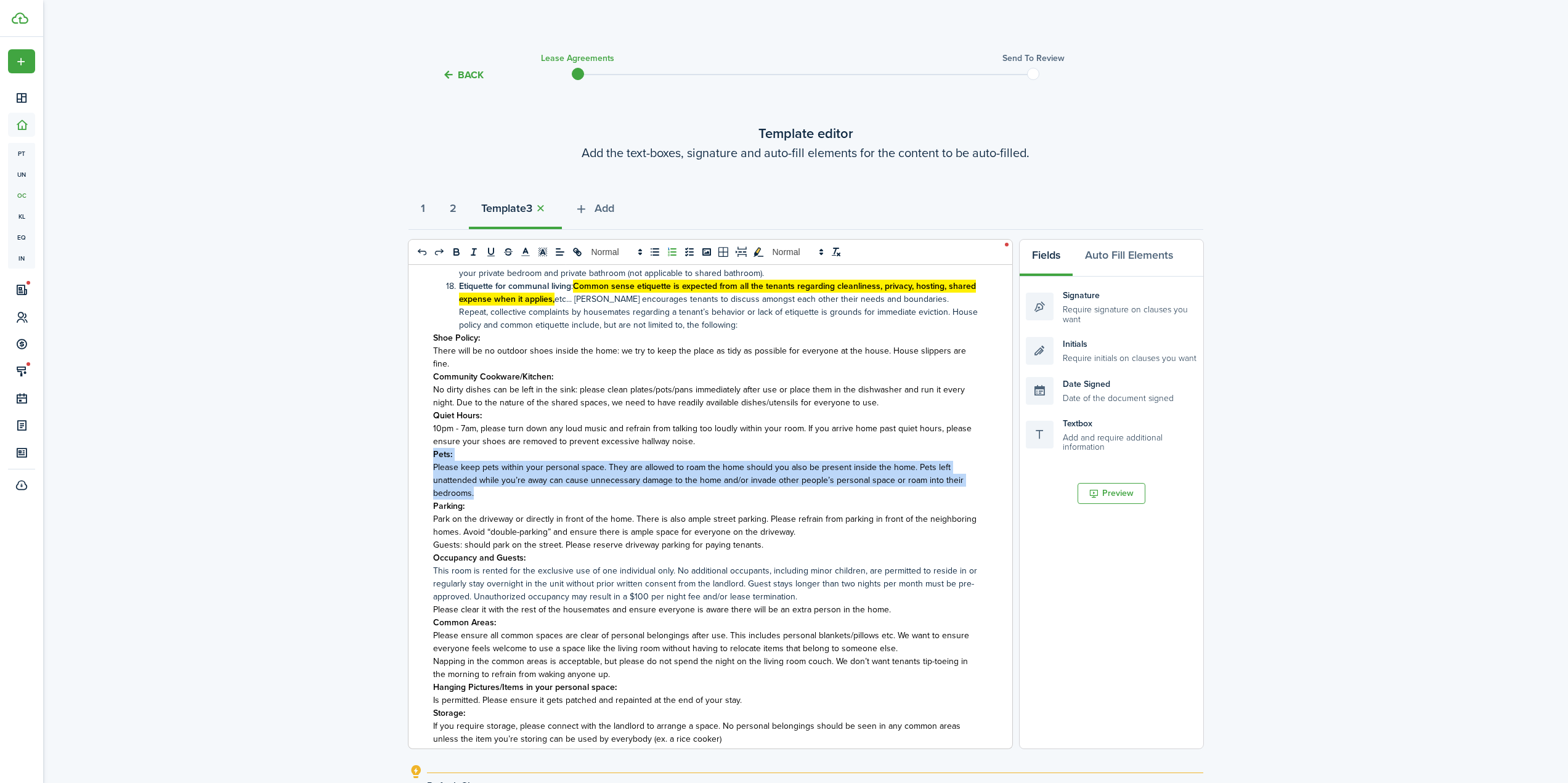
drag, startPoint x: 482, startPoint y: 491, endPoint x: 432, endPoint y: 456, distance: 61.0
click at [432, 456] on div "Addendum to Lease Agreement General Terms Additional Information Summary of Som…" at bounding box center [706, 507] width 595 height 484
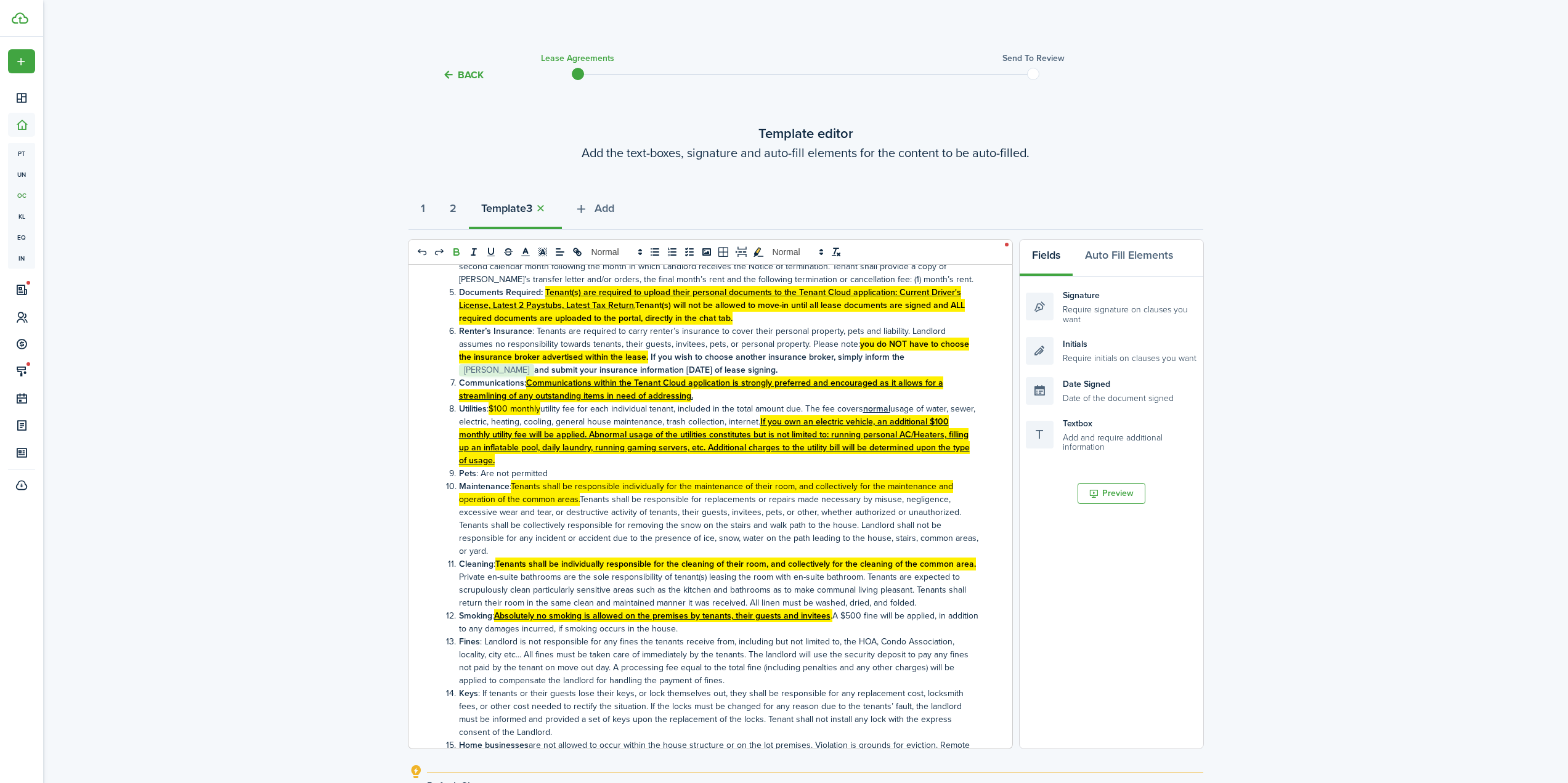
scroll to position [0, 0]
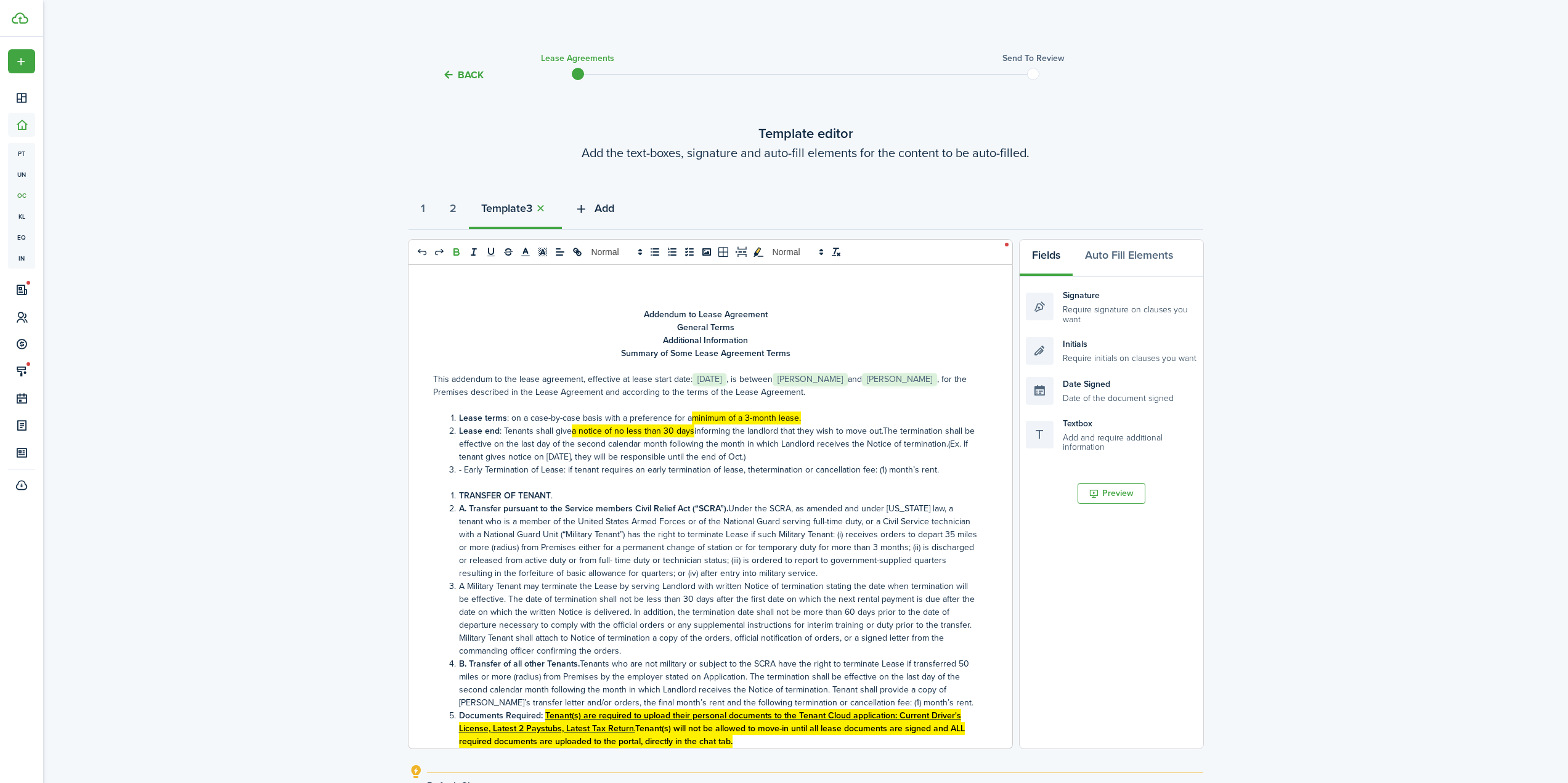
click at [601, 200] on button "Add" at bounding box center [594, 211] width 64 height 37
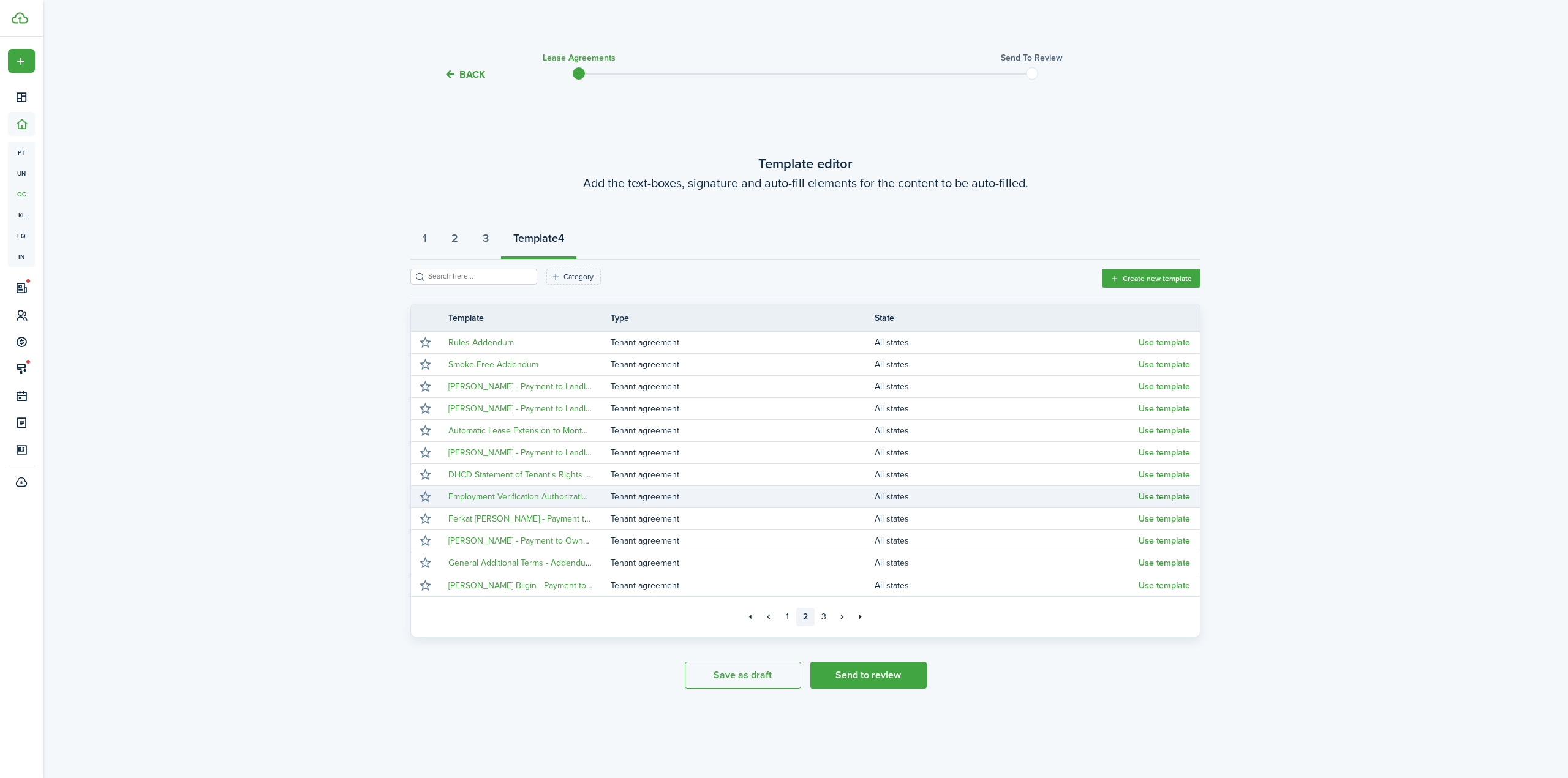
click at [1158, 497] on button "Use template" at bounding box center [1165, 497] width 52 height 10
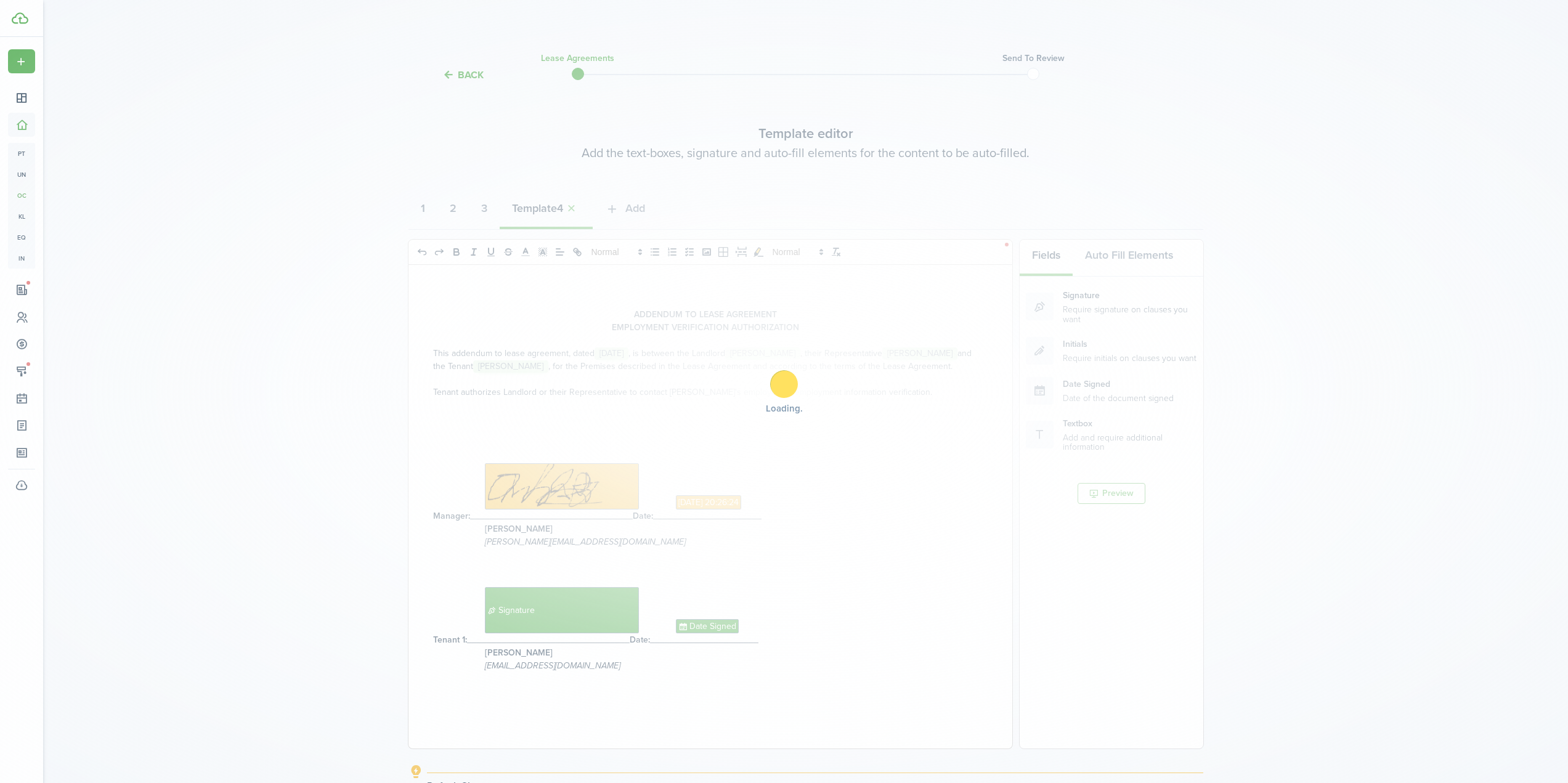
select select "fit"
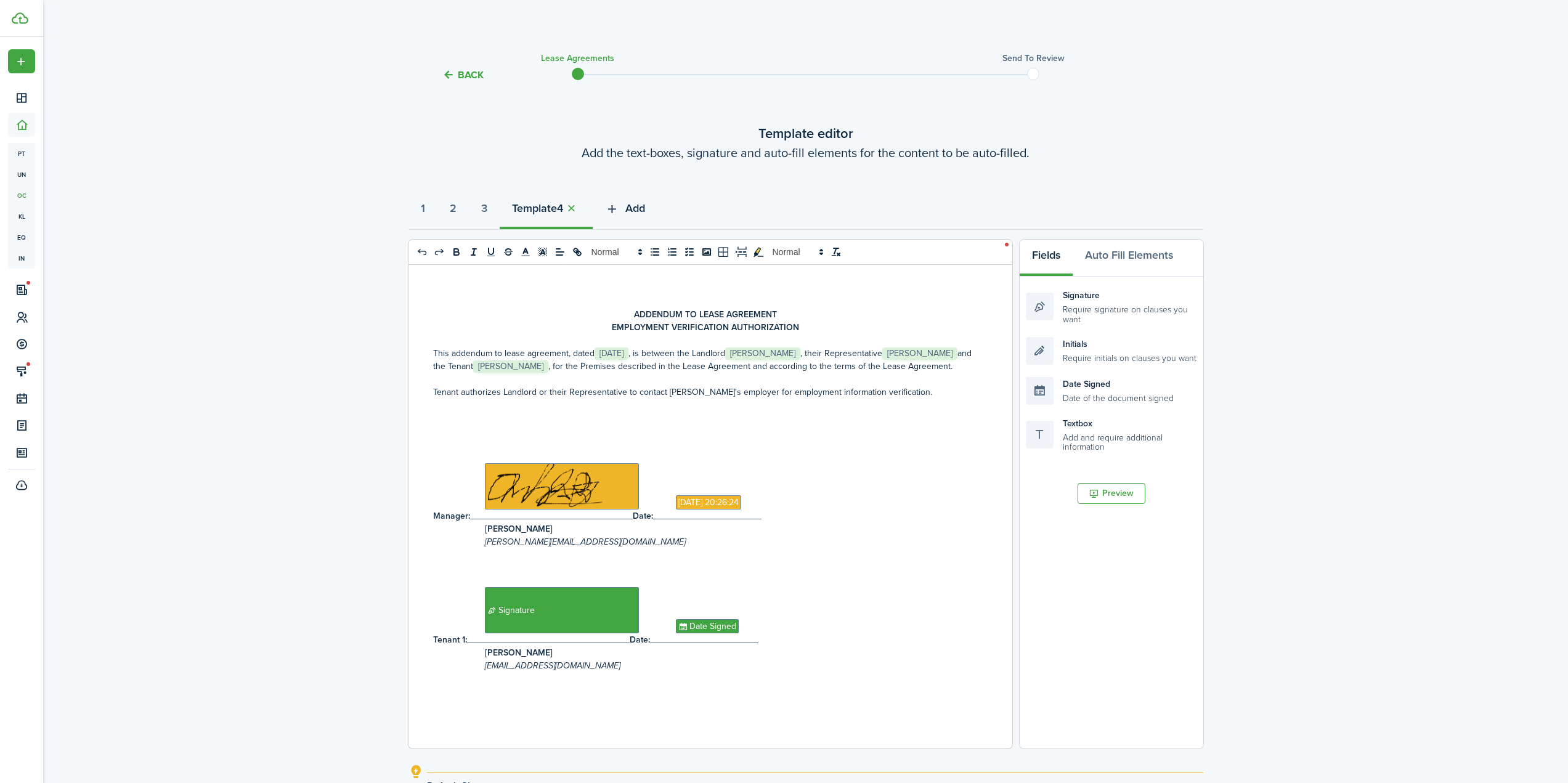
click at [642, 211] on span "Add" at bounding box center [635, 209] width 20 height 16
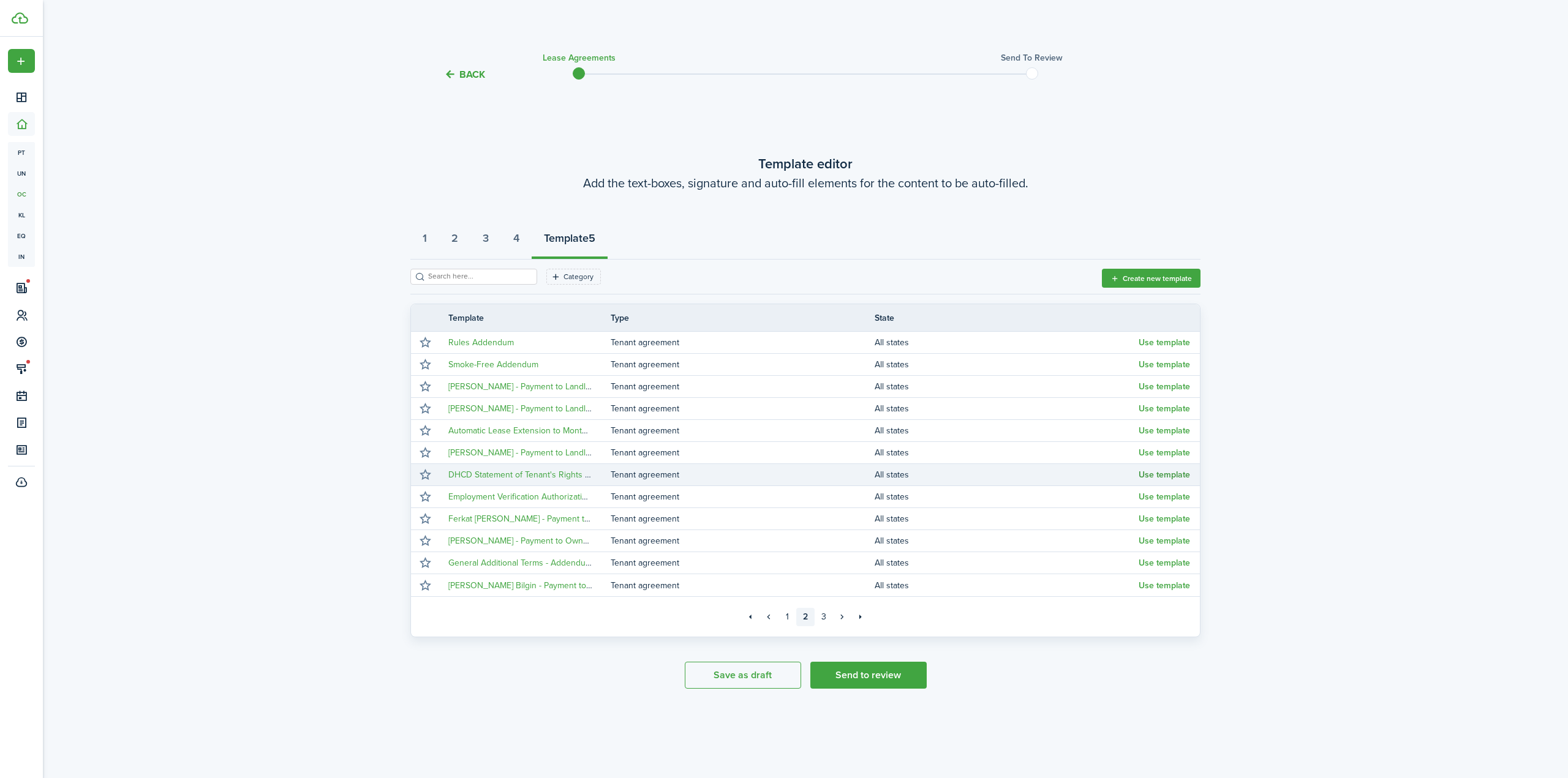
click at [1166, 475] on button "Use template" at bounding box center [1165, 475] width 52 height 10
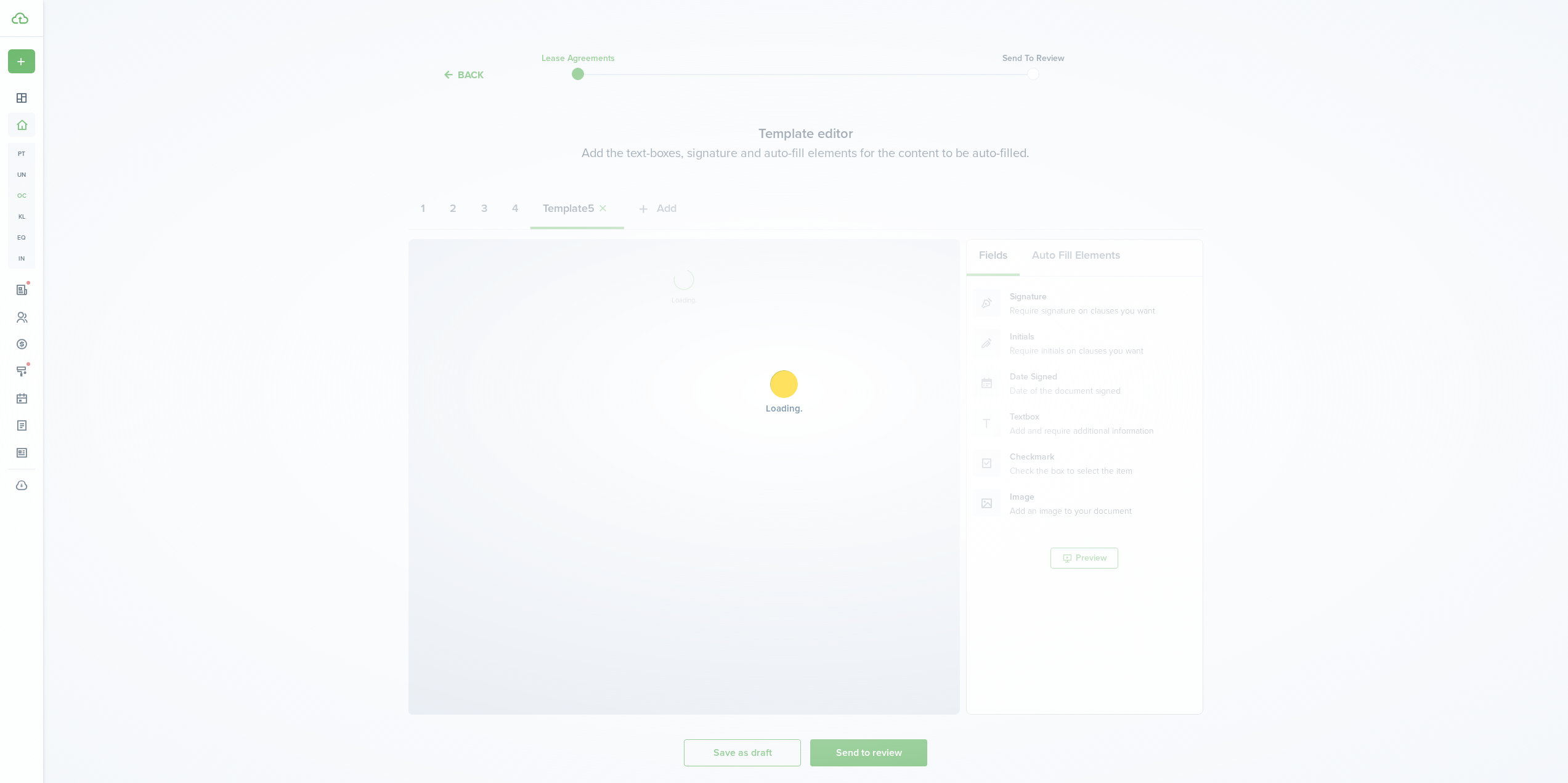
select select "fit"
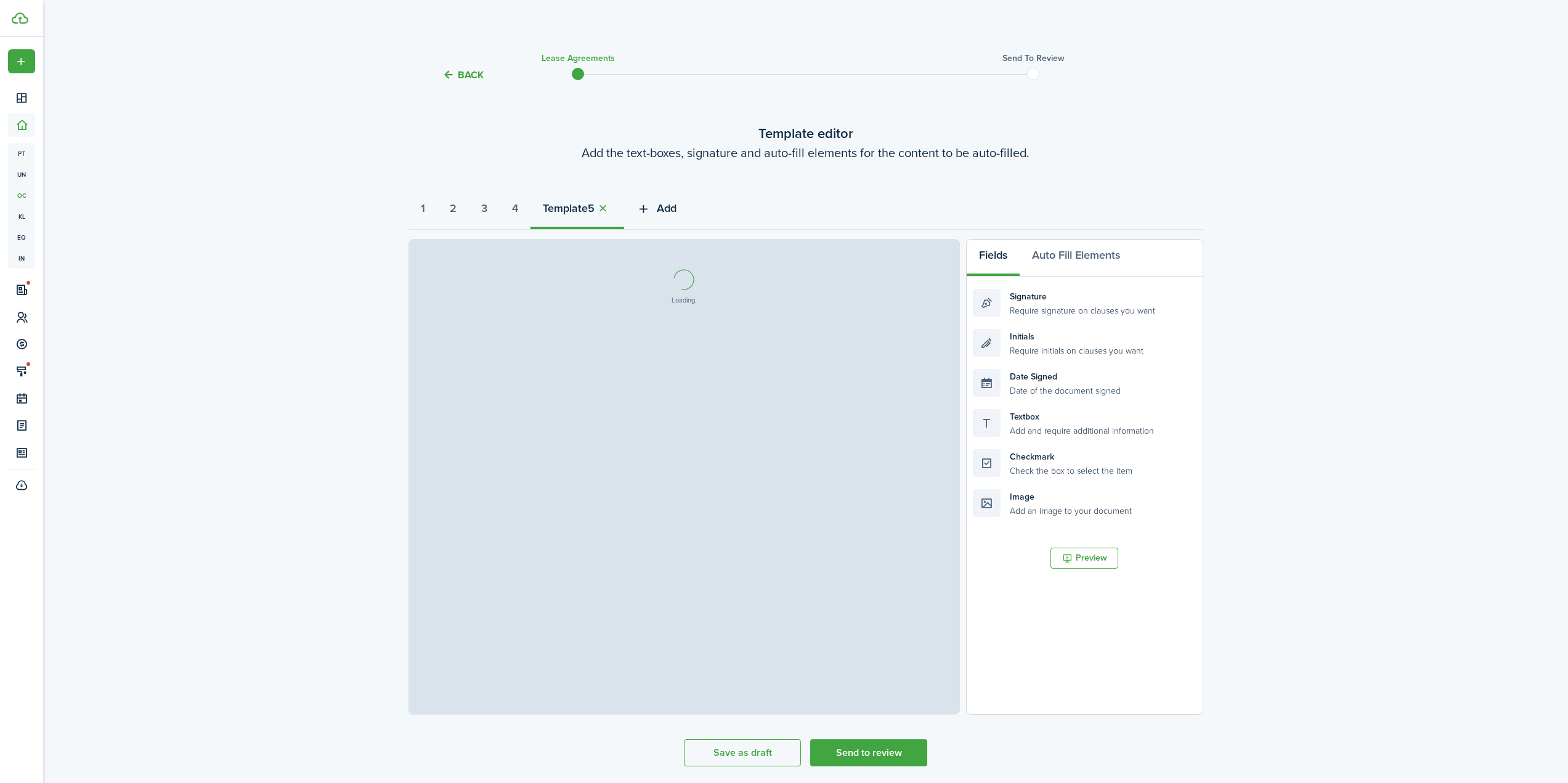
select select "fit"
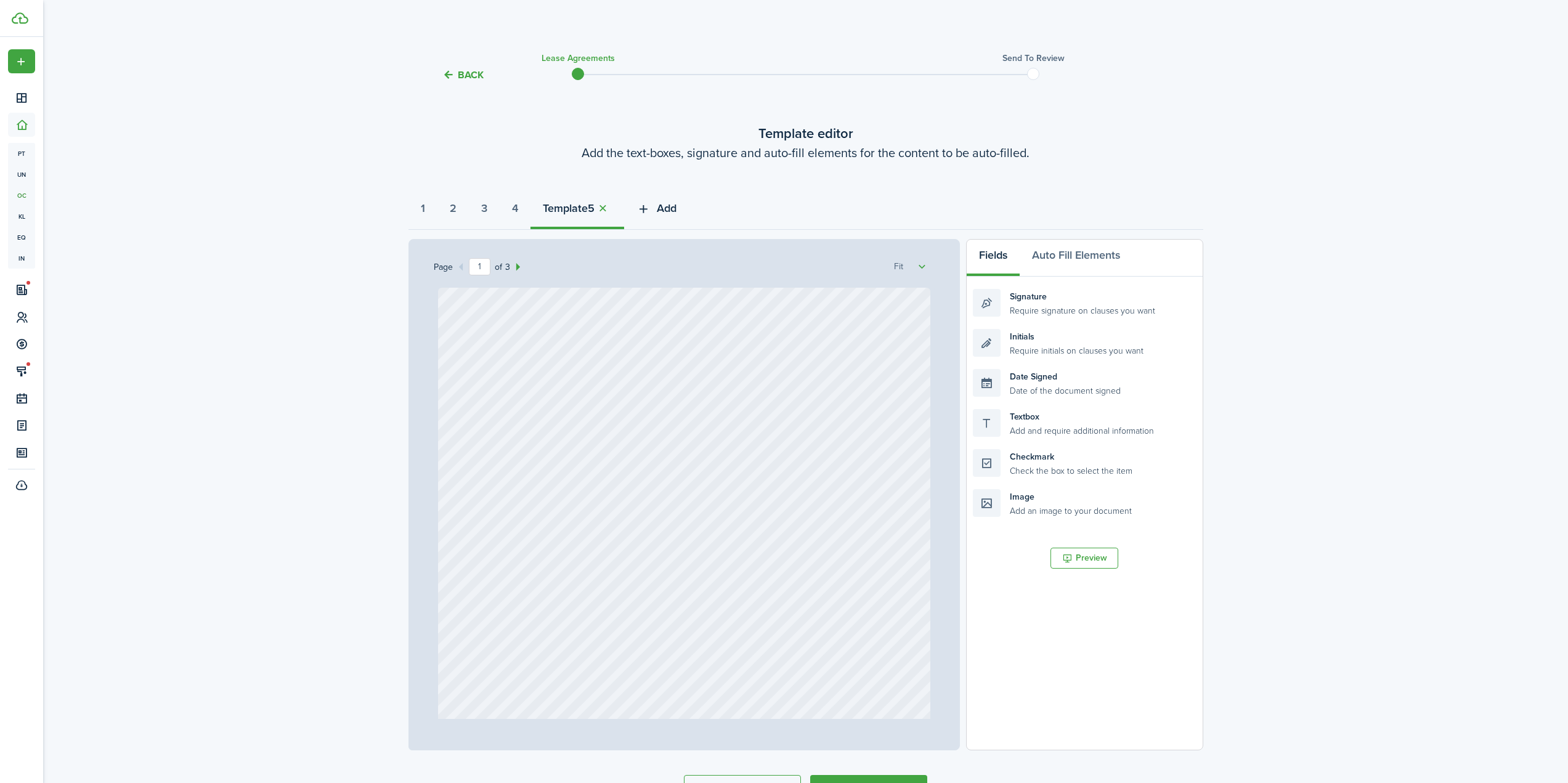
click at [676, 209] on span "Add" at bounding box center [667, 209] width 20 height 16
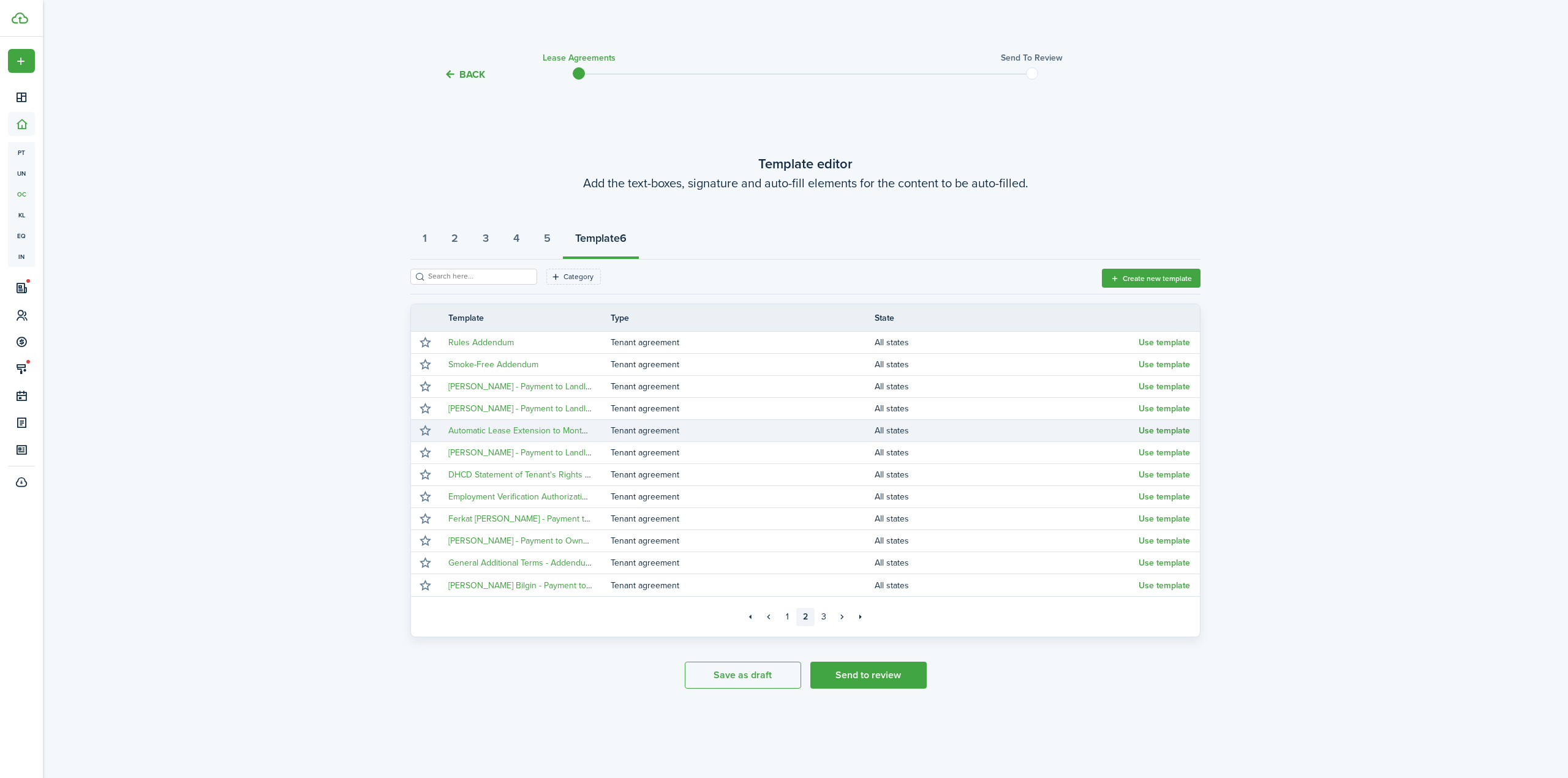
click at [1158, 428] on button "Use template" at bounding box center [1165, 431] width 52 height 10
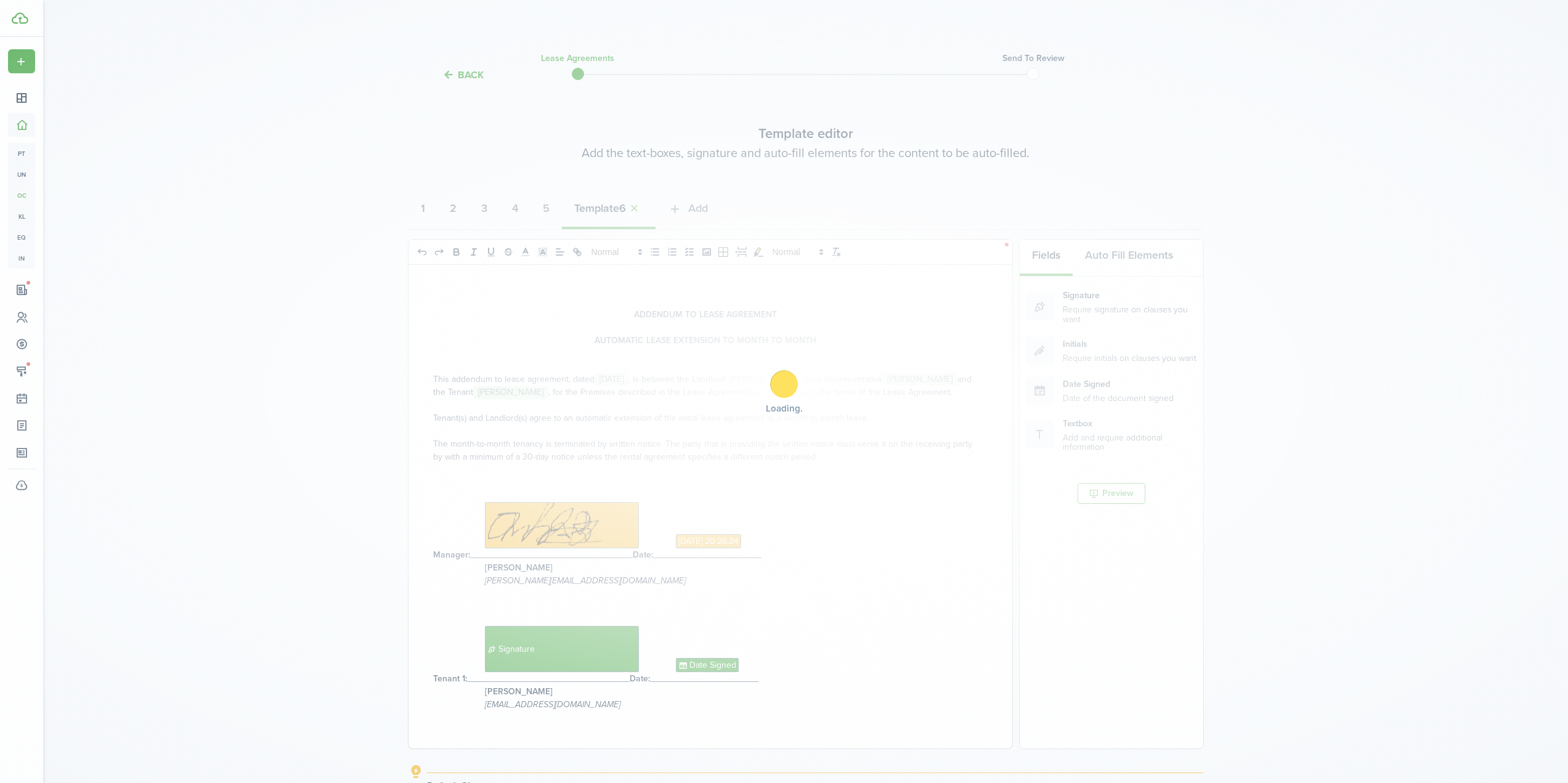
select select "fit"
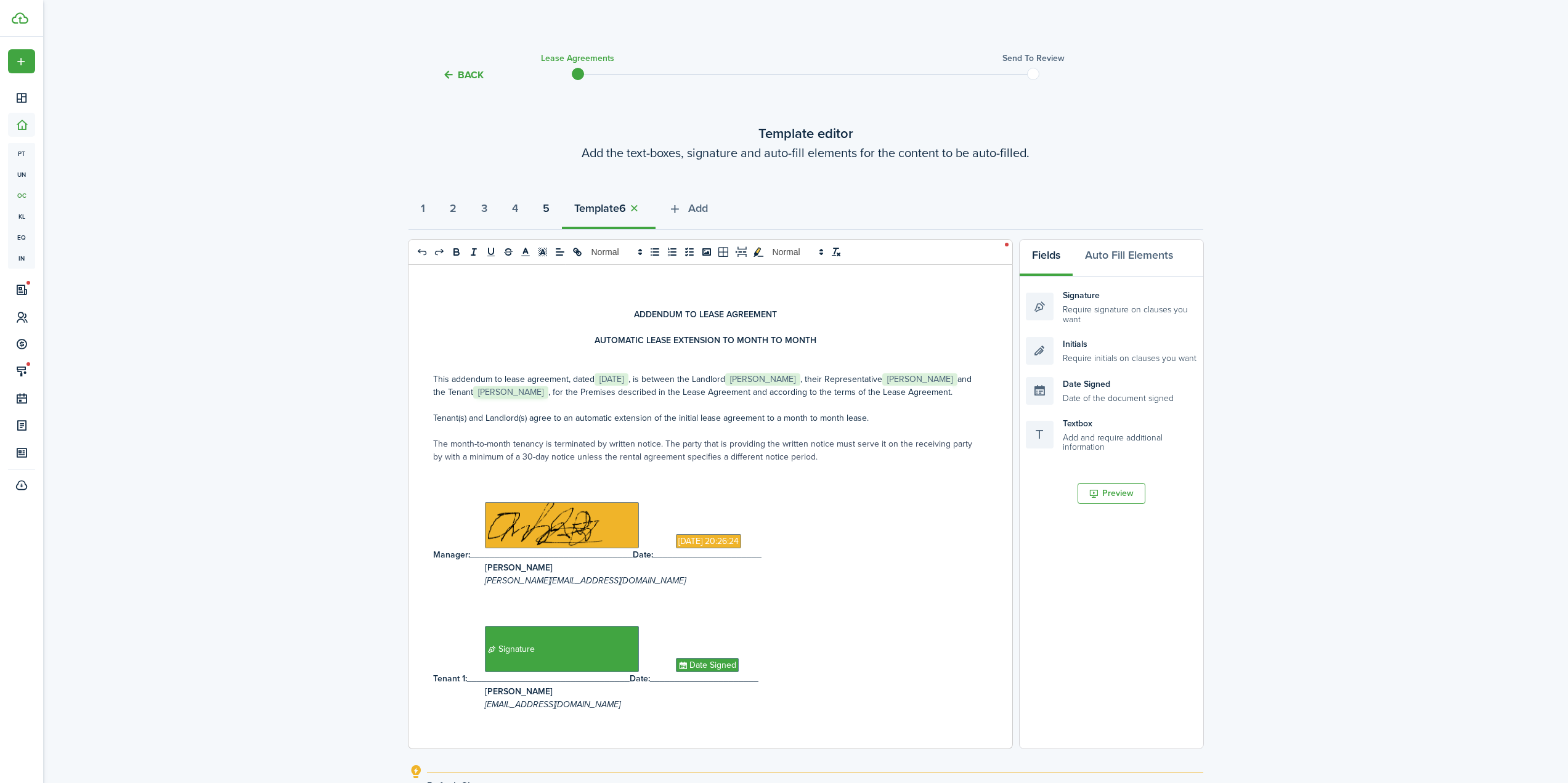
click at [549, 204] on strong "5" at bounding box center [546, 209] width 7 height 16
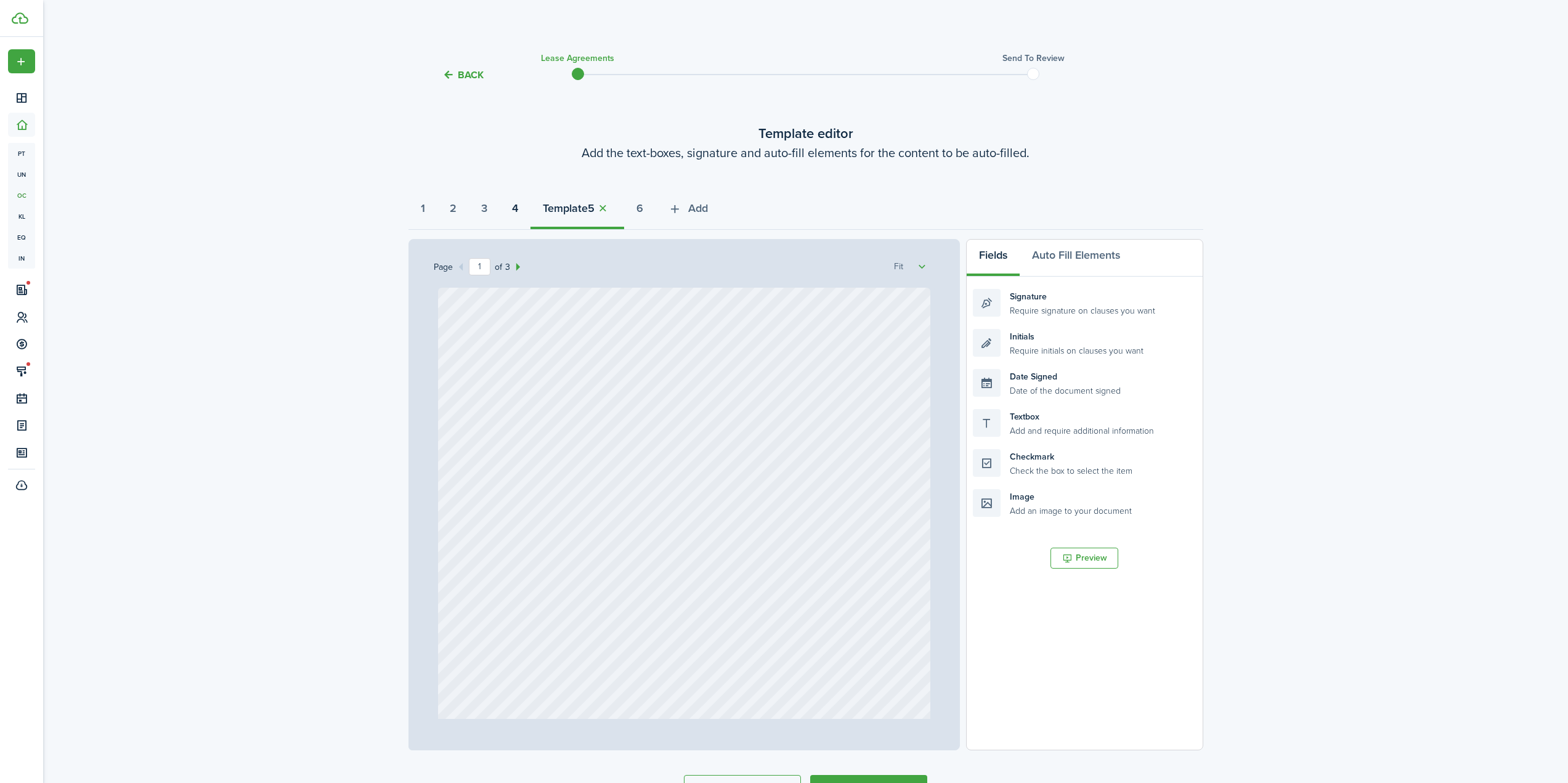
click at [531, 209] on button "4" at bounding box center [515, 211] width 31 height 37
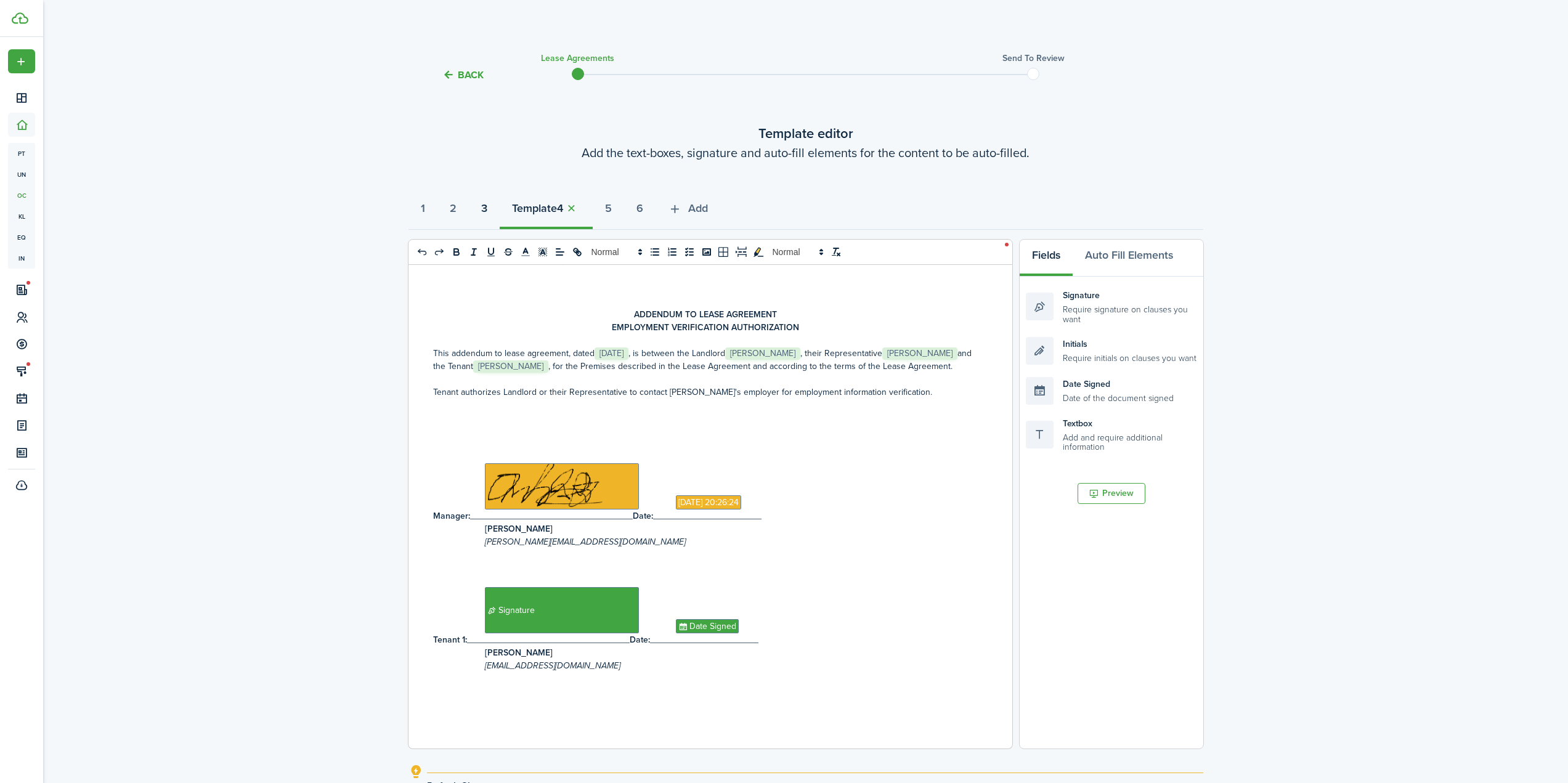
click at [487, 211] on strong "3" at bounding box center [485, 209] width 7 height 16
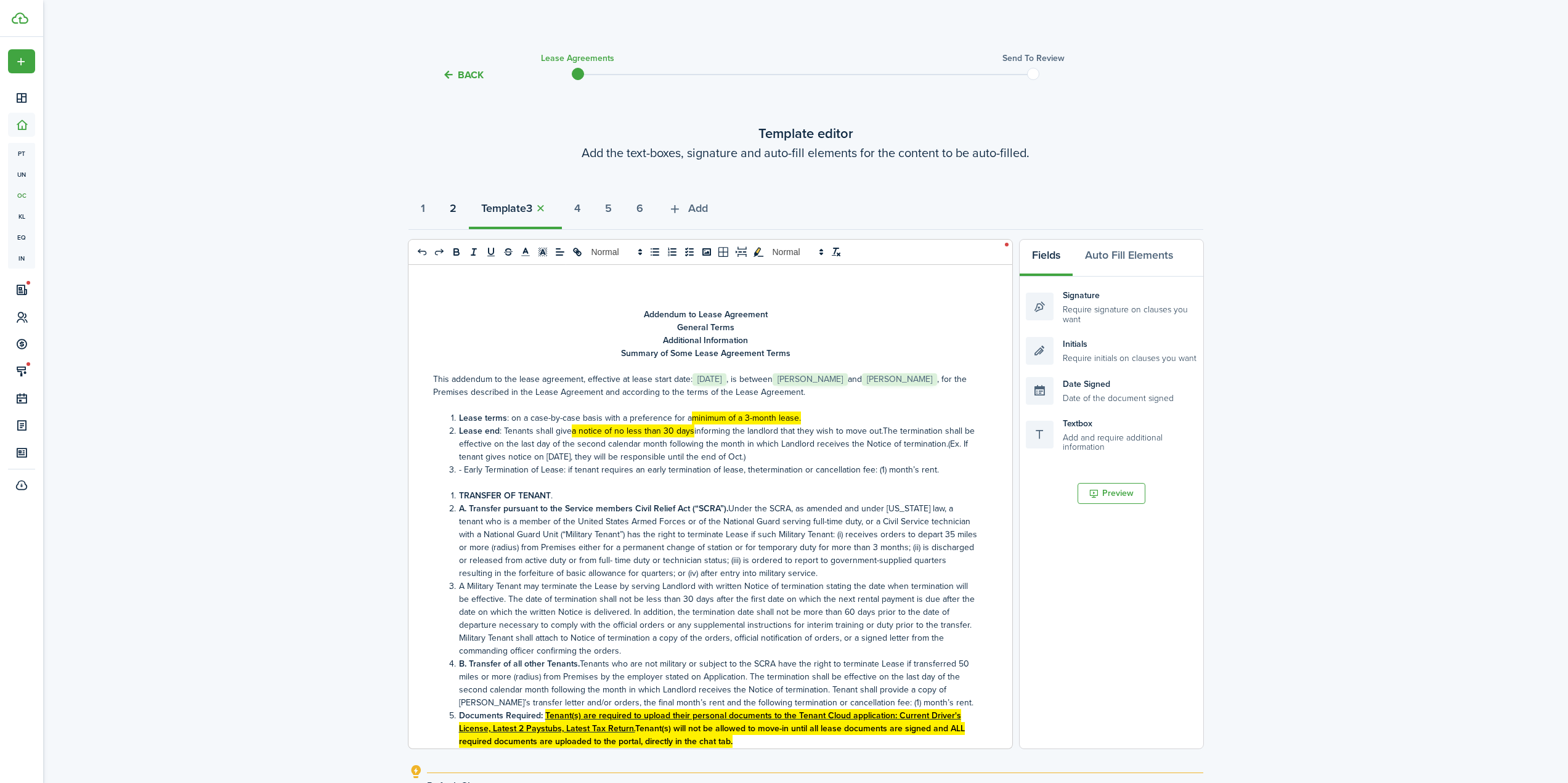
click at [464, 211] on button "2" at bounding box center [453, 211] width 32 height 37
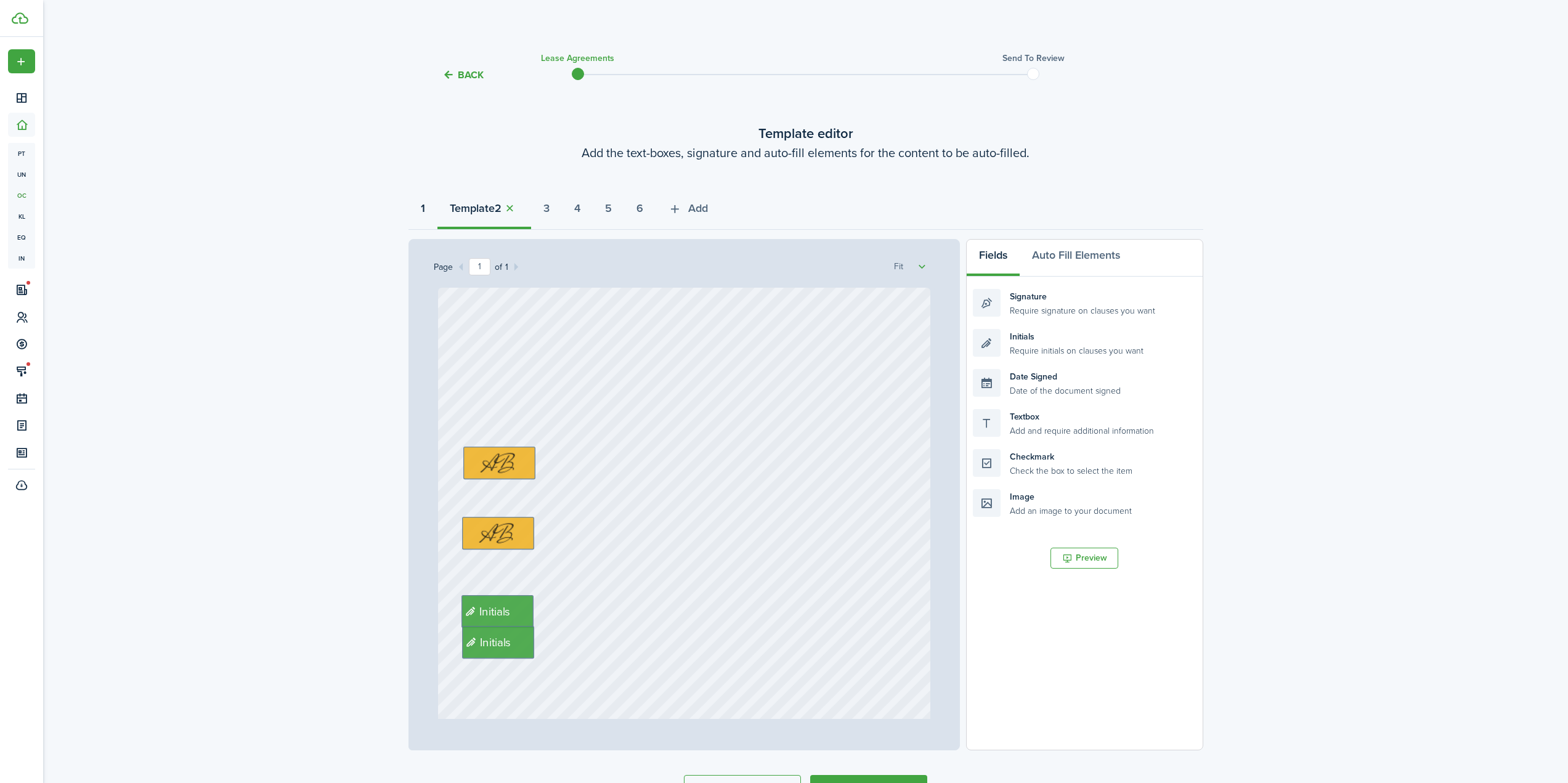
click at [425, 209] on strong "1" at bounding box center [422, 209] width 4 height 16
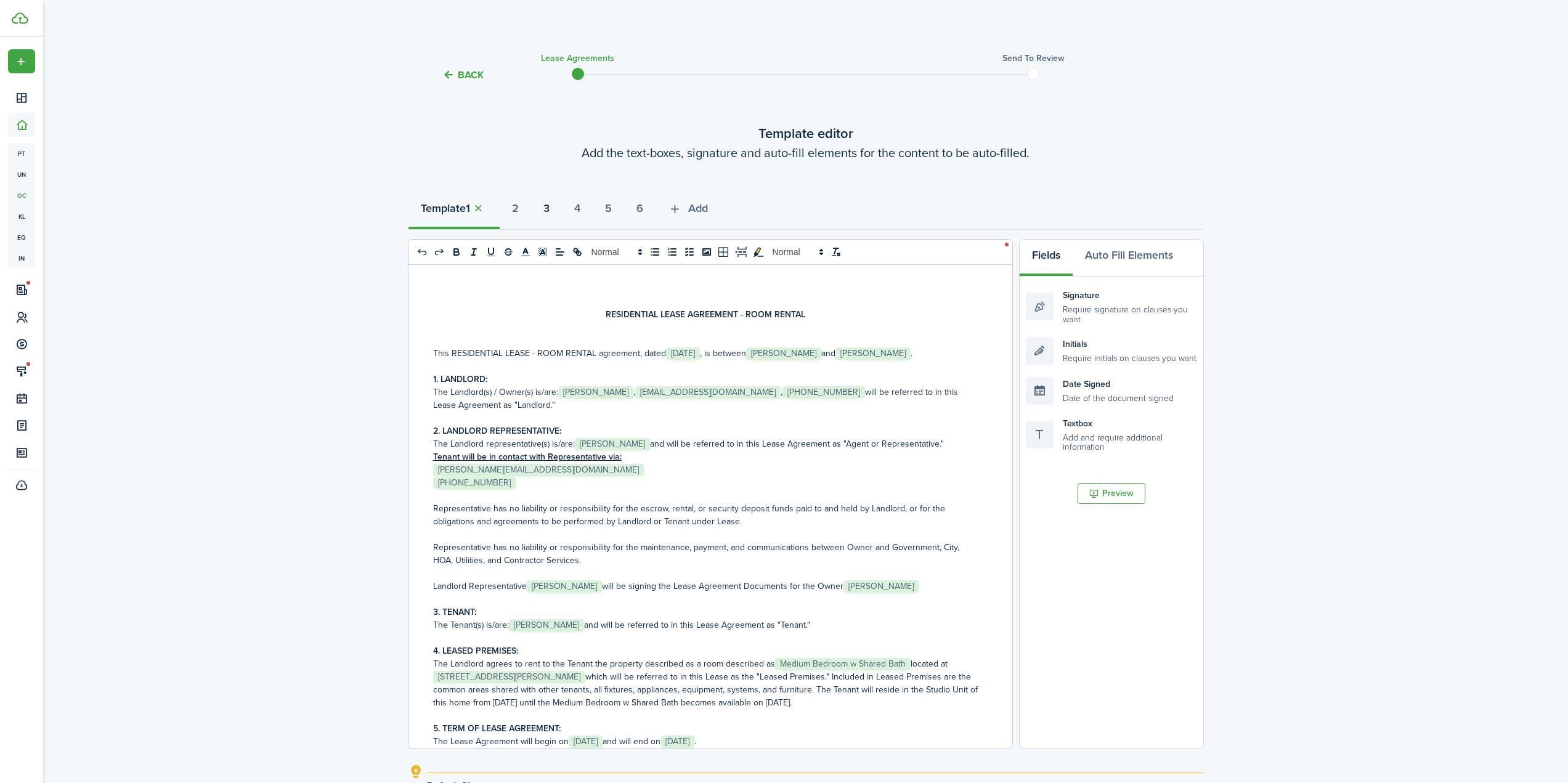
click at [549, 209] on strong "3" at bounding box center [547, 209] width 7 height 16
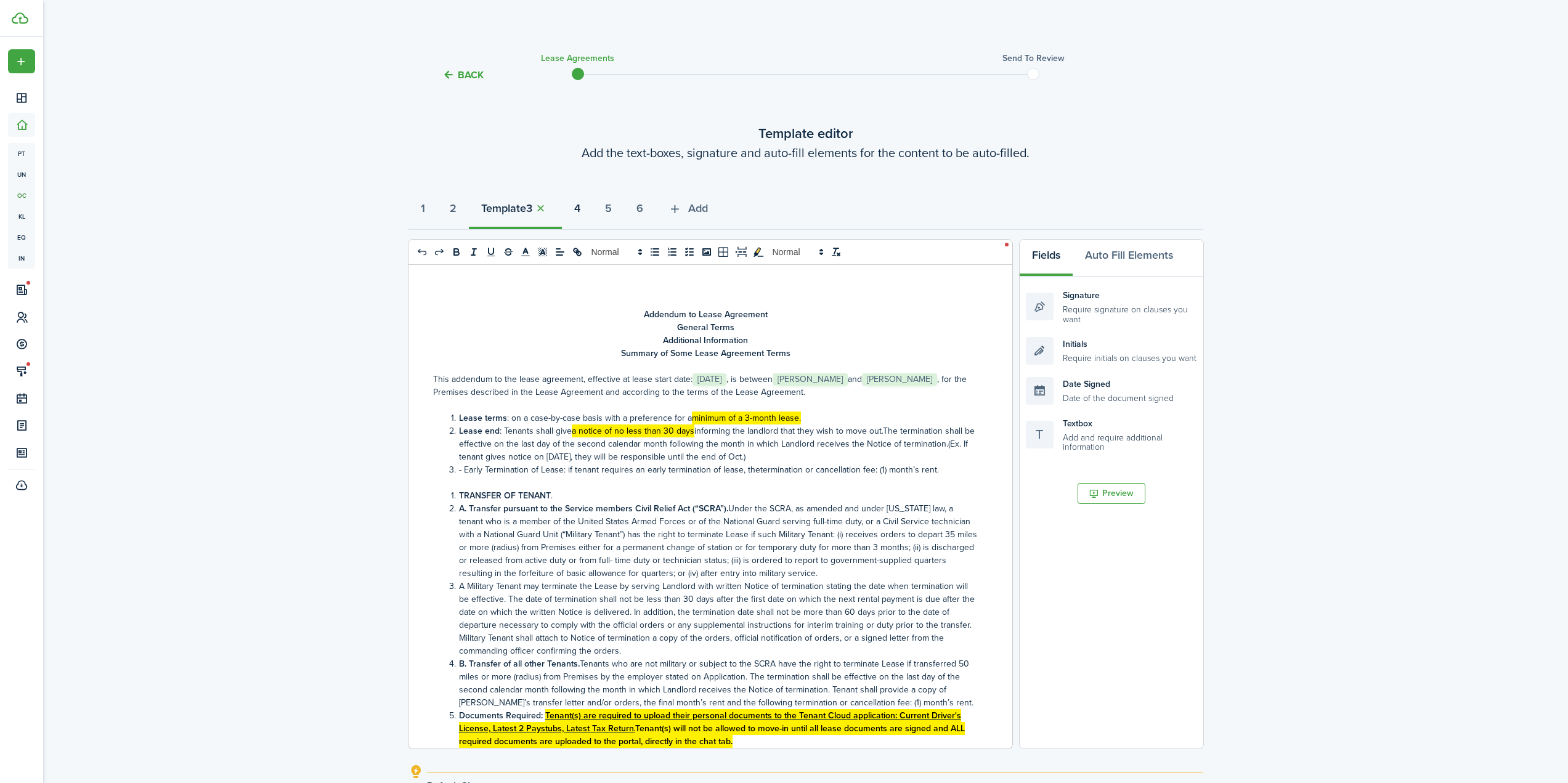
click at [580, 209] on strong "4" at bounding box center [578, 209] width 7 height 16
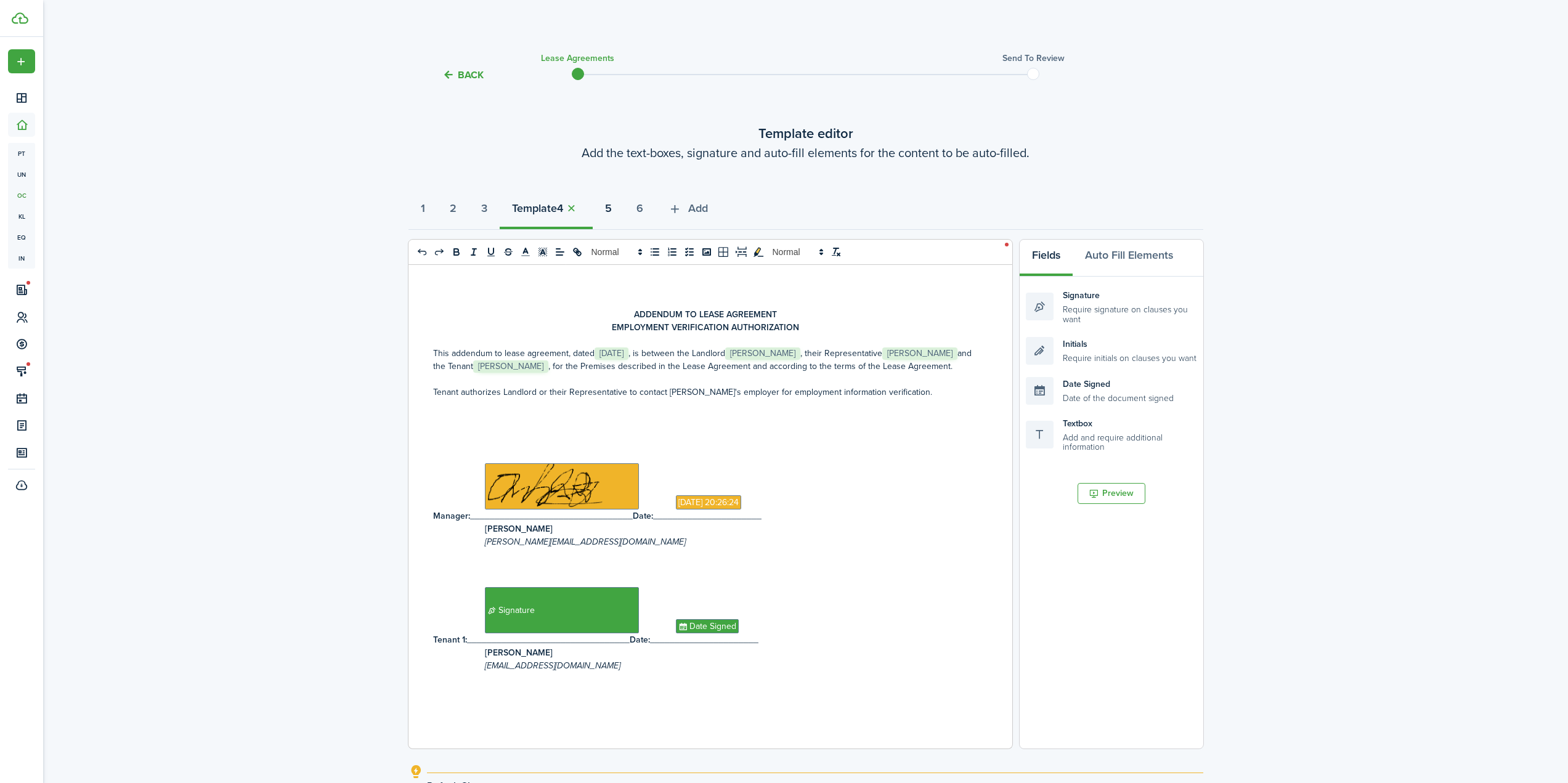
click at [612, 209] on strong "5" at bounding box center [608, 209] width 7 height 16
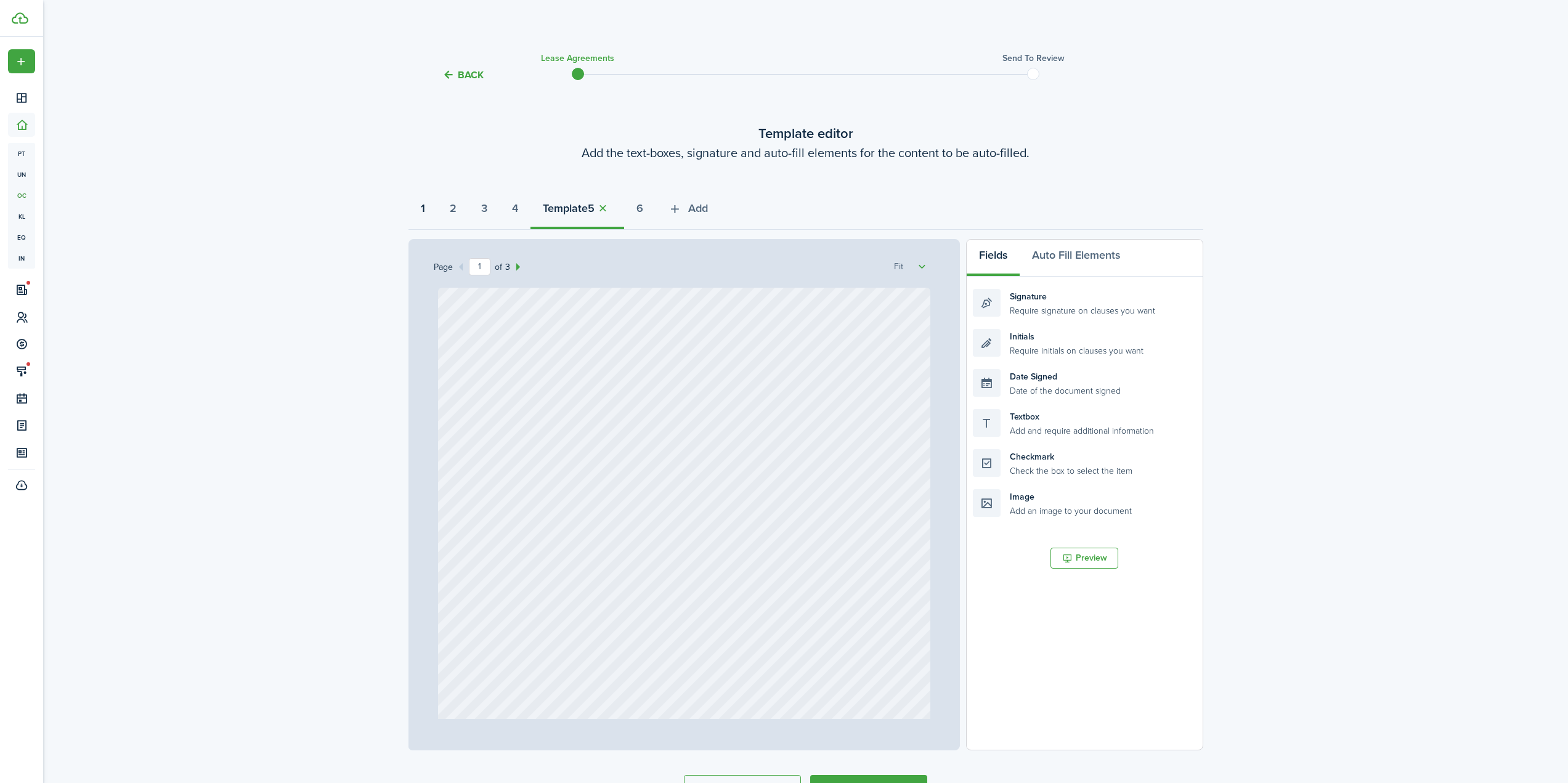
click at [429, 209] on button "1" at bounding box center [423, 211] width 29 height 37
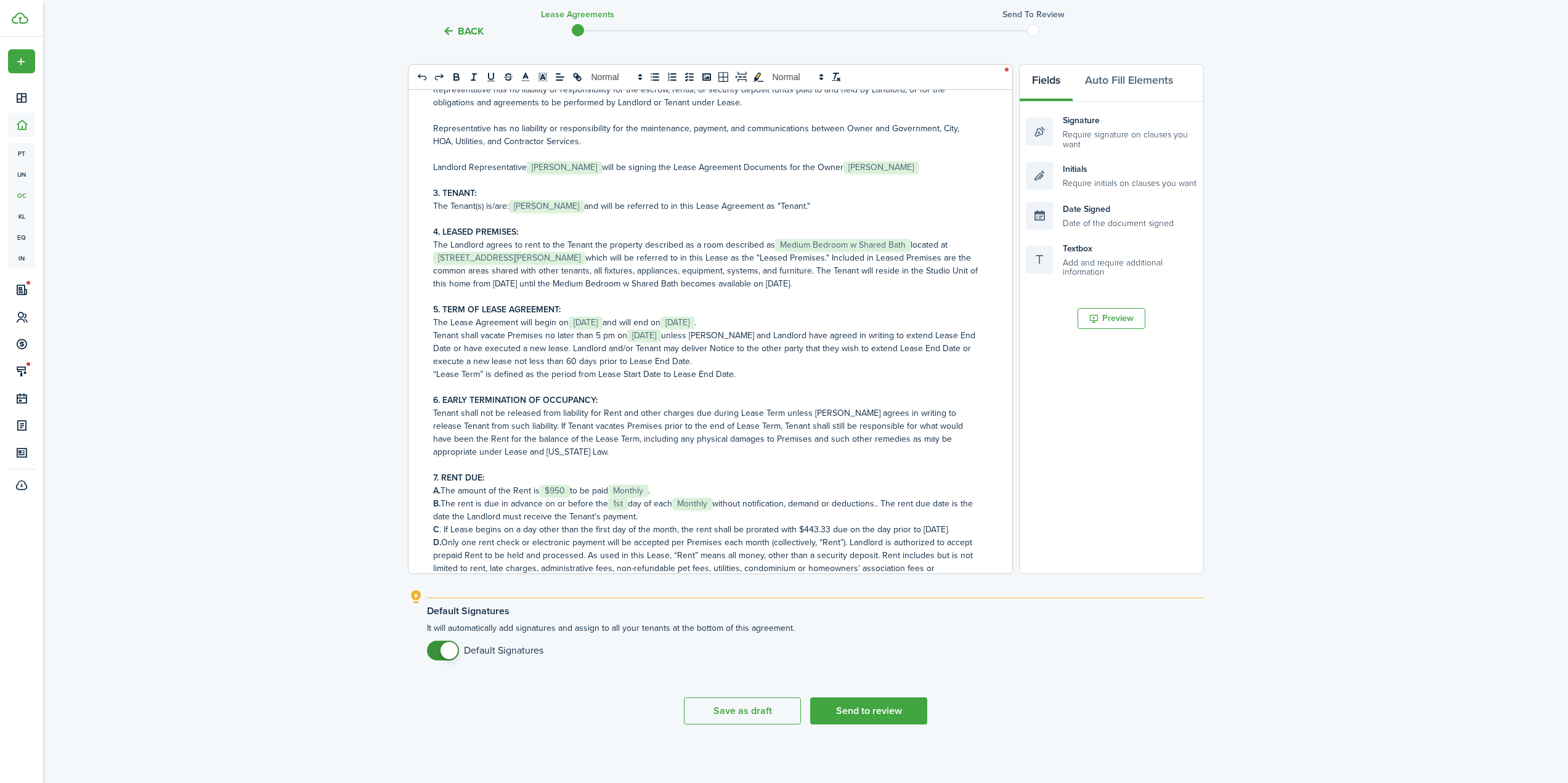
scroll to position [246, 0]
click at [875, 715] on button "Send to review" at bounding box center [869, 710] width 117 height 27
